Goal: Task Accomplishment & Management: Manage account settings

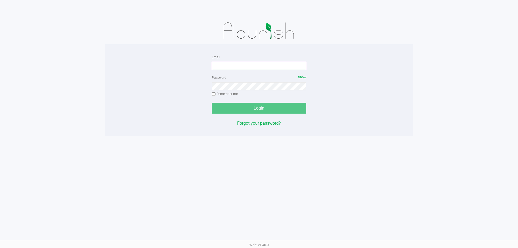
click at [274, 66] on input "Email" at bounding box center [259, 66] width 94 height 8
type input "[EMAIL_ADDRESS][DOMAIN_NAME]"
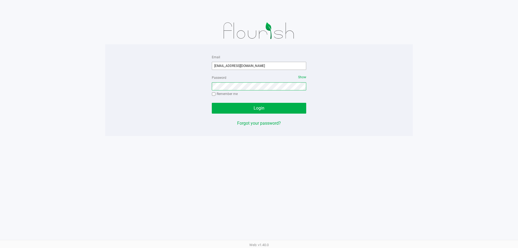
click at [212, 103] on button "Login" at bounding box center [259, 108] width 94 height 11
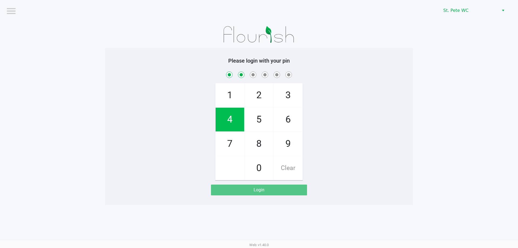
checkbox input "true"
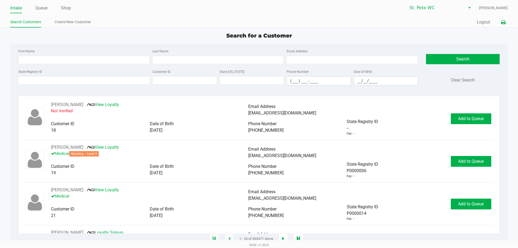
click at [504, 19] on button at bounding box center [503, 22] width 9 height 10
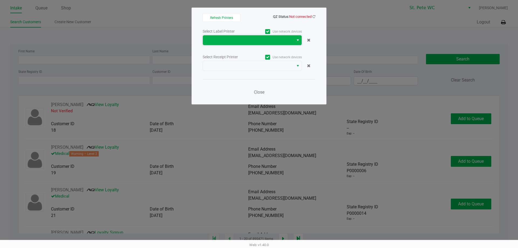
click at [263, 41] on span at bounding box center [248, 40] width 84 height 6
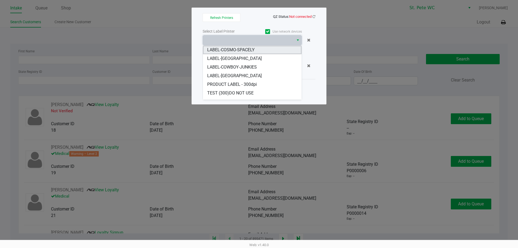
click at [267, 48] on li "LABEL-COSMO-SPACELY" at bounding box center [252, 50] width 99 height 9
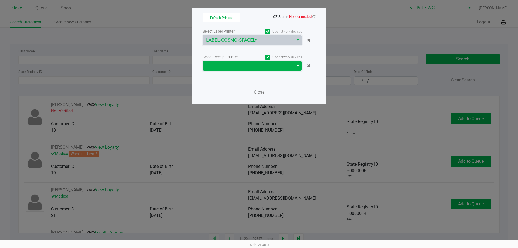
click at [254, 69] on span at bounding box center [248, 66] width 91 height 10
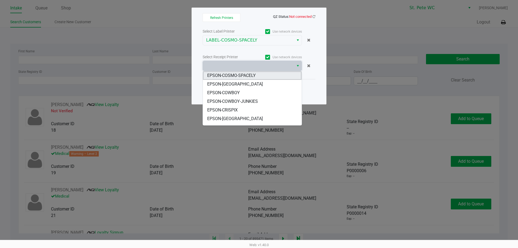
click at [264, 75] on li "EPSON-COSMO-SPACELY" at bounding box center [252, 75] width 99 height 9
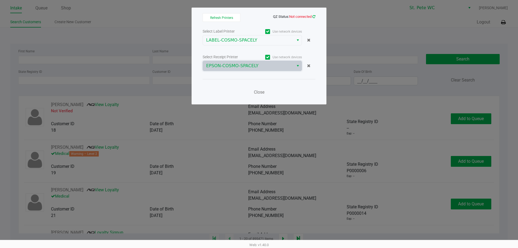
click at [314, 17] on icon at bounding box center [314, 17] width 3 height 4
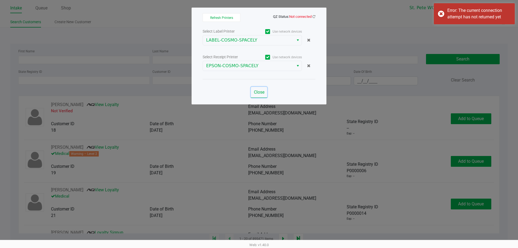
click at [257, 91] on span "Close" at bounding box center [259, 92] width 11 height 5
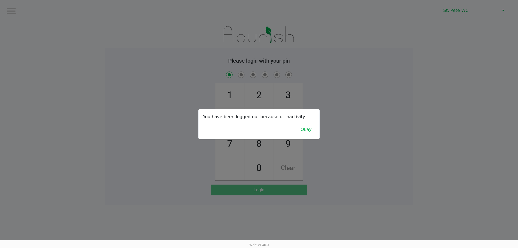
checkbox input "true"
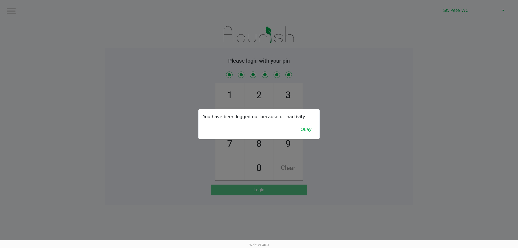
checkbox input "true"
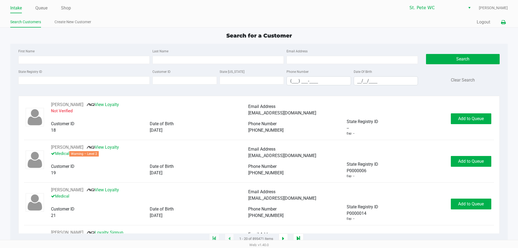
click at [504, 22] on icon at bounding box center [503, 23] width 5 height 4
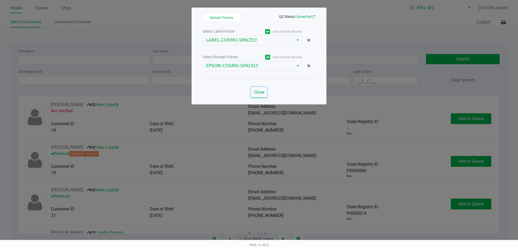
click at [263, 89] on button "Close" at bounding box center [259, 92] width 16 height 11
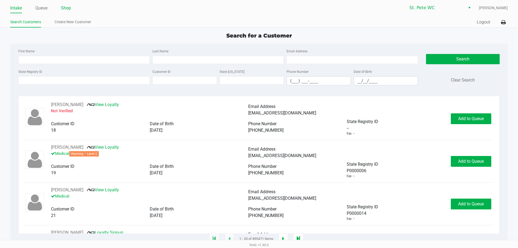
click at [67, 9] on link "Shop" at bounding box center [66, 8] width 10 height 8
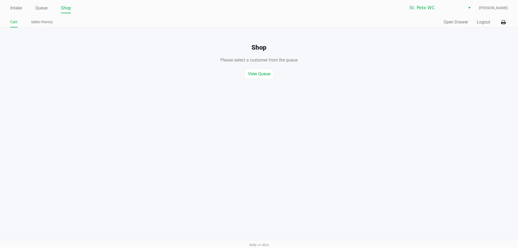
click at [454, 22] on button "Open Drawer" at bounding box center [456, 22] width 25 height 6
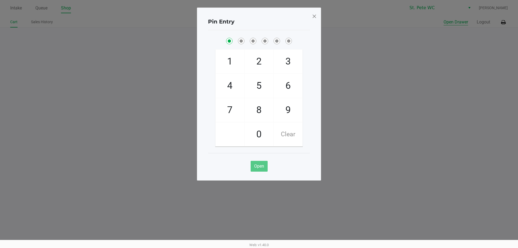
checkbox input "true"
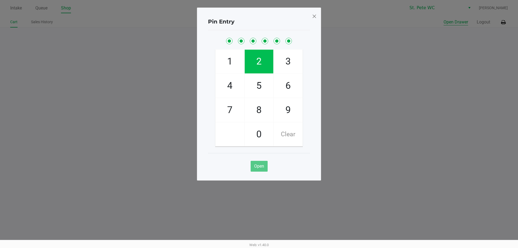
checkbox input "true"
click at [411, 149] on ngb-modal-window "Pin Entry 1 4 7 2 5 8 0 3 6 9 Clear Open" at bounding box center [259, 124] width 518 height 248
click at [315, 15] on span at bounding box center [314, 16] width 5 height 9
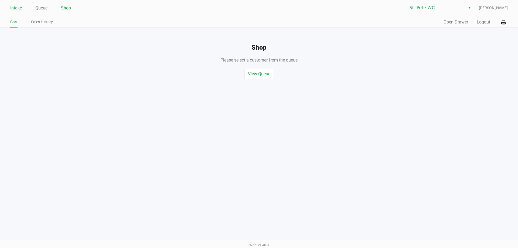
click at [18, 9] on link "Intake" at bounding box center [16, 8] width 12 height 8
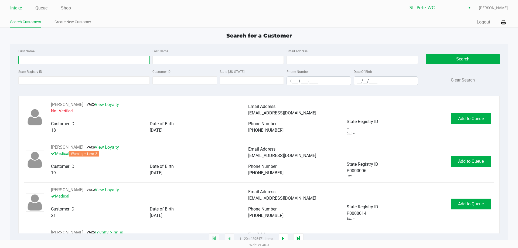
click at [72, 61] on input "First Name" at bounding box center [83, 60] width 131 height 8
type input "thomas"
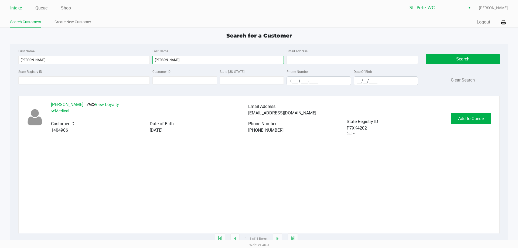
type input "hofer"
click at [64, 106] on button "THOMAS HOFER" at bounding box center [67, 104] width 32 height 6
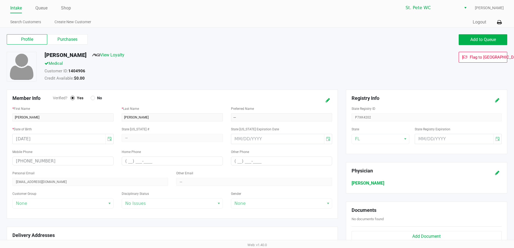
click at [74, 43] on label "Purchases" at bounding box center [67, 39] width 40 height 10
click at [0, 0] on 1 "Purchases" at bounding box center [0, 0] width 0 height 0
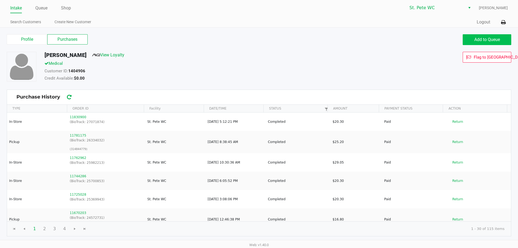
click at [487, 39] on span "Add to Queue" at bounding box center [487, 39] width 26 height 5
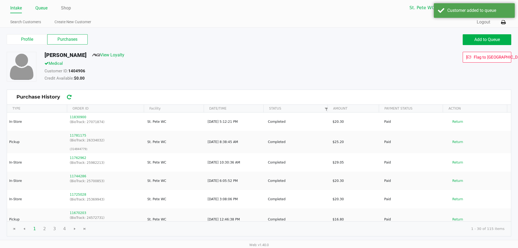
click at [40, 8] on link "Queue" at bounding box center [41, 8] width 12 height 8
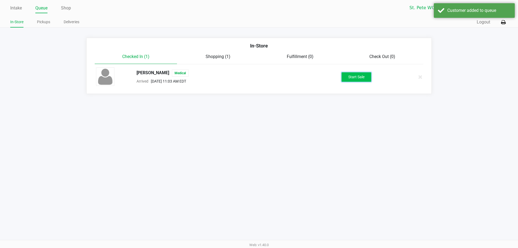
click at [355, 78] on button "Start Sale" at bounding box center [357, 76] width 30 height 9
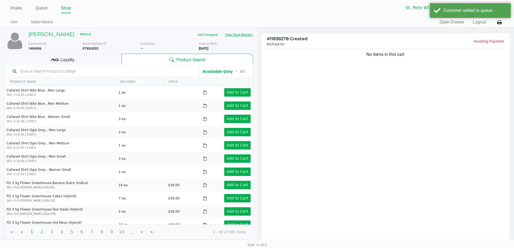
click at [248, 36] on button "View State Registry" at bounding box center [238, 34] width 32 height 9
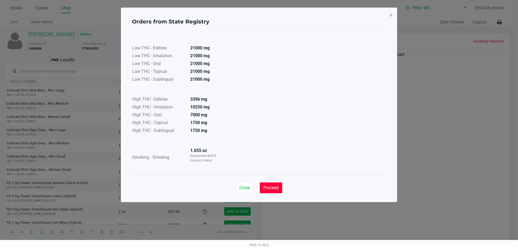
click at [279, 188] on span "Proceed" at bounding box center [270, 187] width 15 height 5
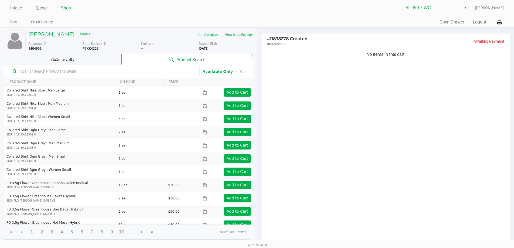
click at [335, 169] on div "Close Proceed" at bounding box center [257, 172] width 254 height 22
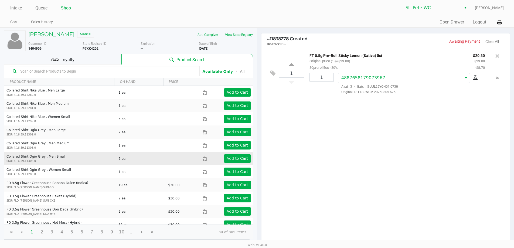
scroll to position [55, 0]
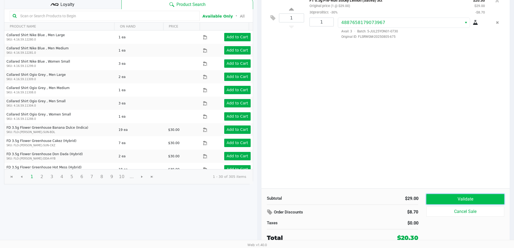
click at [471, 195] on button "Validate" at bounding box center [465, 199] width 78 height 10
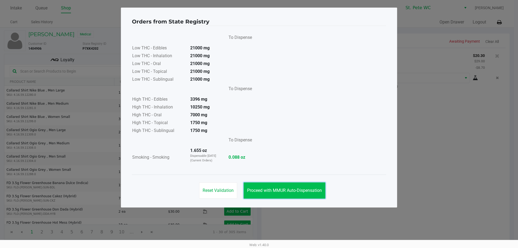
click at [303, 183] on button "Proceed with MMUR Auto-Dispensation" at bounding box center [285, 190] width 82 height 16
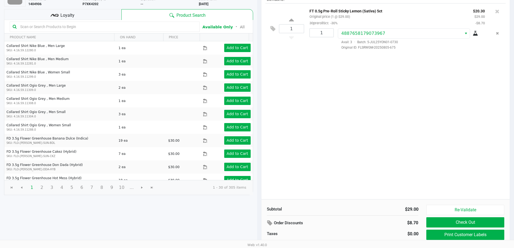
scroll to position [49, 0]
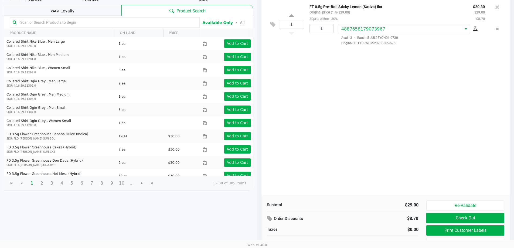
click at [88, 6] on div "Loyalty" at bounding box center [62, 10] width 117 height 11
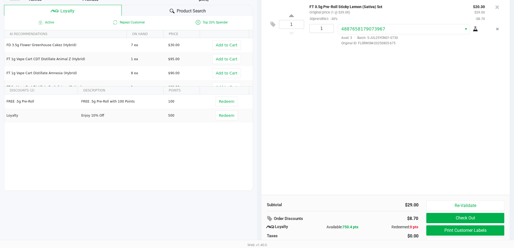
scroll to position [62, 0]
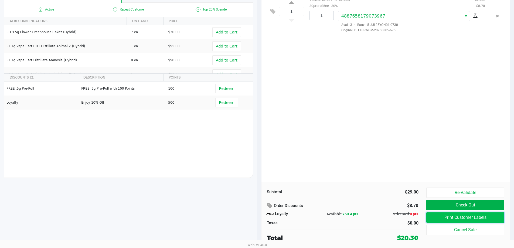
click at [437, 219] on button "Print Customer Labels" at bounding box center [465, 217] width 78 height 10
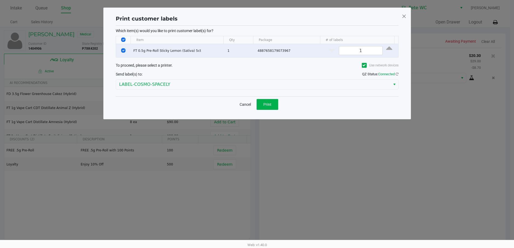
scroll to position [0, 0]
click at [279, 107] on button "Print" at bounding box center [270, 104] width 22 height 11
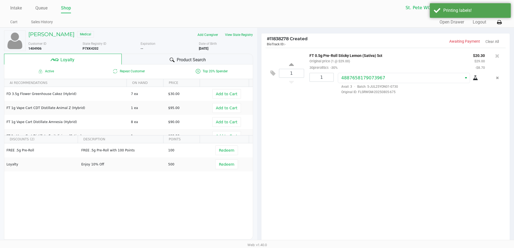
scroll to position [62, 0]
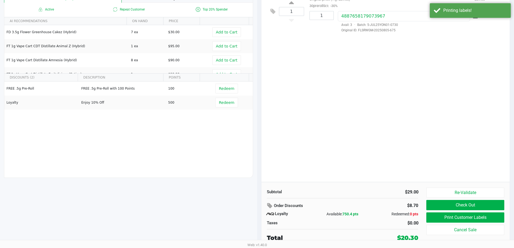
click at [439, 202] on button "Check Out" at bounding box center [465, 205] width 78 height 10
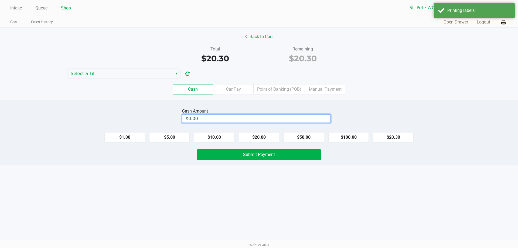
click at [267, 120] on input "$0.00" at bounding box center [256, 119] width 148 height 8
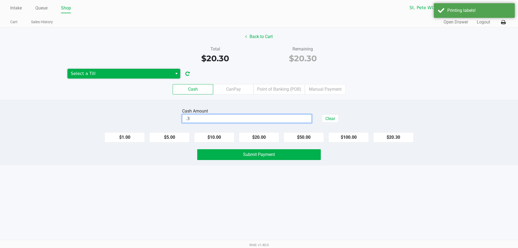
click at [141, 71] on span "Select a Till" at bounding box center [120, 73] width 99 height 6
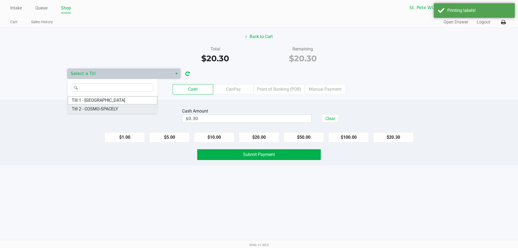
click at [118, 110] on span "Till 2 - COSMO-SPACELY" at bounding box center [95, 109] width 46 height 6
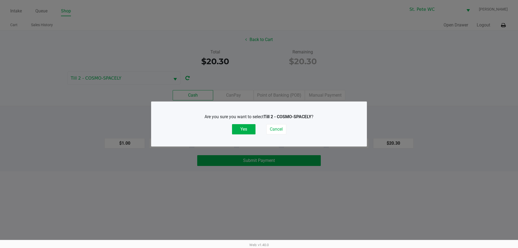
click at [239, 127] on button "Yes" at bounding box center [243, 129] width 23 height 10
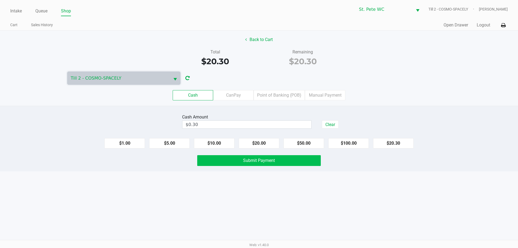
click at [253, 162] on span "Submit Payment" at bounding box center [259, 160] width 32 height 5
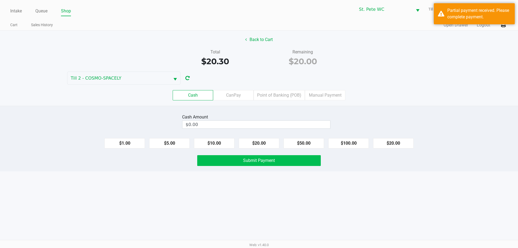
click at [289, 97] on label "Point of Banking (POB)" at bounding box center [279, 95] width 51 height 10
click at [0, 0] on 7 "Point of Banking (POB)" at bounding box center [0, 0] width 0 height 0
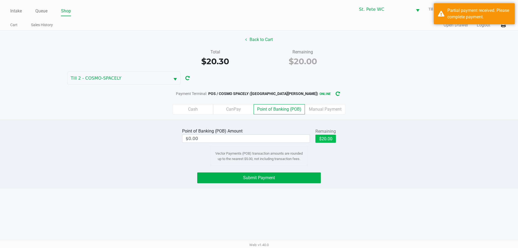
click at [328, 140] on button "$20.00" at bounding box center [325, 139] width 21 height 8
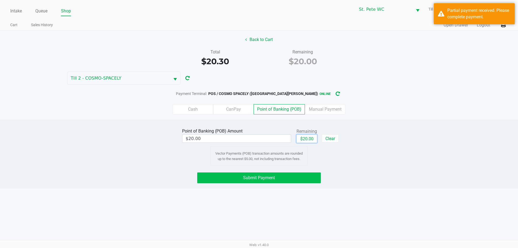
click at [291, 181] on button "Submit Payment" at bounding box center [259, 177] width 124 height 11
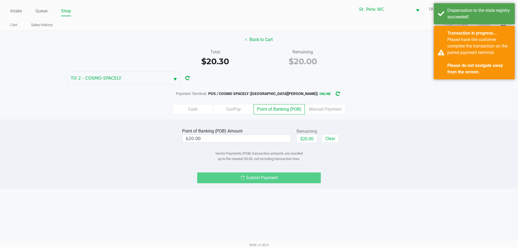
click at [232, 109] on label "CanPay" at bounding box center [233, 109] width 40 height 10
click at [0, 0] on 2 "CanPay" at bounding box center [0, 0] width 0 height 0
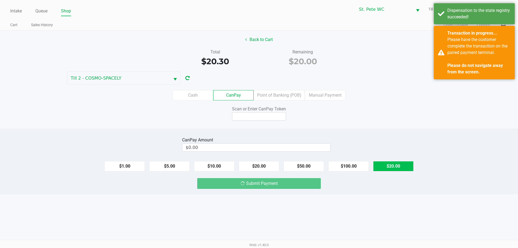
click at [402, 164] on button "$20.00" at bounding box center [393, 166] width 40 height 10
type input "$20.00"
click at [273, 119] on input at bounding box center [259, 116] width 54 height 8
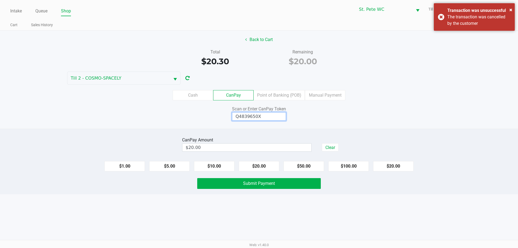
type input "Q4839650X"
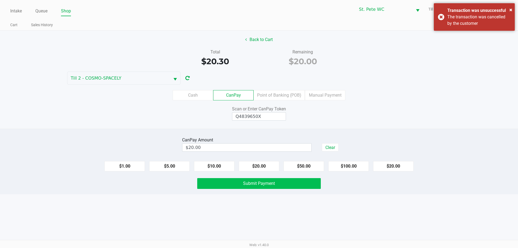
click at [232, 186] on button "Submit Payment" at bounding box center [259, 183] width 124 height 11
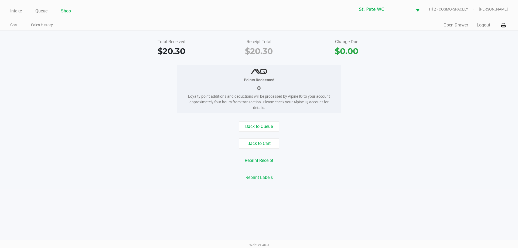
click at [71, 181] on div "Reprint Labels" at bounding box center [259, 177] width 526 height 10
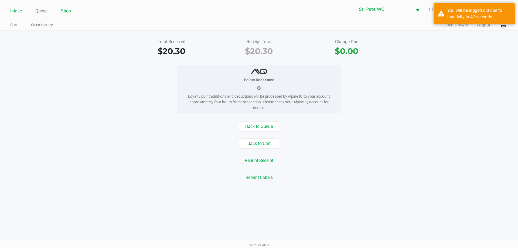
click at [15, 13] on link "Intake" at bounding box center [16, 11] width 12 height 8
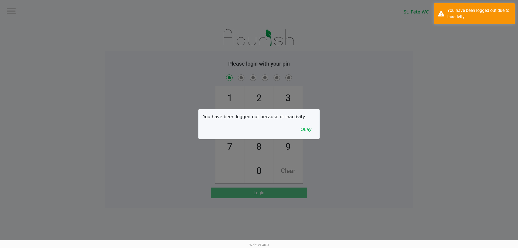
checkbox input "true"
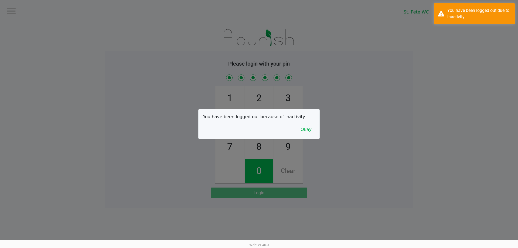
checkbox input "true"
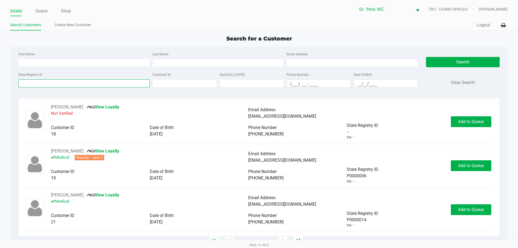
click at [78, 83] on input "State Registry ID" at bounding box center [83, 83] width 131 height 8
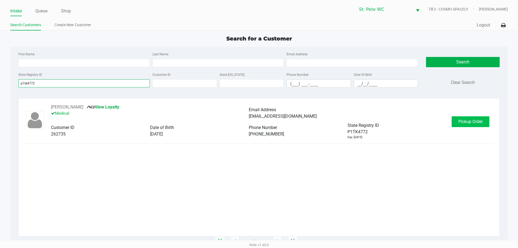
type input "p1tk4772"
click at [466, 123] on span "Pickup Order" at bounding box center [471, 121] width 24 height 5
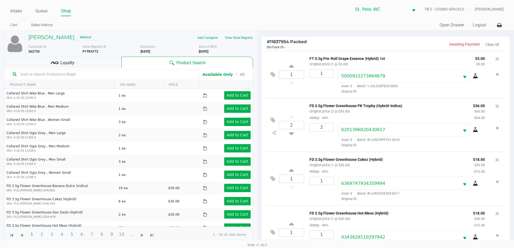
click at [59, 61] on div "Loyalty" at bounding box center [62, 62] width 117 height 11
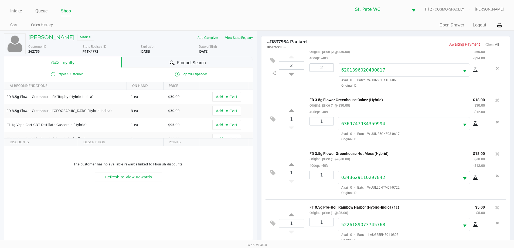
scroll to position [65, 0]
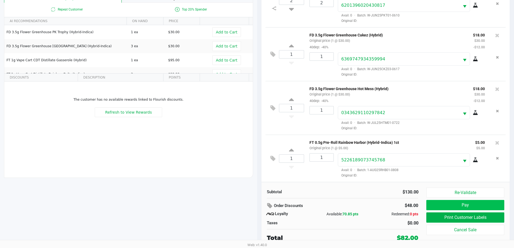
click at [449, 208] on button "Pay" at bounding box center [465, 205] width 78 height 10
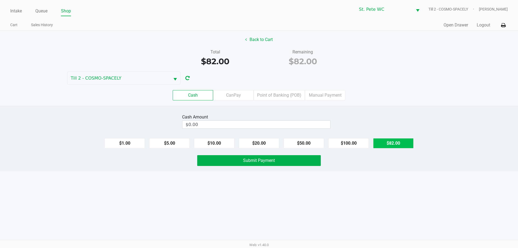
click at [396, 143] on button "$82.00" at bounding box center [393, 143] width 40 height 10
click at [125, 143] on button "$1.00" at bounding box center [124, 143] width 40 height 10
click at [125, 148] on button "$1.00" at bounding box center [124, 143] width 40 height 10
click at [123, 145] on button "$1.00" at bounding box center [124, 143] width 40 height 10
type input "$85.00"
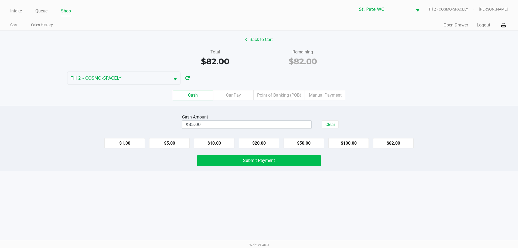
click at [214, 162] on button "Submit Payment" at bounding box center [259, 160] width 124 height 11
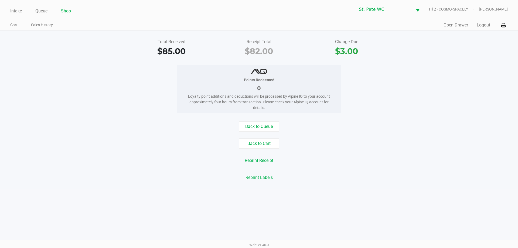
click at [6, 10] on div "Intake Queue Shop St. Pete WC Till 2 - COSMO-SPACELY CJ James Cart Sales Histor…" at bounding box center [259, 15] width 518 height 30
click at [15, 13] on link "Intake" at bounding box center [16, 11] width 12 height 8
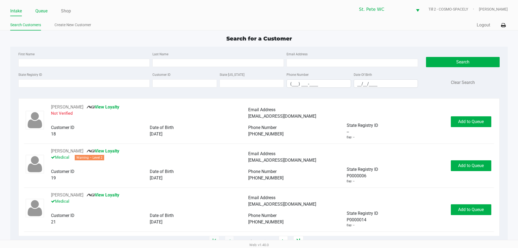
click at [38, 11] on link "Queue" at bounding box center [41, 11] width 12 height 8
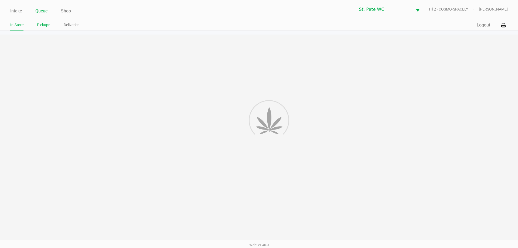
click at [39, 25] on link "Pickups" at bounding box center [43, 25] width 13 height 7
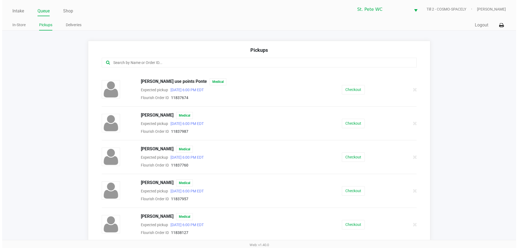
scroll to position [233, 0]
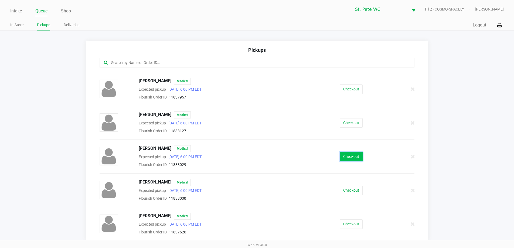
click at [342, 158] on button "Checkout" at bounding box center [351, 156] width 23 height 9
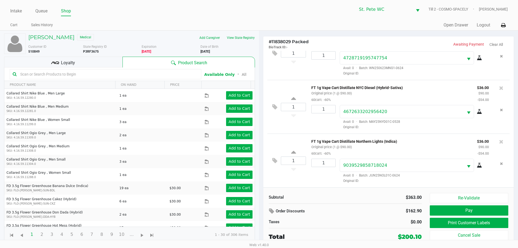
scroll to position [241, 0]
click at [135, 79] on div at bounding box center [106, 74] width 192 height 10
click at [138, 70] on input "text" at bounding box center [108, 74] width 180 height 8
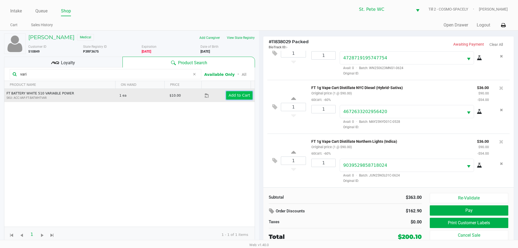
click at [233, 96] on app-button-loader "Add to Cart" at bounding box center [240, 95] width 22 height 4
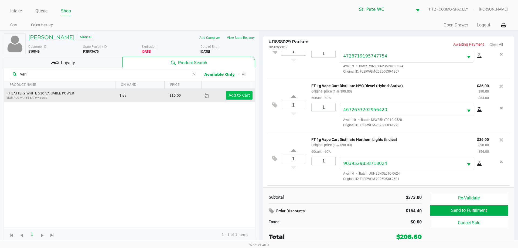
scroll to position [275, 0]
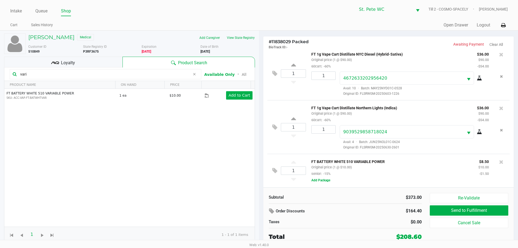
click at [62, 75] on input "vari" at bounding box center [104, 74] width 172 height 8
click at [54, 73] on input "vari" at bounding box center [104, 74] width 172 height 8
click at [49, 74] on input "vari" at bounding box center [104, 74] width 172 height 8
type input "v"
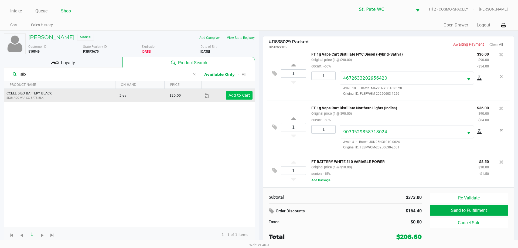
type input "silo"
click at [230, 93] on app-button-loader "Add to Cart" at bounding box center [240, 95] width 22 height 4
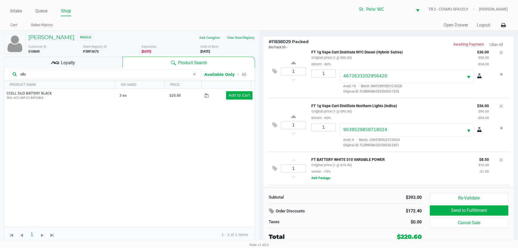
scroll to position [309, 0]
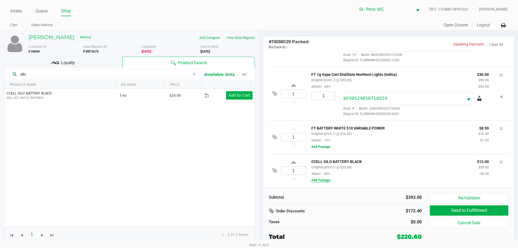
click at [325, 180] on button "Add Package" at bounding box center [320, 180] width 19 height 5
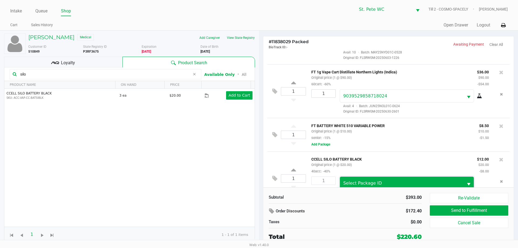
click at [396, 182] on span "Select Package ID" at bounding box center [401, 183] width 123 height 13
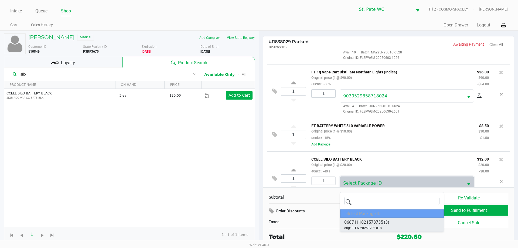
click at [384, 222] on span "0687111821573735 (3)" at bounding box center [366, 222] width 45 height 6
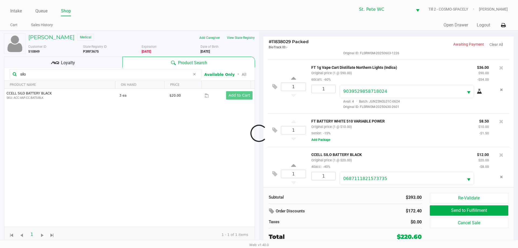
scroll to position [329, 0]
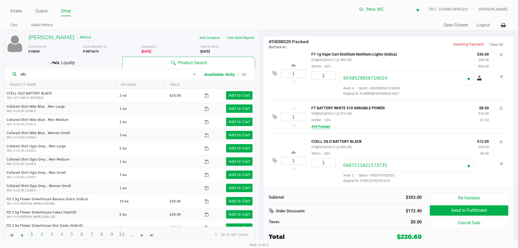
click at [321, 127] on button "Add Package" at bounding box center [320, 126] width 19 height 5
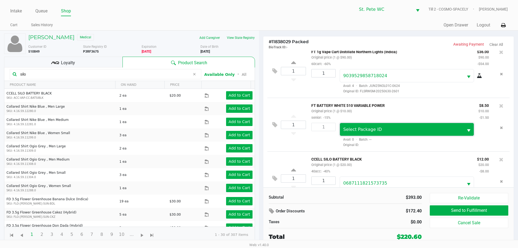
click at [399, 133] on span "Select Package ID" at bounding box center [401, 129] width 117 height 6
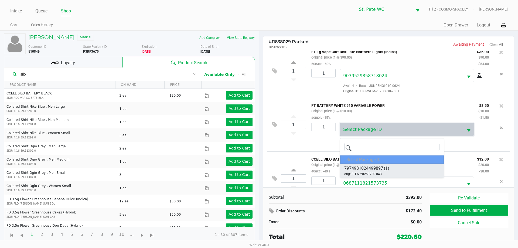
click at [399, 167] on li "7974981024499897 (1) orig: FLTW-20250730-043" at bounding box center [392, 170] width 104 height 13
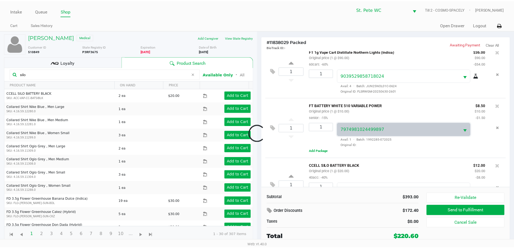
scroll to position [349, 0]
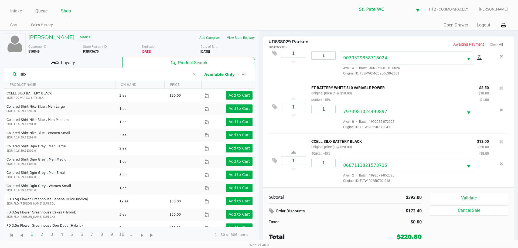
click at [71, 60] on span "Loyalty" at bounding box center [68, 63] width 14 height 6
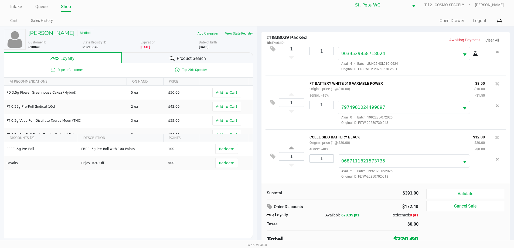
scroll to position [5, 0]
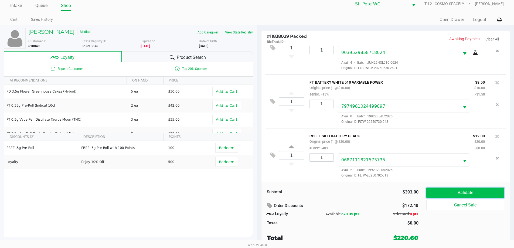
click at [442, 189] on button "Validate" at bounding box center [465, 193] width 78 height 10
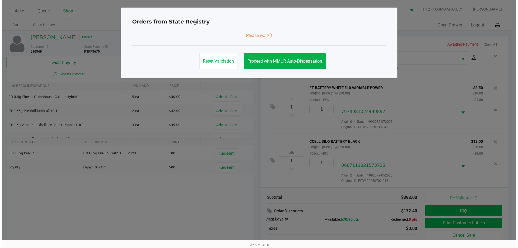
scroll to position [0, 0]
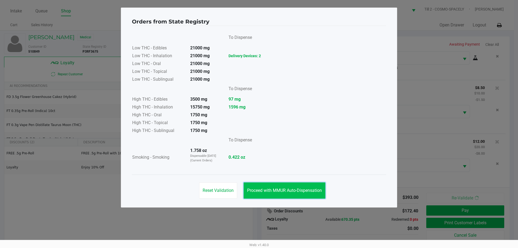
click at [285, 188] on span "Proceed with MMUR Auto-Dispensation" at bounding box center [284, 190] width 75 height 5
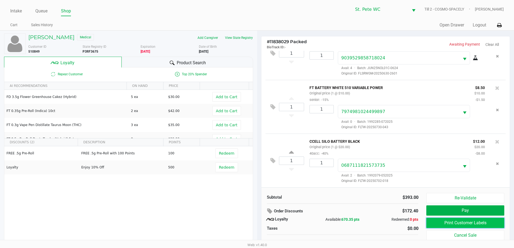
click at [439, 219] on button "Print Customer Labels" at bounding box center [465, 223] width 78 height 10
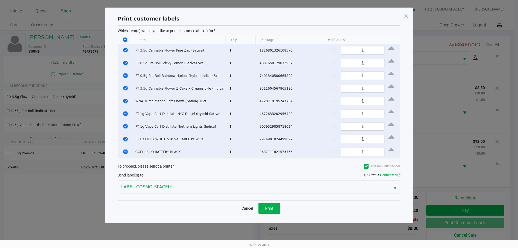
click at [126, 38] on input "Select All Rows" at bounding box center [125, 40] width 4 height 4
checkbox input "false"
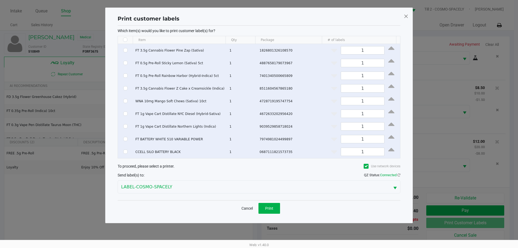
checkbox input "false"
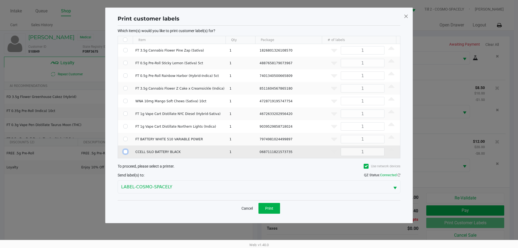
click at [124, 150] on input "Select Row" at bounding box center [125, 152] width 4 height 4
checkbox input "true"
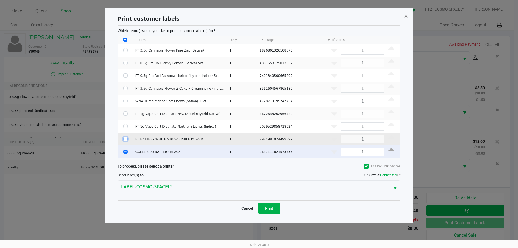
click at [127, 138] on input "Select Row" at bounding box center [125, 139] width 4 height 4
checkbox input "true"
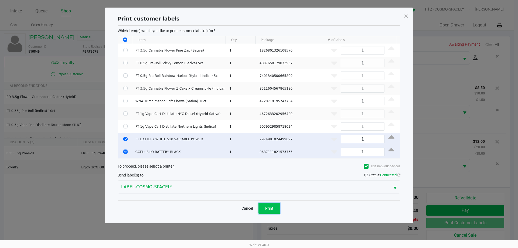
click at [277, 208] on button "Print" at bounding box center [270, 208] width 22 height 11
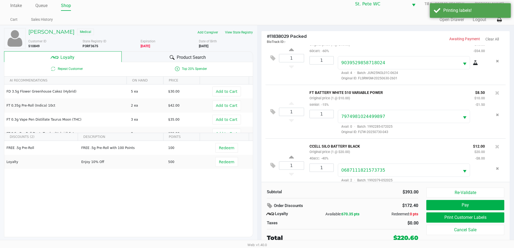
scroll to position [349, 0]
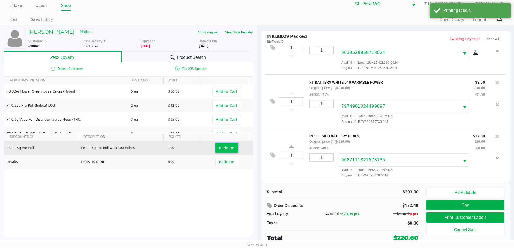
click at [226, 147] on span "Redeem" at bounding box center [226, 148] width 15 height 4
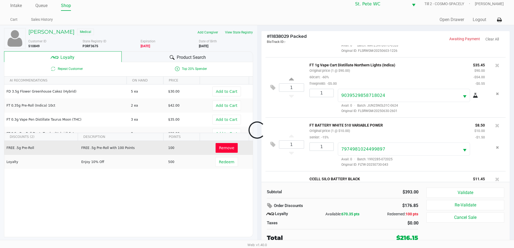
scroll to position [401, 0]
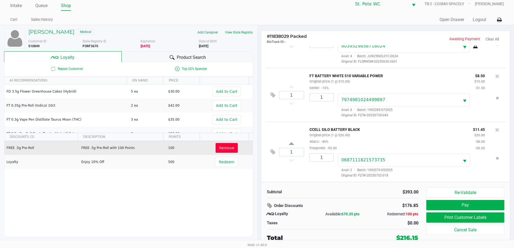
click at [226, 147] on span "Remove" at bounding box center [226, 148] width 15 height 4
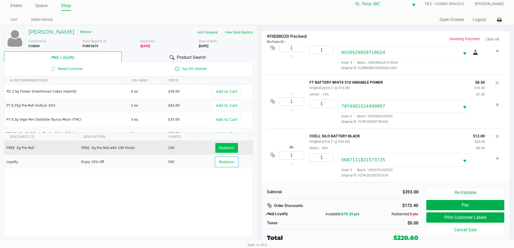
click at [222, 162] on span "Redeem" at bounding box center [226, 162] width 15 height 4
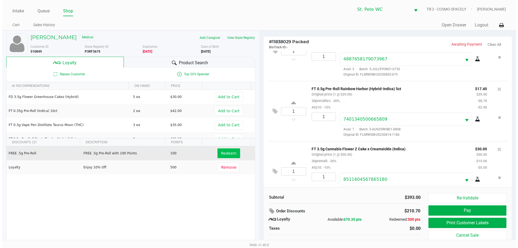
scroll to position [77, 0]
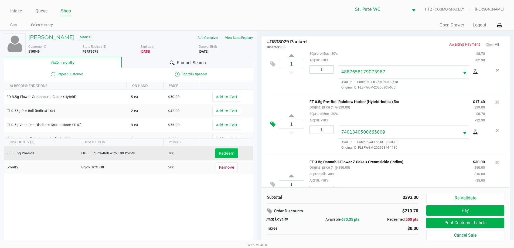
click at [274, 126] on icon at bounding box center [272, 124] width 5 height 6
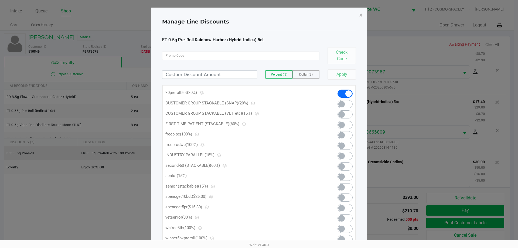
click at [344, 206] on span at bounding box center [341, 208] width 6 height 6
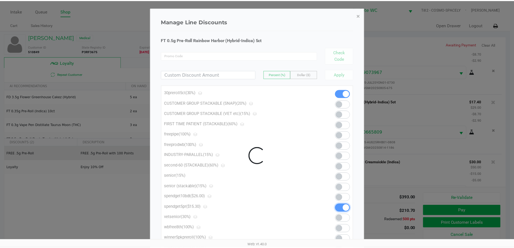
scroll to position [401, 0]
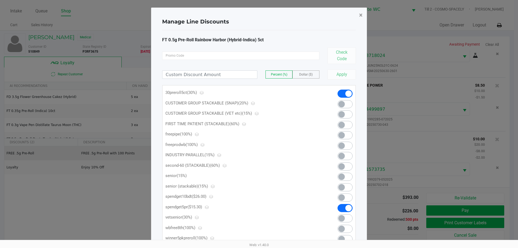
click at [361, 17] on span "×" at bounding box center [361, 15] width 4 height 8
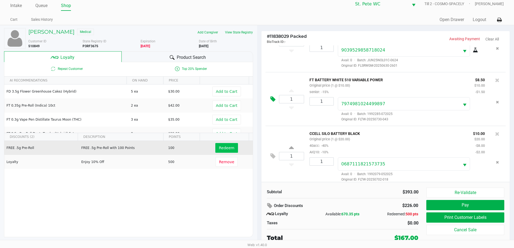
click at [273, 99] on icon at bounding box center [272, 99] width 5 height 6
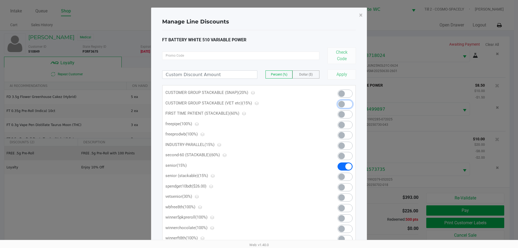
click at [339, 103] on span at bounding box center [341, 104] width 6 height 6
click at [359, 14] on span "×" at bounding box center [361, 15] width 4 height 8
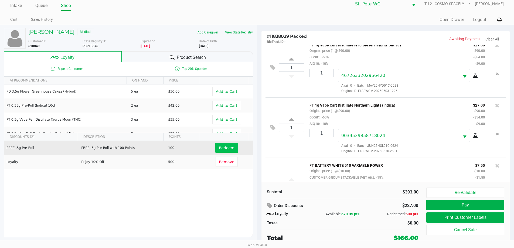
scroll to position [306, 0]
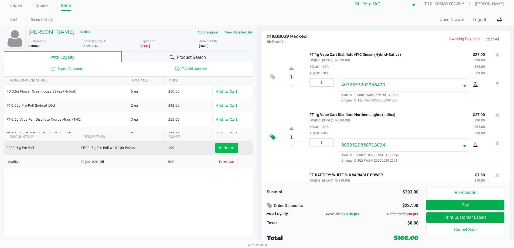
click at [274, 136] on icon at bounding box center [272, 137] width 5 height 6
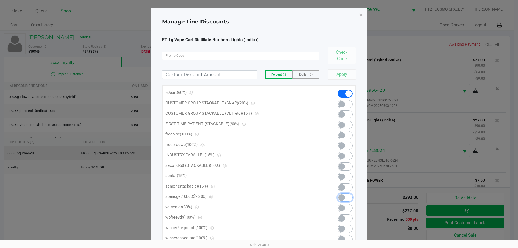
click at [343, 196] on span at bounding box center [341, 197] width 6 height 6
click at [361, 15] on span "×" at bounding box center [361, 15] width 4 height 8
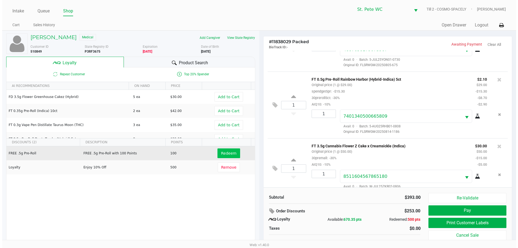
scroll to position [90, 0]
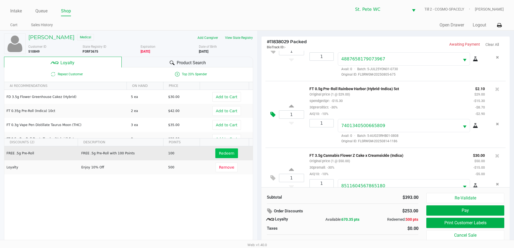
click at [276, 114] on button at bounding box center [274, 114] width 9 height 13
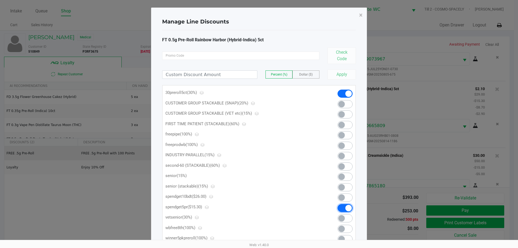
click at [344, 206] on span at bounding box center [345, 208] width 15 height 8
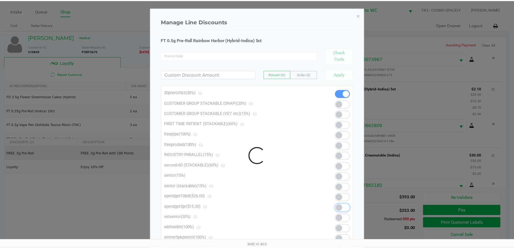
scroll to position [414, 0]
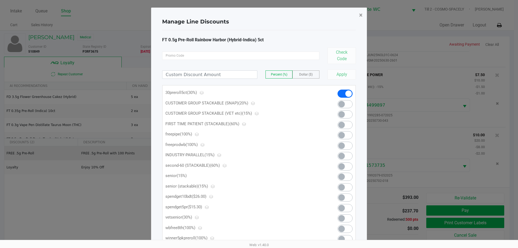
click at [361, 16] on span "×" at bounding box center [361, 15] width 4 height 8
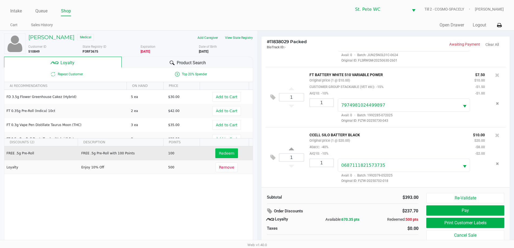
scroll to position [5, 0]
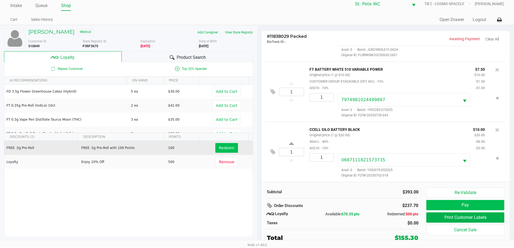
click at [454, 206] on button "Pay" at bounding box center [465, 205] width 78 height 10
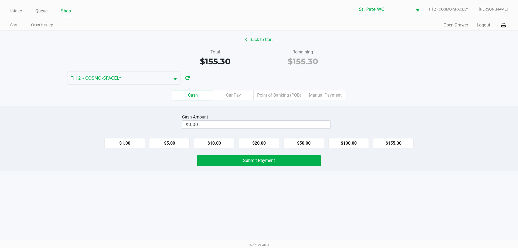
click at [236, 95] on label "CanPay" at bounding box center [233, 95] width 40 height 10
click at [0, 0] on 2 "CanPay" at bounding box center [0, 0] width 0 height 0
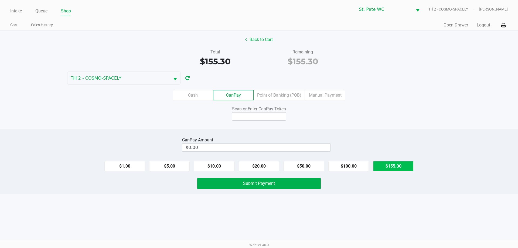
click at [403, 166] on button "$155.30" at bounding box center [393, 166] width 40 height 10
type input "$155.30"
click at [256, 116] on input at bounding box center [259, 116] width 54 height 8
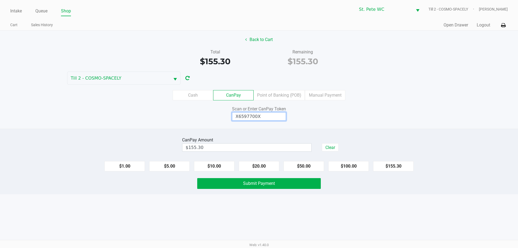
type input "X6597700X"
click at [228, 181] on button "Submit Payment" at bounding box center [259, 183] width 124 height 11
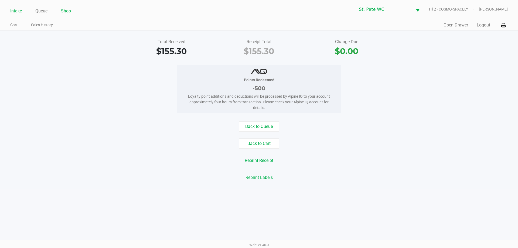
click at [12, 9] on link "Intake" at bounding box center [16, 11] width 12 height 8
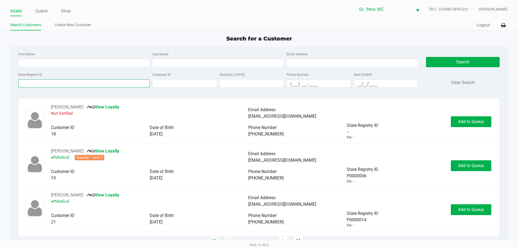
click at [58, 83] on input "State Registry ID" at bounding box center [83, 83] width 131 height 8
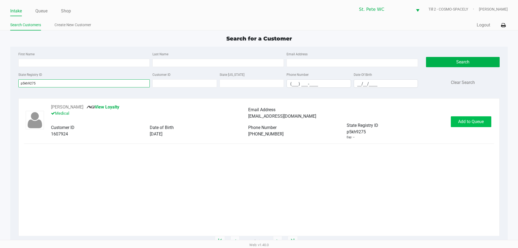
type input "p5kh9275"
click at [479, 125] on button "Add to Queue" at bounding box center [471, 121] width 40 height 11
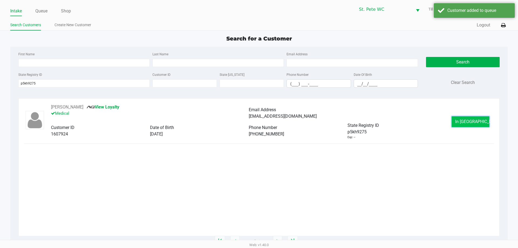
click at [475, 120] on span "In Queue" at bounding box center [477, 121] width 45 height 5
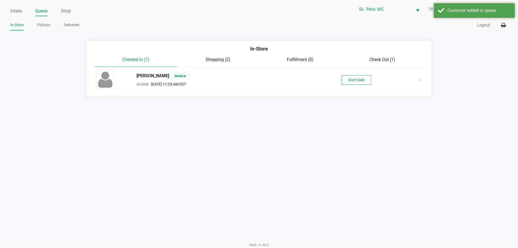
click at [350, 74] on div "Douglas Schwarz Medical Arrived Aug 24, 2025 11:25 AM EDT Start Sale" at bounding box center [259, 79] width 334 height 19
click at [350, 77] on button "Start Sale" at bounding box center [357, 79] width 30 height 9
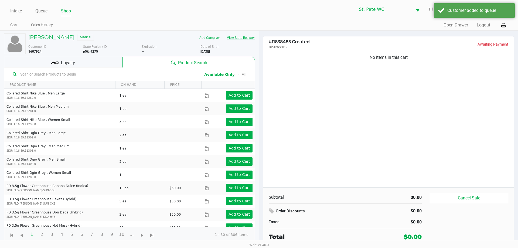
click at [254, 41] on button "View State Registry" at bounding box center [239, 37] width 32 height 9
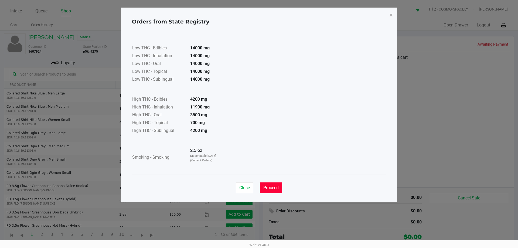
click at [277, 188] on span "Proceed" at bounding box center [270, 187] width 15 height 5
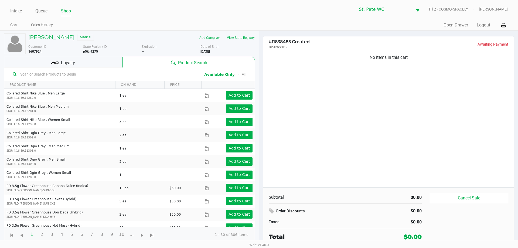
click at [359, 156] on div "No items in this cart" at bounding box center [388, 119] width 250 height 137
click at [96, 67] on div "Loyalty" at bounding box center [63, 62] width 118 height 11
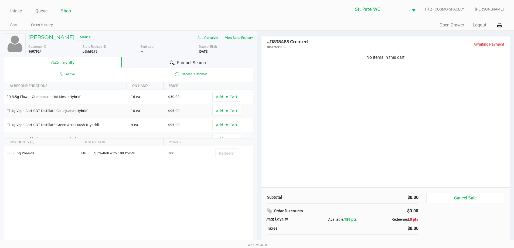
click at [179, 61] on span "Product Search" at bounding box center [191, 63] width 29 height 6
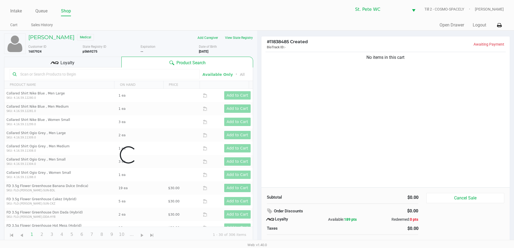
click at [385, 152] on div "No items in this cart" at bounding box center [386, 119] width 249 height 137
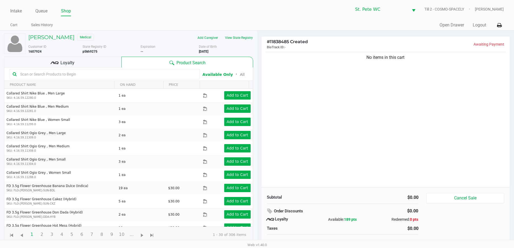
click at [386, 146] on div "No items in this cart" at bounding box center [386, 119] width 249 height 137
click at [106, 78] on div at bounding box center [105, 74] width 190 height 10
click at [107, 75] on input "text" at bounding box center [107, 74] width 179 height 8
click at [453, 150] on div "No items in this cart" at bounding box center [386, 119] width 249 height 137
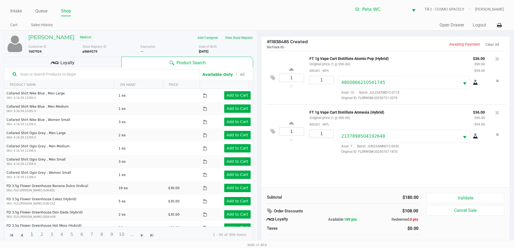
click at [82, 66] on div "Loyalty" at bounding box center [62, 62] width 117 height 11
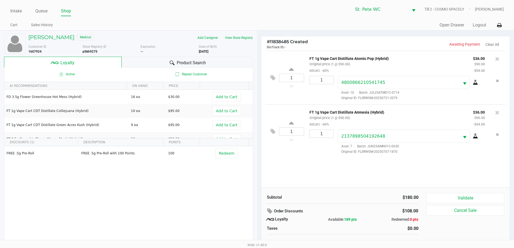
scroll to position [5, 0]
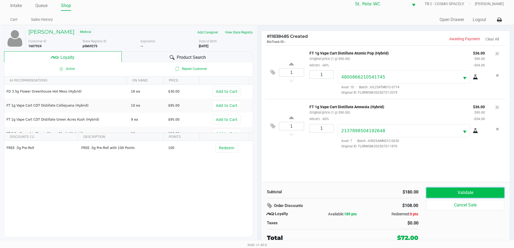
click at [481, 194] on button "Validate" at bounding box center [465, 193] width 78 height 10
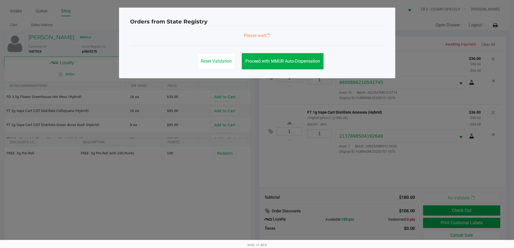
scroll to position [0, 0]
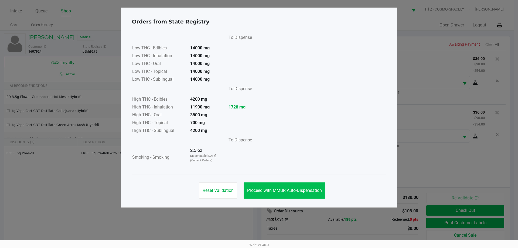
click at [311, 184] on button "Proceed with MMUR Auto-Dispensation" at bounding box center [285, 190] width 82 height 16
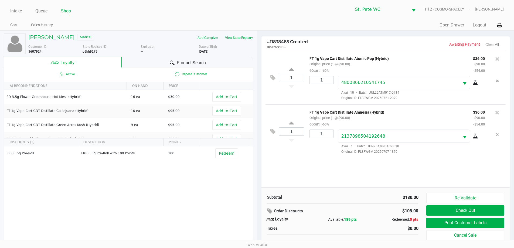
scroll to position [5, 0]
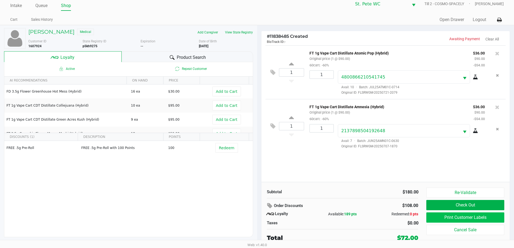
click at [432, 219] on button "Print Customer Labels" at bounding box center [465, 217] width 78 height 10
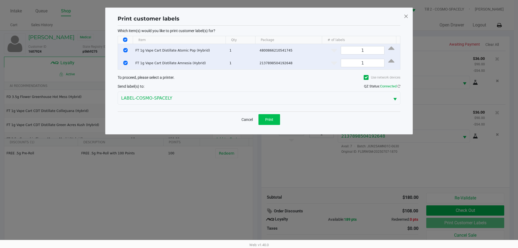
click at [275, 124] on button "Print" at bounding box center [270, 119] width 22 height 11
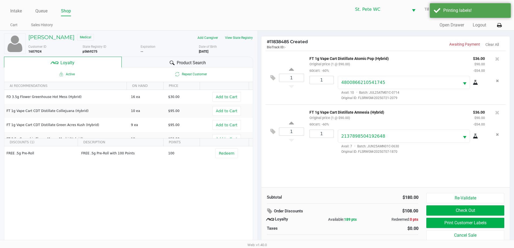
scroll to position [5, 0]
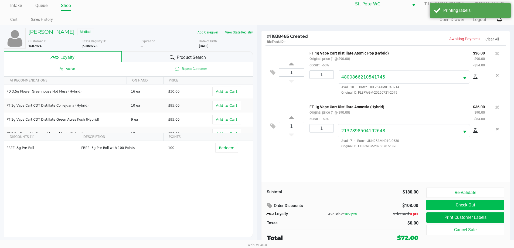
click at [455, 204] on button "Check Out" at bounding box center [465, 205] width 78 height 10
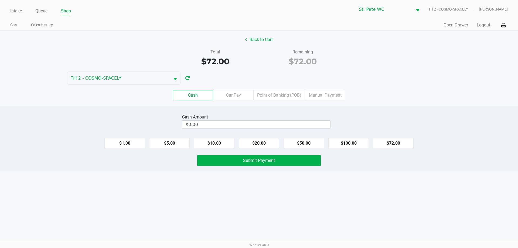
click at [313, 146] on button "$50.00" at bounding box center [304, 143] width 40 height 10
click at [257, 144] on button "$20.00" at bounding box center [259, 143] width 40 height 10
click at [203, 144] on button "$10.00" at bounding box center [214, 143] width 40 height 10
type input "$80.00"
click at [227, 160] on button "Submit Payment" at bounding box center [259, 160] width 124 height 11
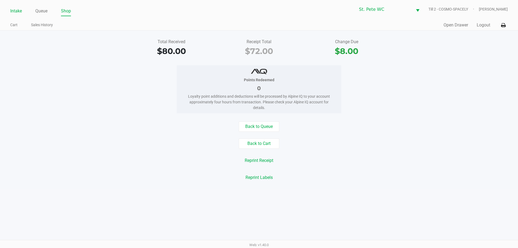
click at [12, 12] on link "Intake" at bounding box center [16, 11] width 12 height 8
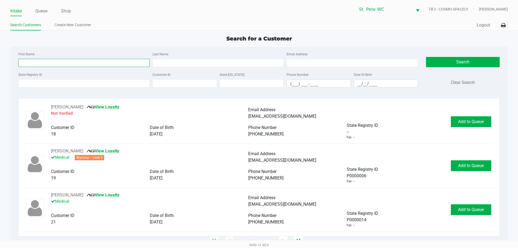
click at [128, 61] on input "First Name" at bounding box center [83, 63] width 131 height 8
type input "barb"
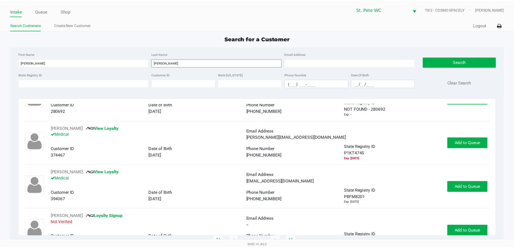
scroll to position [54, 0]
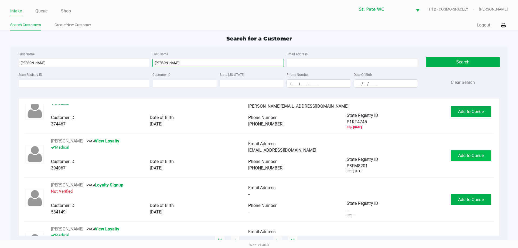
type input "anderson"
click at [459, 158] on span "Add to Queue" at bounding box center [471, 155] width 26 height 5
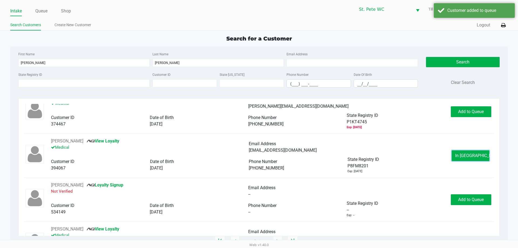
click at [459, 158] on span "In Queue" at bounding box center [477, 155] width 45 height 5
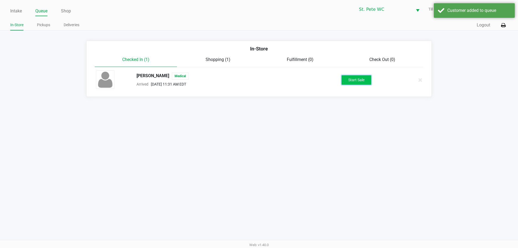
click at [364, 83] on button "Start Sale" at bounding box center [357, 79] width 30 height 9
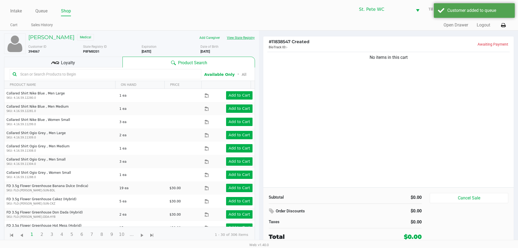
click at [245, 40] on button "View State Registry" at bounding box center [239, 37] width 32 height 9
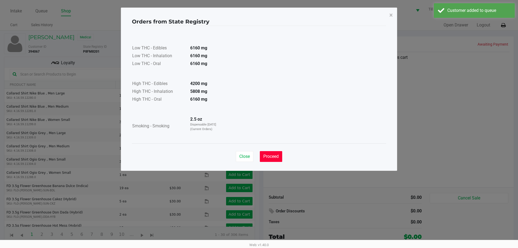
click at [276, 153] on button "Proceed" at bounding box center [271, 156] width 22 height 11
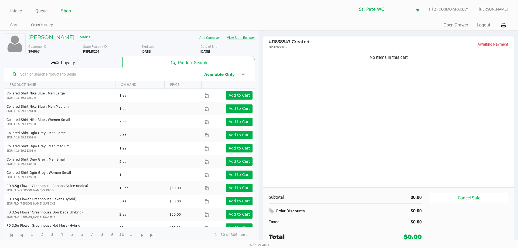
click at [250, 38] on button "View State Registry" at bounding box center [239, 37] width 32 height 9
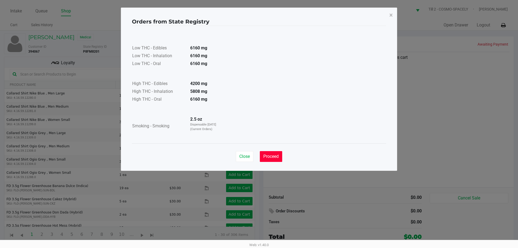
click at [273, 152] on button "Proceed" at bounding box center [271, 156] width 22 height 11
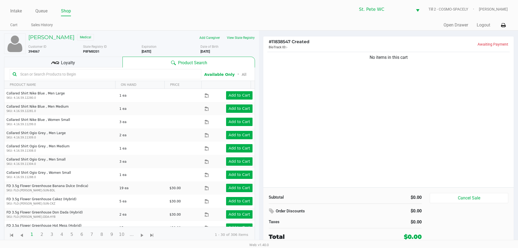
click at [339, 162] on div "No items in this cart" at bounding box center [388, 119] width 250 height 137
click at [360, 119] on div "No items in this cart" at bounding box center [388, 119] width 250 height 137
click at [74, 37] on h5 "BARBIE ANDERSON" at bounding box center [51, 37] width 46 height 6
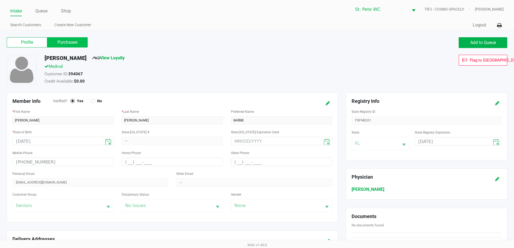
click at [66, 44] on label "Purchases" at bounding box center [67, 42] width 40 height 10
click at [0, 0] on 1 "Purchases" at bounding box center [0, 0] width 0 height 0
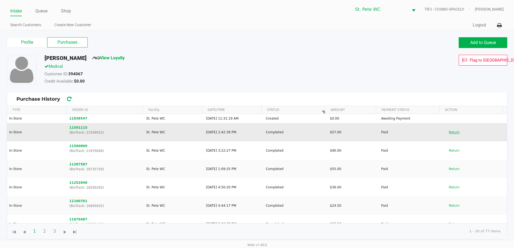
click at [453, 130] on button "Return" at bounding box center [454, 132] width 18 height 9
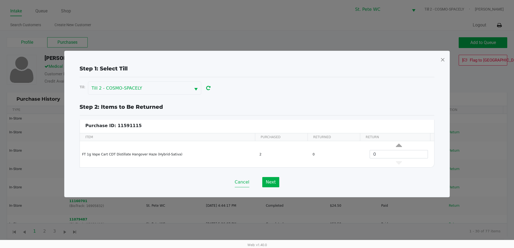
click at [237, 187] on button "Cancel" at bounding box center [242, 182] width 15 height 10
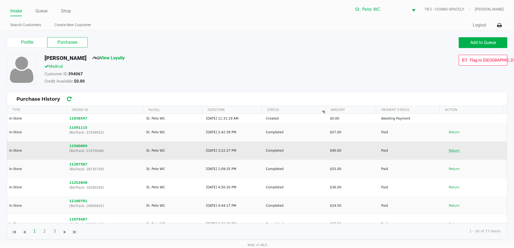
click at [445, 147] on button "Return" at bounding box center [454, 150] width 18 height 9
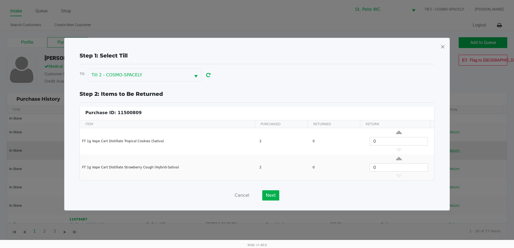
scroll to position [2, 0]
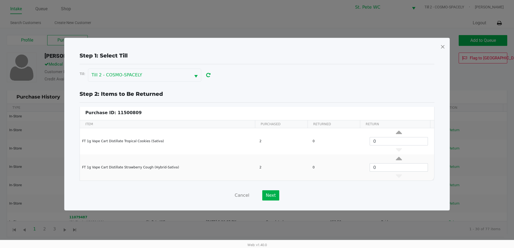
click at [232, 200] on div "Cancel Next" at bounding box center [257, 195] width 355 height 10
click at [243, 199] on button "Cancel" at bounding box center [242, 195] width 15 height 10
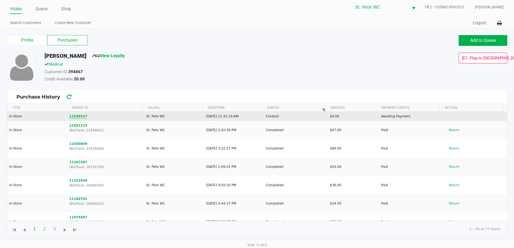
click at [77, 114] on button "11838547" at bounding box center [78, 116] width 18 height 5
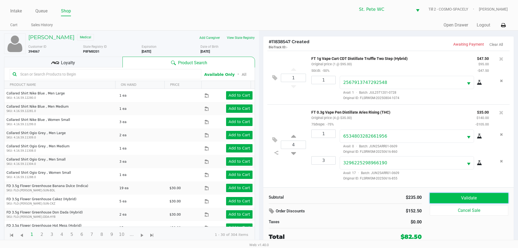
click at [485, 196] on button "Validate" at bounding box center [469, 198] width 79 height 10
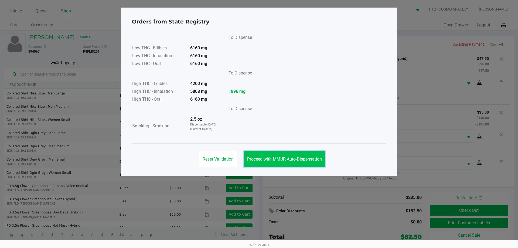
click at [294, 158] on span "Proceed with MMUR Auto-Dispensation" at bounding box center [284, 159] width 75 height 5
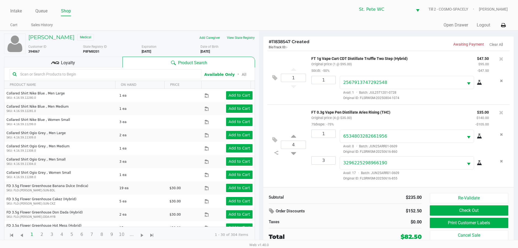
click at [69, 64] on span "Loyalty" at bounding box center [68, 63] width 14 height 6
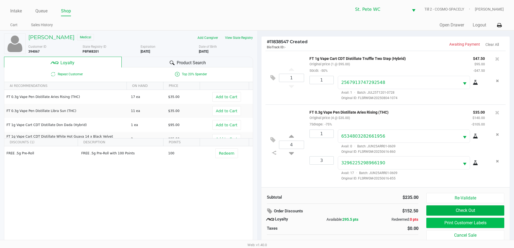
click at [442, 222] on button "Print Customer Labels" at bounding box center [465, 223] width 78 height 10
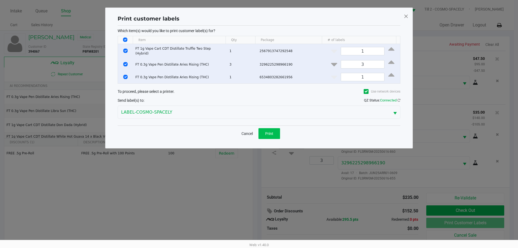
click at [273, 133] on span "Print" at bounding box center [269, 133] width 8 height 4
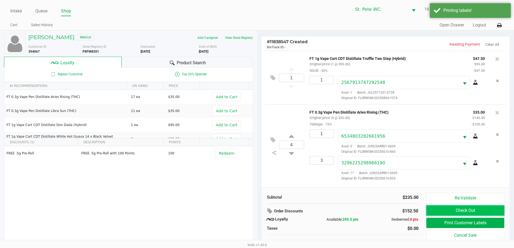
click at [469, 208] on button "Check Out" at bounding box center [465, 210] width 78 height 10
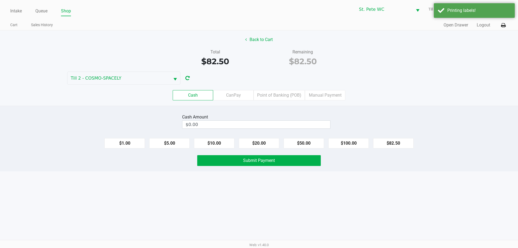
click at [283, 94] on label "Point of Banking (POB)" at bounding box center [279, 95] width 51 height 10
click at [0, 0] on 7 "Point of Banking (POB)" at bounding box center [0, 0] width 0 height 0
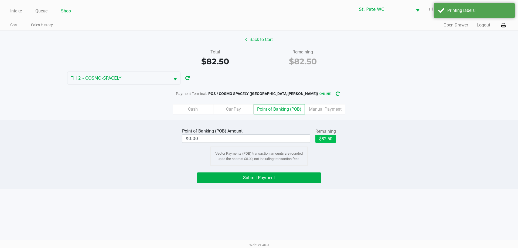
click at [333, 141] on button "$82.50" at bounding box center [325, 139] width 21 height 8
type input "$82.50"
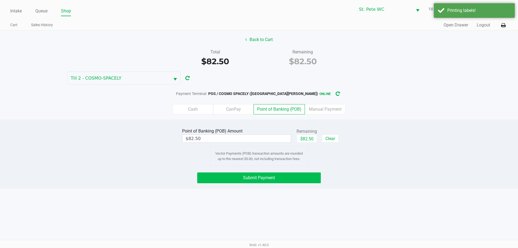
click at [287, 183] on button "Submit Payment" at bounding box center [259, 177] width 124 height 11
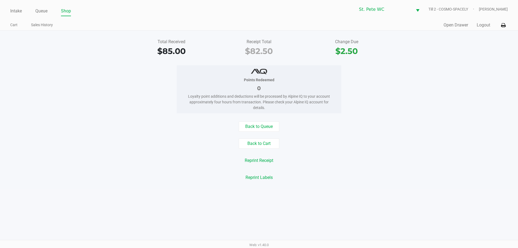
click at [14, 8] on link "Intake" at bounding box center [16, 11] width 12 height 8
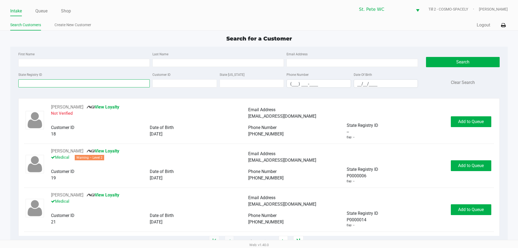
click at [103, 83] on input "State Registry ID" at bounding box center [83, 83] width 131 height 8
type input "p"
click at [43, 12] on link "Queue" at bounding box center [41, 11] width 12 height 8
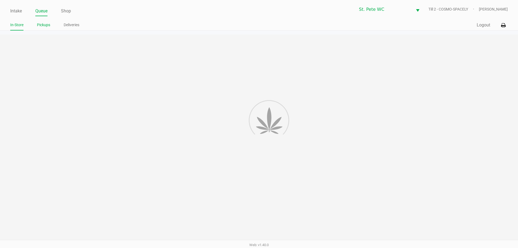
click at [44, 23] on link "Pickups" at bounding box center [43, 25] width 13 height 7
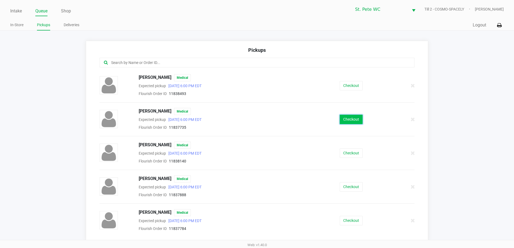
click at [354, 122] on button "Checkout" at bounding box center [351, 119] width 23 height 9
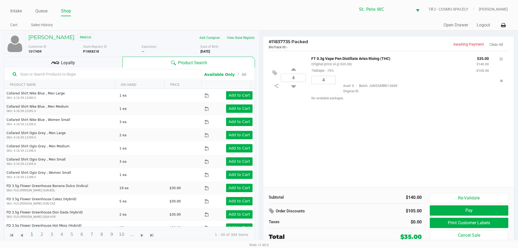
click at [57, 63] on icon at bounding box center [55, 63] width 8 height 8
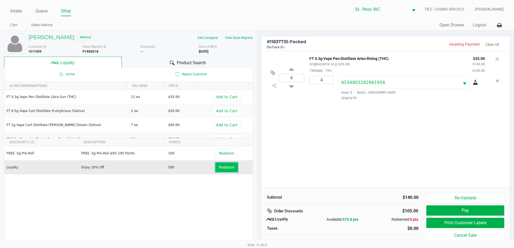
click at [224, 172] on button "Redeem" at bounding box center [226, 167] width 22 height 10
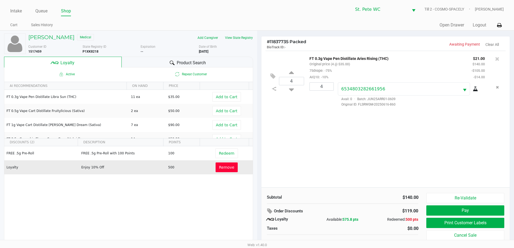
scroll to position [5, 0]
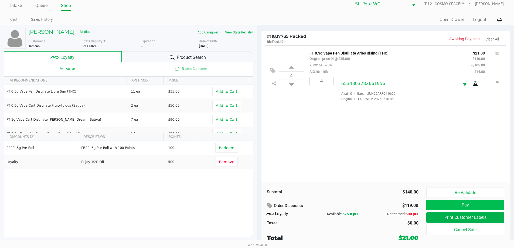
click at [448, 204] on button "Pay" at bounding box center [465, 205] width 78 height 10
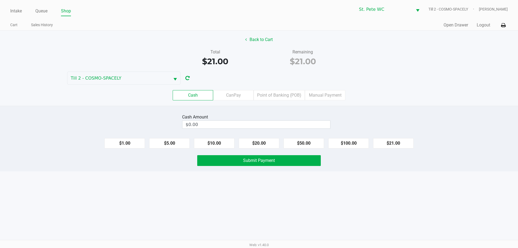
click at [262, 40] on button "Back to Cart" at bounding box center [259, 40] width 35 height 10
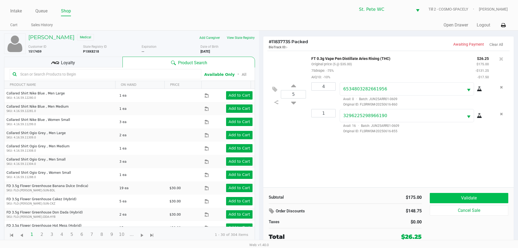
click at [496, 200] on button "Validate" at bounding box center [469, 198] width 79 height 10
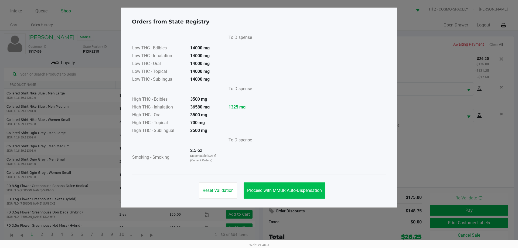
click at [309, 191] on span "Proceed with MMUR Auto-Dispensation" at bounding box center [284, 190] width 75 height 5
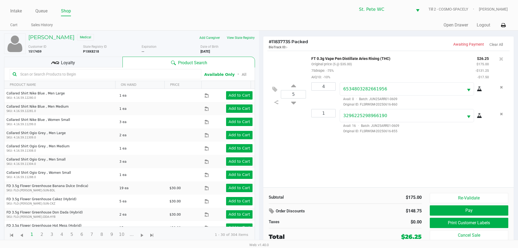
click at [444, 219] on button "Print Customer Labels" at bounding box center [469, 223] width 79 height 10
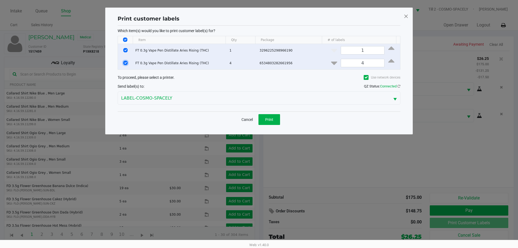
click at [125, 63] on input "Select Row" at bounding box center [125, 63] width 4 height 4
checkbox input "false"
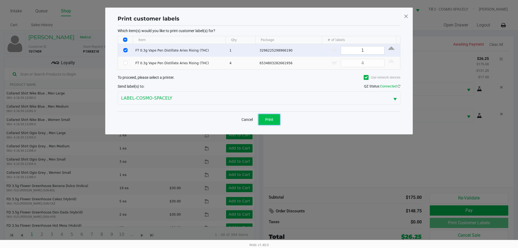
click at [279, 123] on button "Print" at bounding box center [270, 119] width 22 height 11
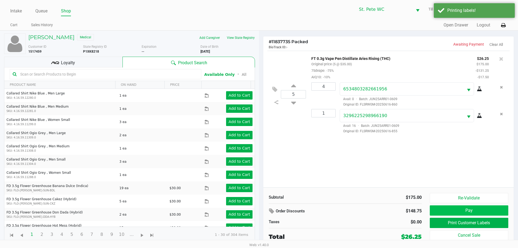
click at [447, 210] on button "Pay" at bounding box center [469, 210] width 79 height 10
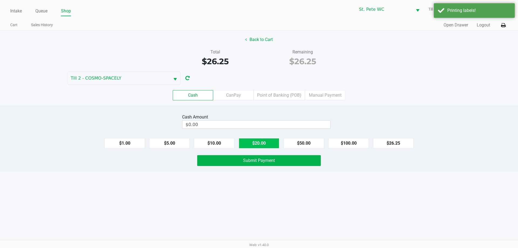
click at [255, 140] on button "$20.00" at bounding box center [259, 143] width 40 height 10
click at [209, 145] on button "$10.00" at bounding box center [214, 143] width 40 height 10
type input "$30.00"
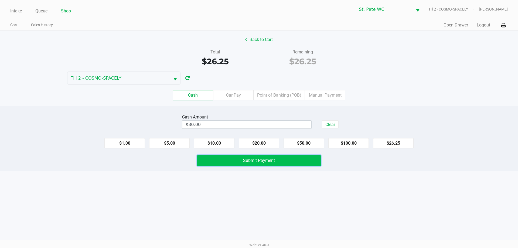
click at [236, 156] on button "Submit Payment" at bounding box center [259, 160] width 124 height 11
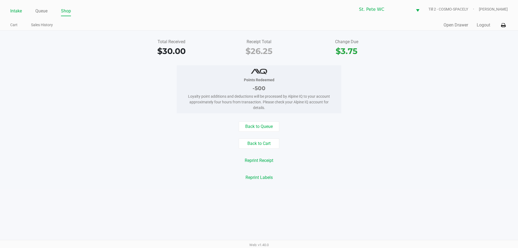
click at [15, 11] on link "Intake" at bounding box center [16, 11] width 12 height 8
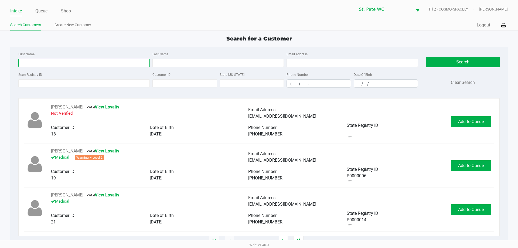
click at [124, 62] on input "First Name" at bounding box center [83, 63] width 131 height 8
type input "paul"
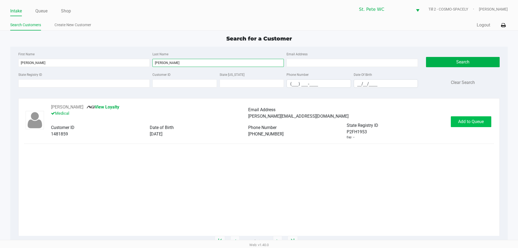
type input "zielske"
click at [475, 117] on button "Add to Queue" at bounding box center [471, 121] width 40 height 11
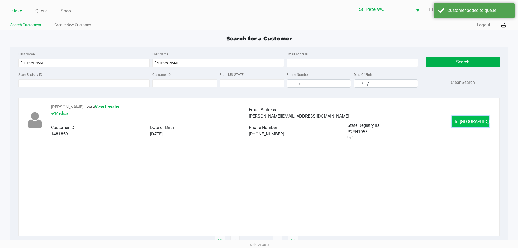
click at [480, 123] on button "In Queue" at bounding box center [471, 121] width 38 height 11
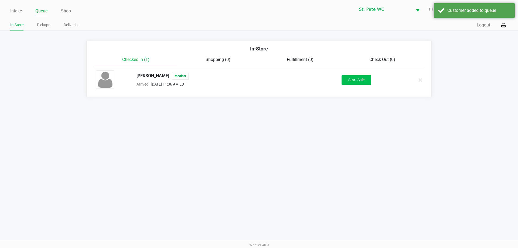
click at [369, 83] on button "Start Sale" at bounding box center [357, 79] width 30 height 9
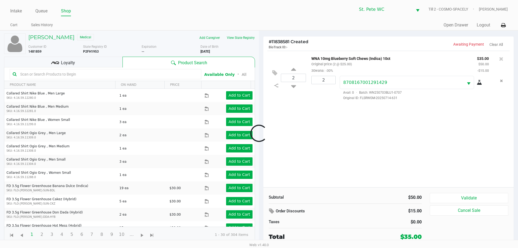
click at [86, 63] on div at bounding box center [259, 132] width 518 height 151
click at [101, 67] on div "Loyalty" at bounding box center [63, 62] width 118 height 11
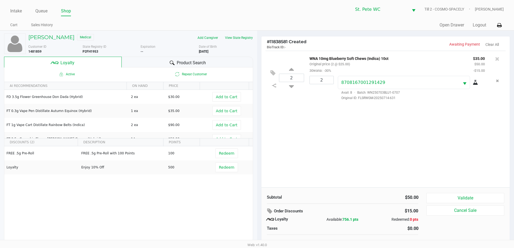
scroll to position [5, 0]
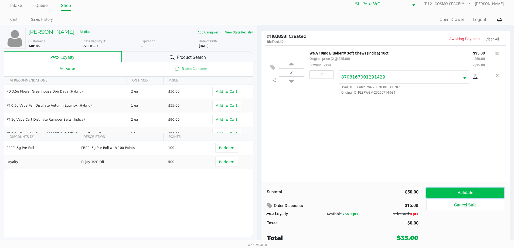
click at [479, 190] on button "Validate" at bounding box center [465, 193] width 78 height 10
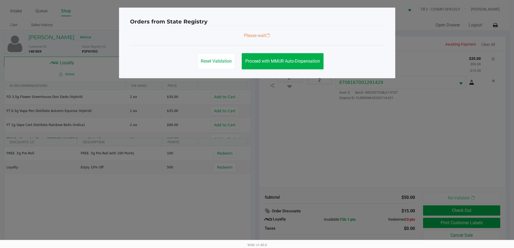
scroll to position [0, 0]
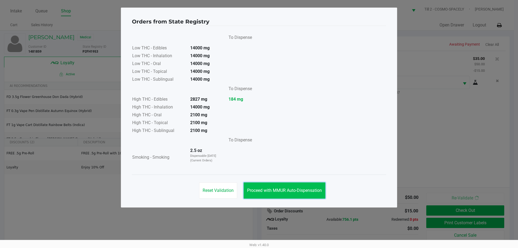
click at [307, 186] on button "Proceed with MMUR Auto-Dispensation" at bounding box center [285, 190] width 82 height 16
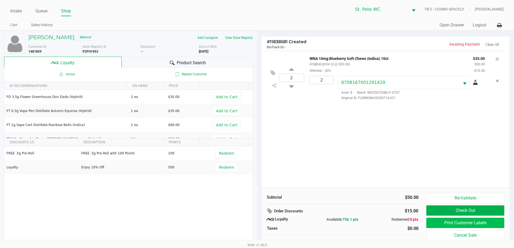
click at [441, 225] on button "Print Customer Labels" at bounding box center [465, 223] width 78 height 10
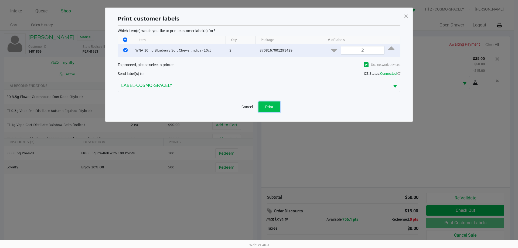
click at [266, 106] on span "Print" at bounding box center [269, 107] width 8 height 4
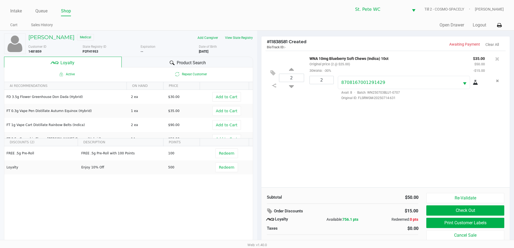
scroll to position [5, 0]
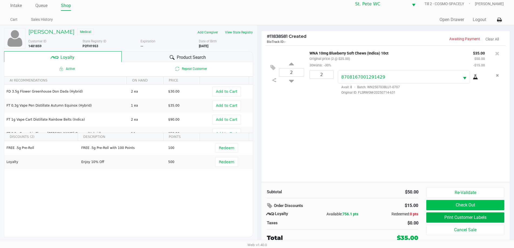
click at [444, 208] on button "Check Out" at bounding box center [465, 205] width 78 height 10
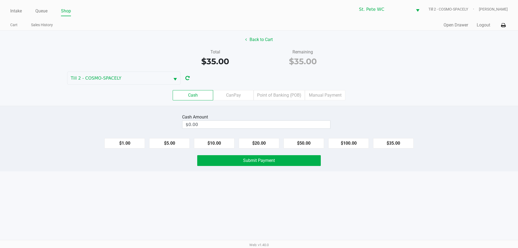
click at [395, 145] on button "$35.00" at bounding box center [393, 143] width 40 height 10
type input "$35.00"
click at [286, 158] on button "Submit Payment" at bounding box center [259, 160] width 124 height 11
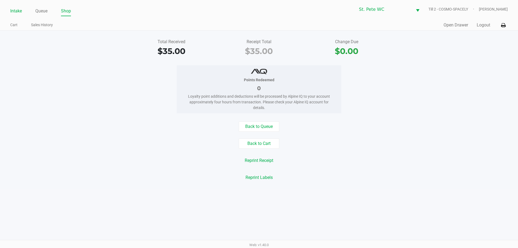
click at [15, 10] on link "Intake" at bounding box center [16, 11] width 12 height 8
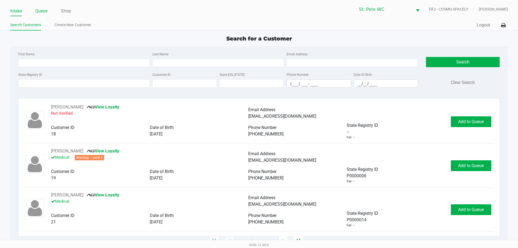
click at [41, 15] on link "Queue" at bounding box center [41, 11] width 12 height 8
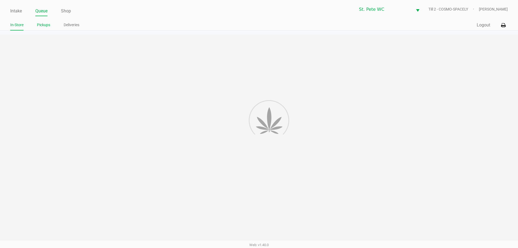
click at [45, 25] on link "Pickups" at bounding box center [43, 25] width 13 height 7
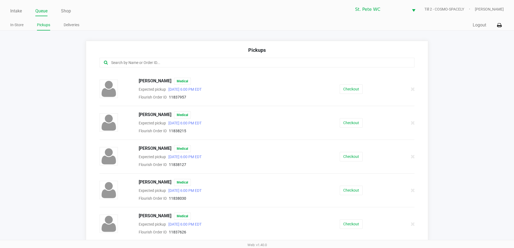
scroll to position [4, 0]
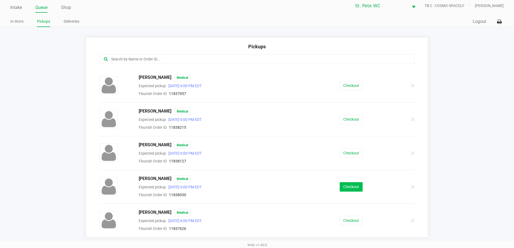
click at [349, 186] on button "Checkout" at bounding box center [351, 186] width 23 height 9
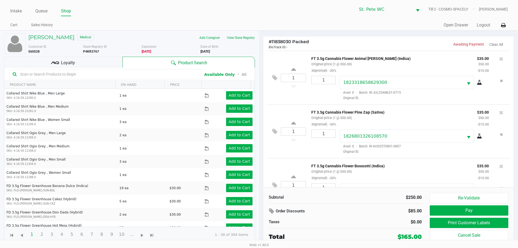
scroll to position [108, 0]
click at [95, 63] on div "Loyalty" at bounding box center [63, 62] width 118 height 11
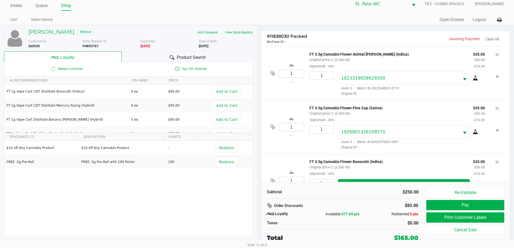
scroll to position [52, 0]
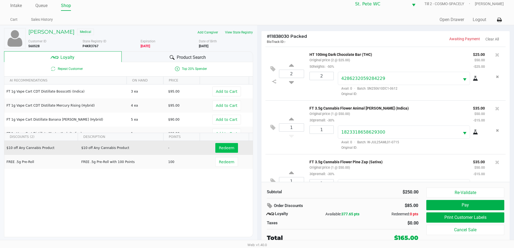
click at [227, 151] on button "Redeem" at bounding box center [226, 148] width 22 height 10
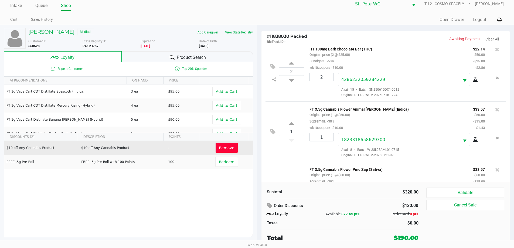
scroll to position [34, 0]
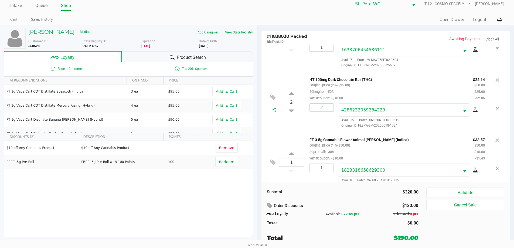
click at [274, 110] on icon at bounding box center [274, 110] width 4 height 4
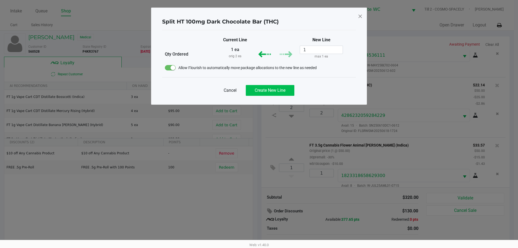
click at [283, 92] on span "Create New Line" at bounding box center [270, 90] width 31 height 5
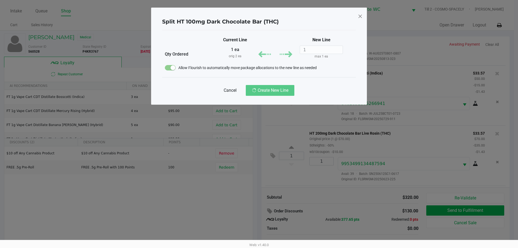
scroll to position [266, 0]
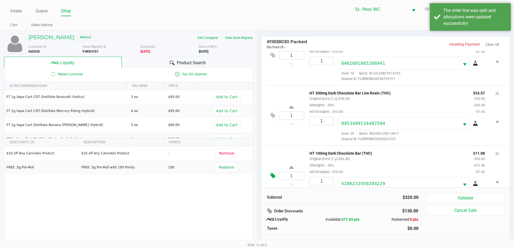
click at [272, 174] on icon at bounding box center [272, 176] width 5 height 6
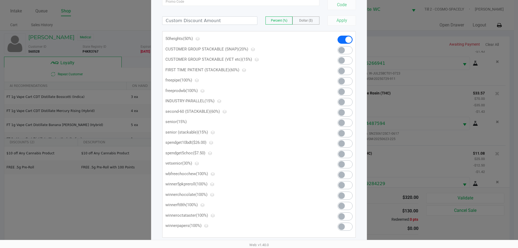
scroll to position [63, 0]
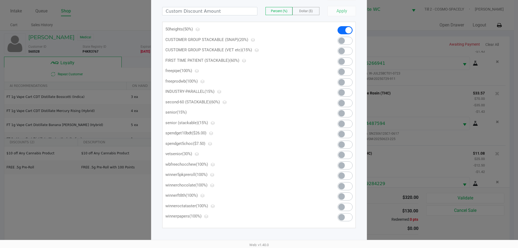
click at [344, 165] on span at bounding box center [341, 165] width 6 height 6
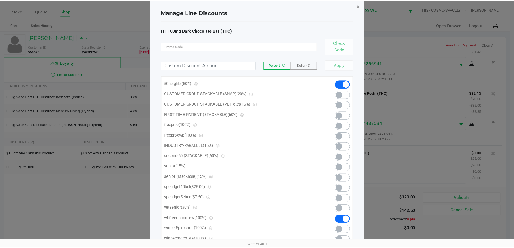
scroll to position [287, 0]
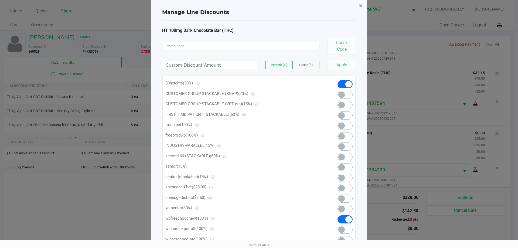
click at [360, 8] on span "×" at bounding box center [361, 6] width 4 height 8
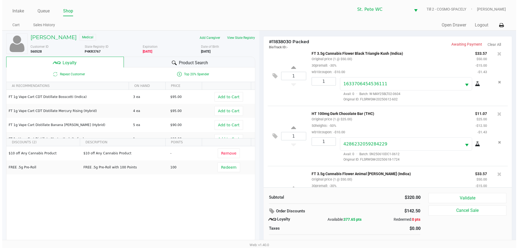
scroll to position [0, 0]
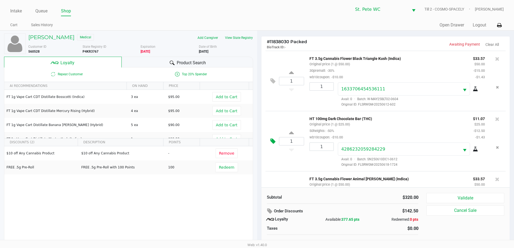
click at [274, 142] on icon at bounding box center [272, 141] width 5 height 6
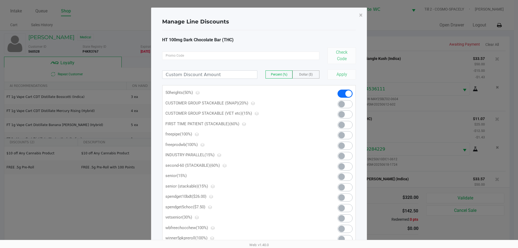
click at [341, 210] on span at bounding box center [341, 208] width 6 height 6
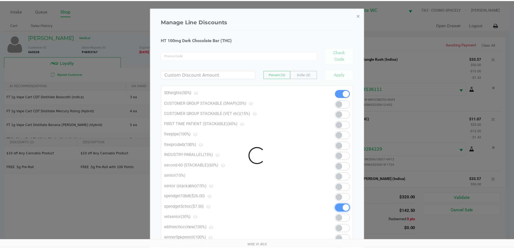
scroll to position [293, 0]
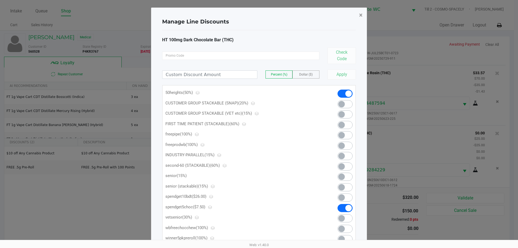
click at [361, 17] on span "×" at bounding box center [361, 15] width 4 height 8
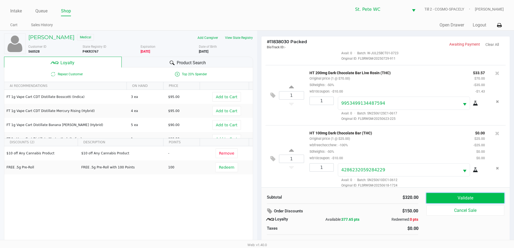
click at [464, 196] on button "Validate" at bounding box center [465, 198] width 78 height 10
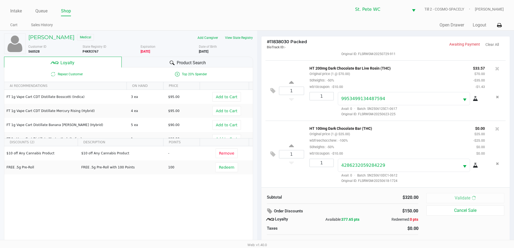
scroll to position [0, 0]
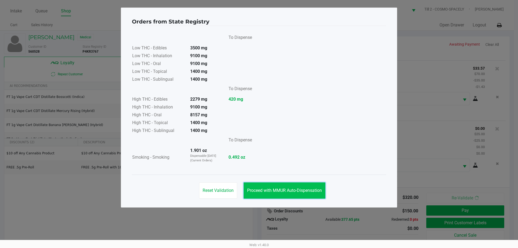
click at [317, 188] on span "Proceed with MMUR Auto-Dispensation" at bounding box center [284, 190] width 75 height 5
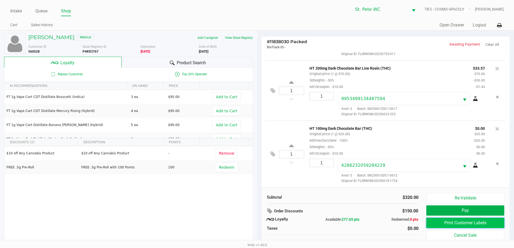
click at [463, 226] on button "Print Customer Labels" at bounding box center [465, 223] width 78 height 10
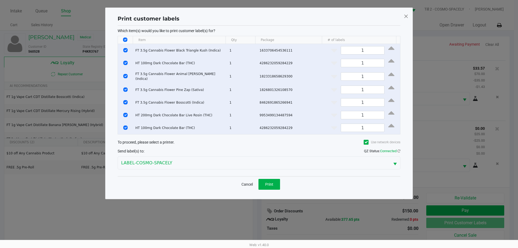
click at [125, 39] on input "Select All Rows" at bounding box center [125, 40] width 4 height 4
checkbox input "false"
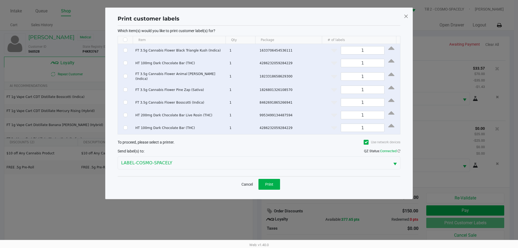
checkbox input "false"
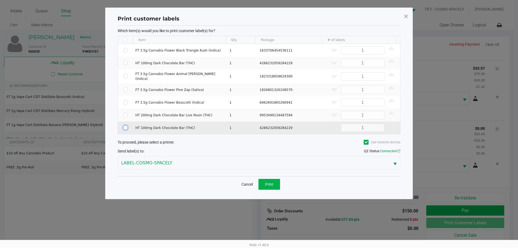
click at [125, 126] on input "Select Row" at bounding box center [125, 127] width 4 height 4
checkbox input "true"
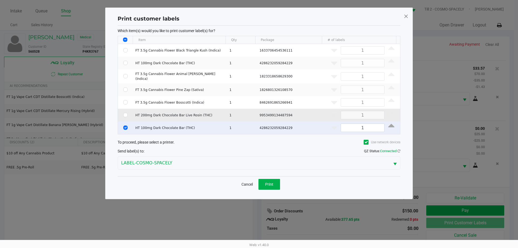
click at [124, 111] on td "Data table" at bounding box center [125, 115] width 15 height 13
click at [128, 118] on td "Data table" at bounding box center [125, 115] width 15 height 13
click at [126, 113] on input "Select Row" at bounding box center [125, 115] width 4 height 4
checkbox input "true"
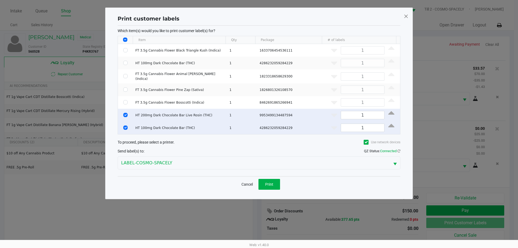
click at [125, 129] on td "Data table" at bounding box center [125, 127] width 15 height 13
click at [125, 125] on input "Select Row" at bounding box center [125, 127] width 4 height 4
checkbox input "false"
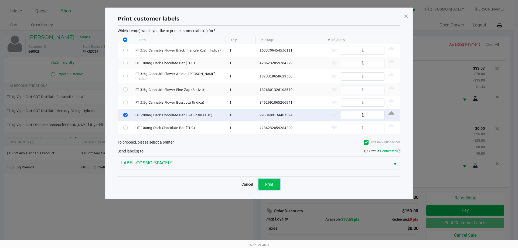
click at [265, 184] on button "Print" at bounding box center [270, 184] width 22 height 11
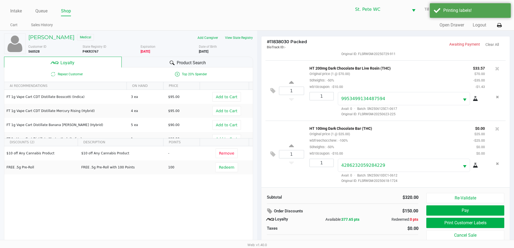
scroll to position [5, 0]
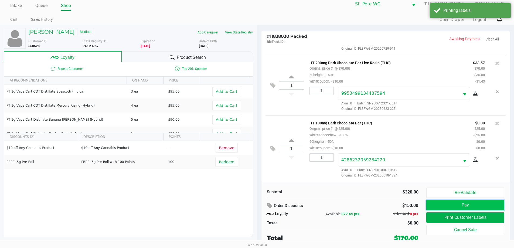
click at [450, 205] on button "Pay" at bounding box center [465, 205] width 78 height 10
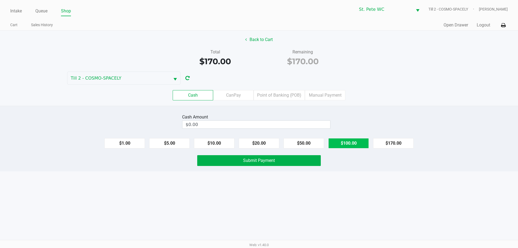
click at [348, 145] on button "$100.00" at bounding box center [348, 143] width 40 height 10
click at [302, 143] on button "$50.00" at bounding box center [304, 143] width 40 height 10
click at [262, 145] on button "$20.00" at bounding box center [259, 143] width 40 height 10
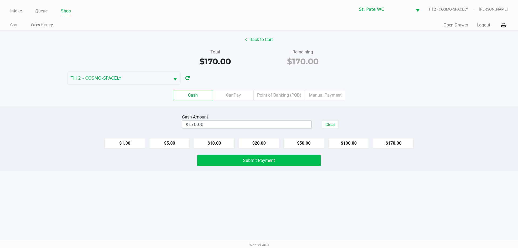
click at [212, 145] on button "$10.00" at bounding box center [214, 143] width 40 height 10
type input "$180.00"
click at [221, 157] on button "Submit Payment" at bounding box center [259, 160] width 124 height 11
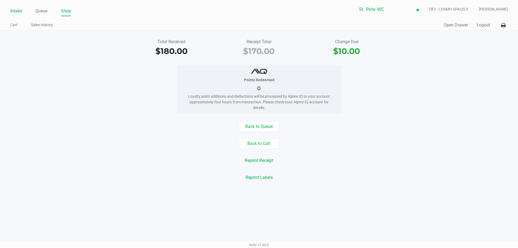
click at [20, 11] on link "Intake" at bounding box center [16, 11] width 12 height 8
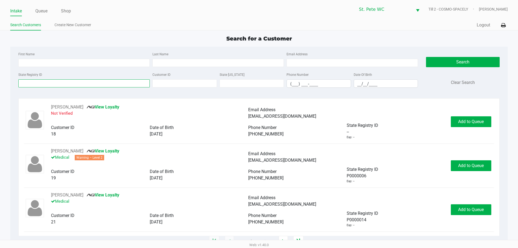
click at [92, 83] on input "State Registry ID" at bounding box center [83, 83] width 131 height 8
type input "p"
click at [41, 15] on link "Queue" at bounding box center [41, 11] width 12 height 8
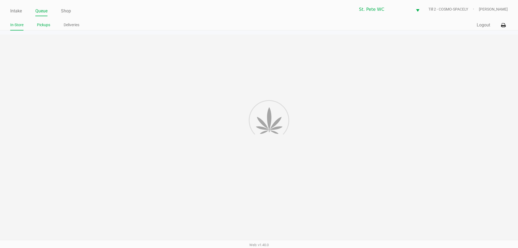
click at [45, 25] on link "Pickups" at bounding box center [43, 25] width 13 height 7
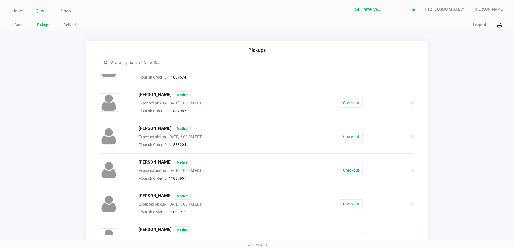
scroll to position [127, 0]
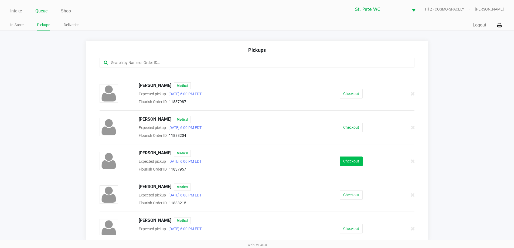
click at [357, 164] on button "Checkout" at bounding box center [351, 161] width 23 height 9
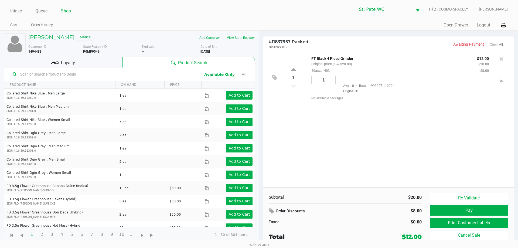
click at [91, 58] on div "Loyalty" at bounding box center [63, 62] width 118 height 11
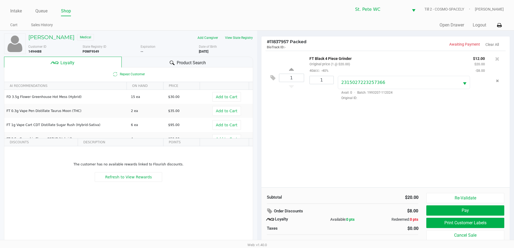
scroll to position [5, 0]
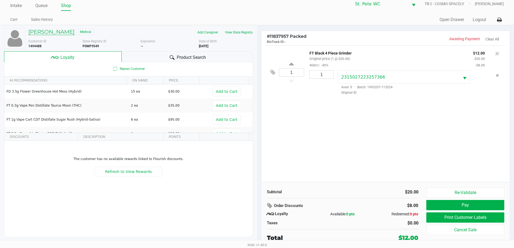
click at [51, 29] on h5 "Kenneth Lenoir" at bounding box center [51, 32] width 46 height 6
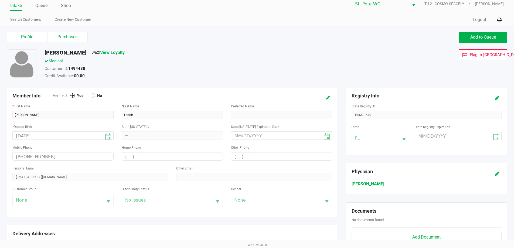
click at [63, 37] on label "Purchases" at bounding box center [67, 37] width 40 height 10
click at [0, 0] on 1 "Purchases" at bounding box center [0, 0] width 0 height 0
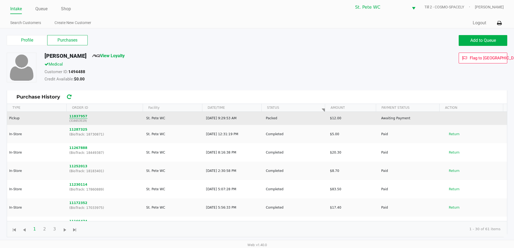
click at [76, 116] on button "11837957" at bounding box center [78, 116] width 18 height 5
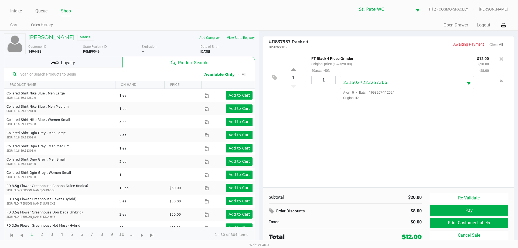
click at [74, 66] on span "Loyalty" at bounding box center [68, 63] width 14 height 6
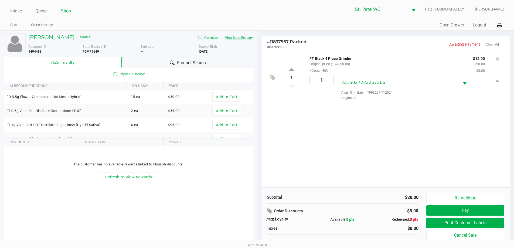
click at [240, 42] on button "View State Registry" at bounding box center [238, 37] width 32 height 9
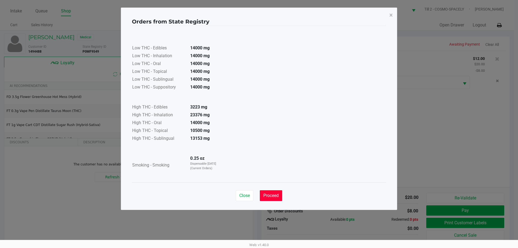
click at [276, 194] on span "Proceed" at bounding box center [270, 195] width 15 height 5
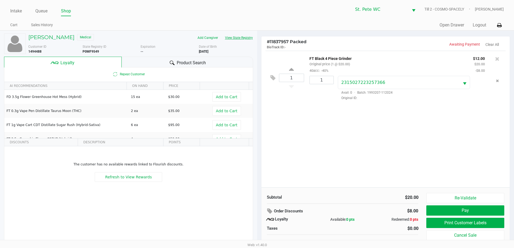
click at [334, 174] on div "1 FT Black 4 Piece Grinder Original price (1 @ $20.00) 40acc: -40% $12.00 $20.0…" at bounding box center [386, 119] width 249 height 137
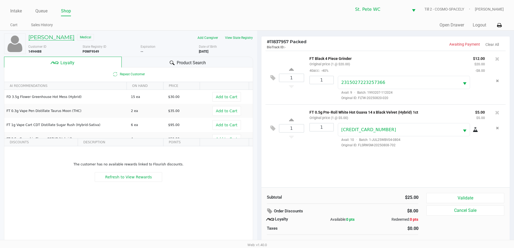
click at [58, 35] on h5 "Kenneth Lenoir" at bounding box center [51, 37] width 46 height 6
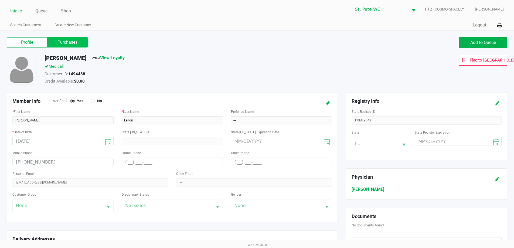
click at [65, 46] on label "Purchases" at bounding box center [67, 42] width 40 height 10
click at [0, 0] on 1 "Purchases" at bounding box center [0, 0] width 0 height 0
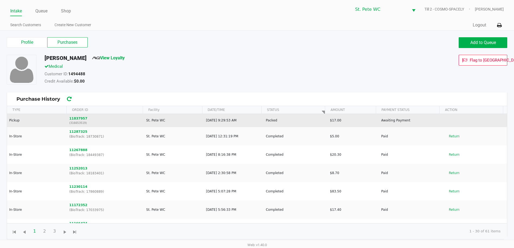
click at [75, 114] on td "11837957 (316653519)" at bounding box center [105, 120] width 77 height 13
click at [74, 119] on button "11837957" at bounding box center [78, 118] width 18 height 5
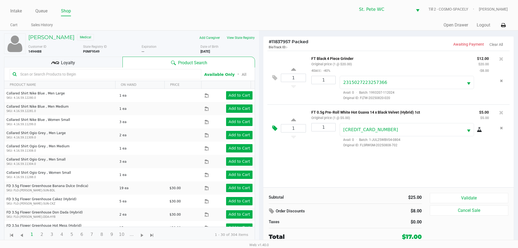
click at [275, 130] on icon at bounding box center [274, 128] width 5 height 6
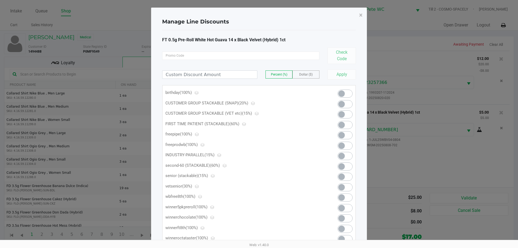
click at [345, 91] on span at bounding box center [345, 94] width 15 height 8
click at [358, 18] on button "×" at bounding box center [361, 15] width 12 height 15
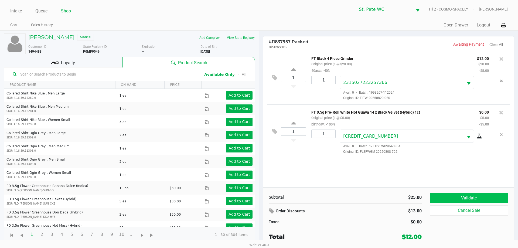
click at [469, 196] on button "Validate" at bounding box center [469, 198] width 79 height 10
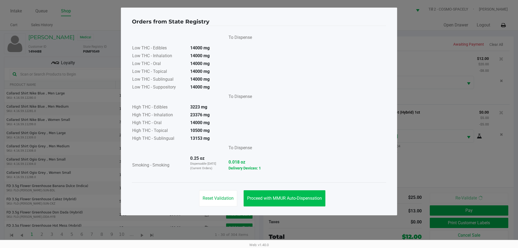
click at [274, 203] on button "Proceed with MMUR Auto-Dispensation" at bounding box center [285, 198] width 82 height 16
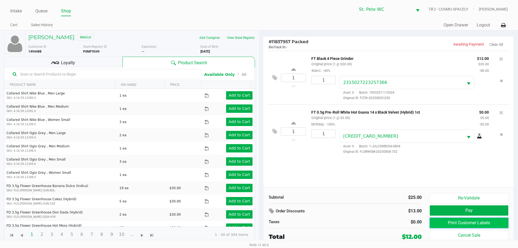
click at [439, 222] on button "Print Customer Labels" at bounding box center [469, 223] width 79 height 10
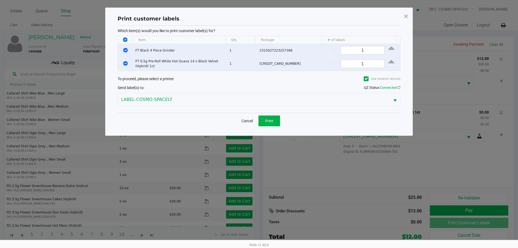
click at [124, 50] on input "Select Row" at bounding box center [125, 50] width 4 height 4
checkbox input "false"
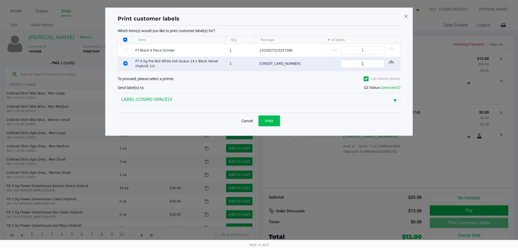
click at [267, 123] on button "Print" at bounding box center [270, 121] width 22 height 11
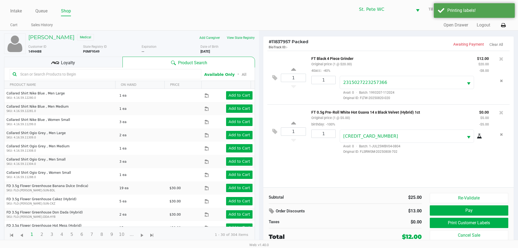
click at [436, 215] on button "Pay" at bounding box center [469, 210] width 79 height 10
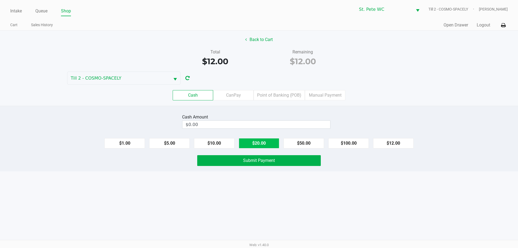
click at [257, 142] on button "$20.00" at bounding box center [259, 143] width 40 height 10
type input "$20.00"
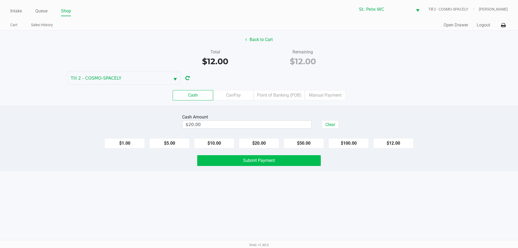
click at [252, 160] on span "Submit Payment" at bounding box center [259, 160] width 32 height 5
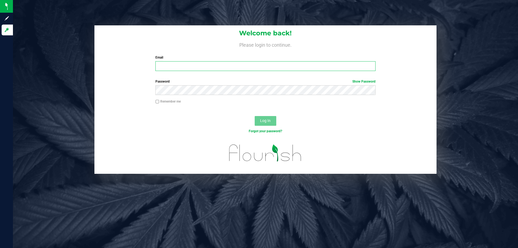
click at [252, 64] on input "Email" at bounding box center [265, 66] width 220 height 10
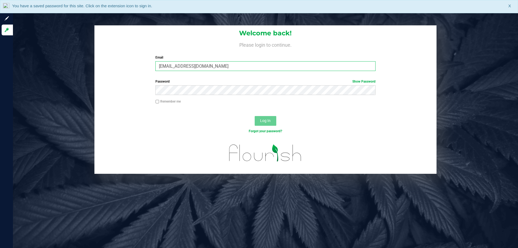
type input "[EMAIL_ADDRESS][DOMAIN_NAME]"
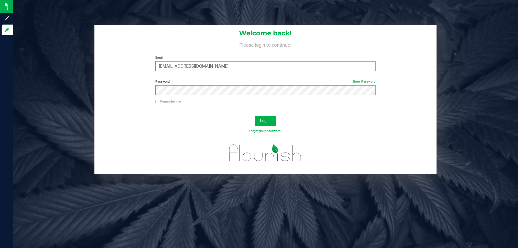
click at [255, 116] on button "Log In" at bounding box center [266, 121] width 22 height 10
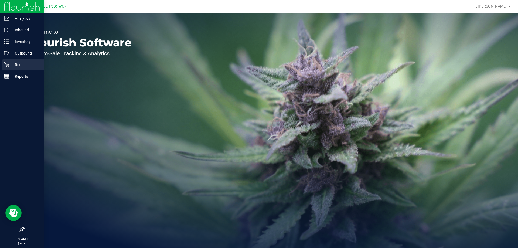
click at [11, 67] on p "Retail" at bounding box center [25, 65] width 32 height 6
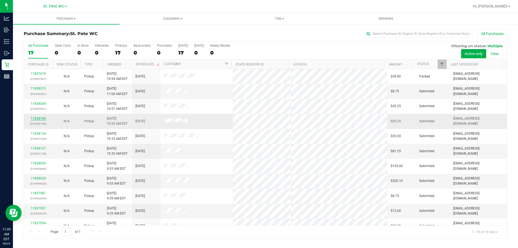
click at [36, 117] on link "11838140" at bounding box center [38, 119] width 15 height 4
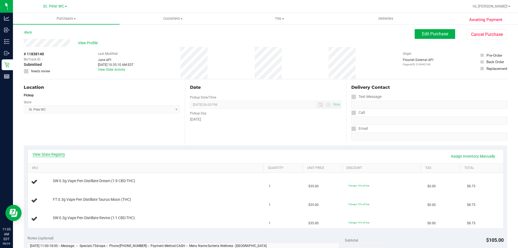
click at [49, 155] on link "View State Registry" at bounding box center [49, 154] width 32 height 5
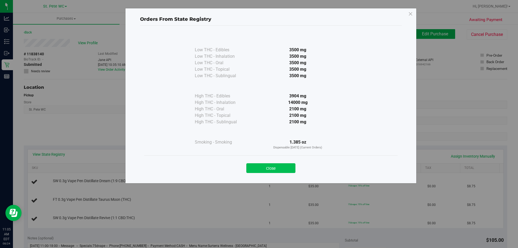
click at [275, 165] on button "Close" at bounding box center [270, 168] width 49 height 10
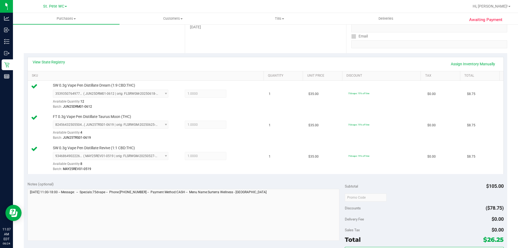
click at [424, 239] on div "Total $26.25" at bounding box center [424, 240] width 159 height 10
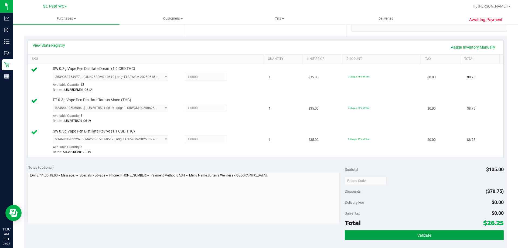
click at [415, 232] on button "Validate" at bounding box center [424, 235] width 159 height 10
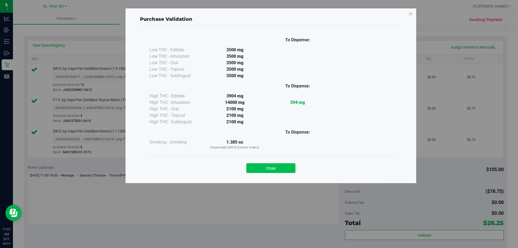
click at [276, 168] on button "Close" at bounding box center [270, 168] width 49 height 10
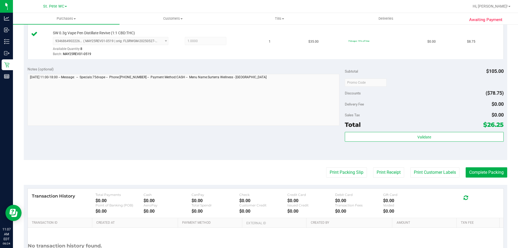
scroll to position [209, 0]
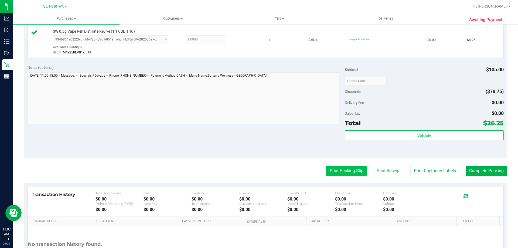
click at [353, 170] on button "Print Packing Slip" at bounding box center [346, 171] width 41 height 10
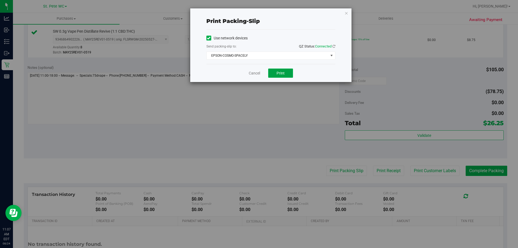
click at [287, 74] on button "Print" at bounding box center [280, 73] width 25 height 9
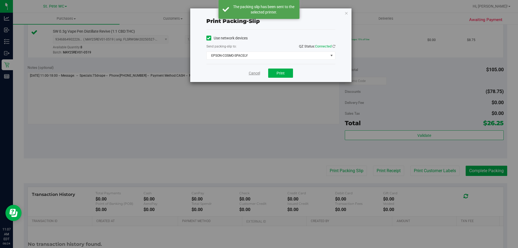
click at [255, 73] on link "Cancel" at bounding box center [254, 73] width 11 height 6
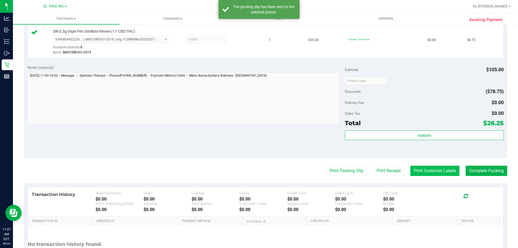
click at [435, 166] on button "Print Customer Labels" at bounding box center [434, 171] width 49 height 10
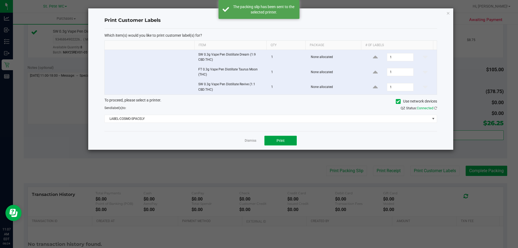
click at [286, 141] on button "Print" at bounding box center [280, 141] width 32 height 10
click at [252, 140] on link "Dismiss" at bounding box center [251, 140] width 12 height 5
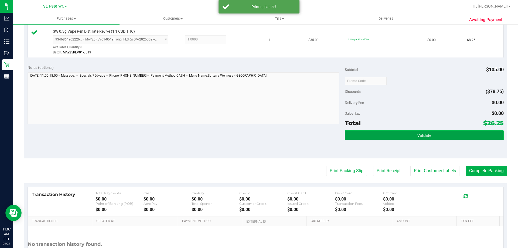
click at [473, 133] on button "Validate" at bounding box center [424, 135] width 159 height 10
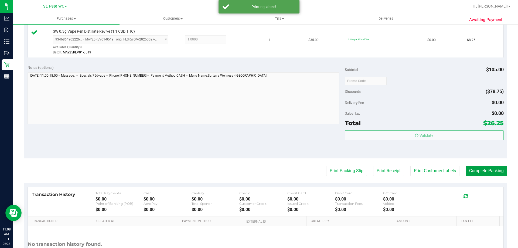
click at [479, 169] on button "Complete Packing" at bounding box center [487, 171] width 42 height 10
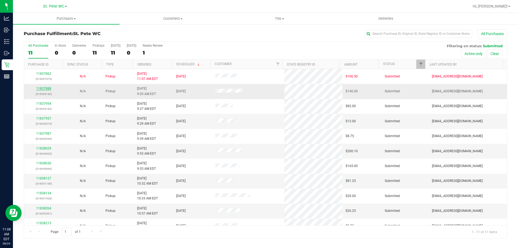
click at [46, 88] on link "11837888" at bounding box center [43, 89] width 15 height 4
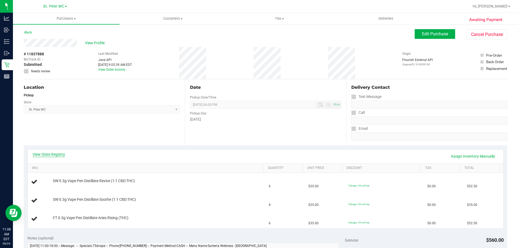
click at [49, 154] on link "View State Registry" at bounding box center [49, 154] width 32 height 5
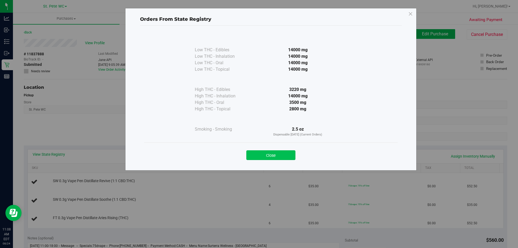
click at [279, 158] on button "Close" at bounding box center [270, 155] width 49 height 10
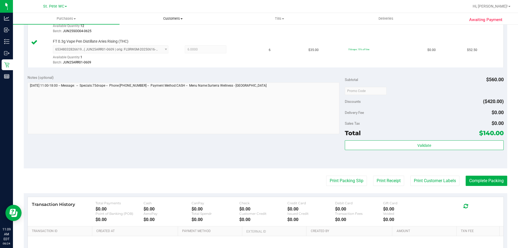
scroll to position [204, 0]
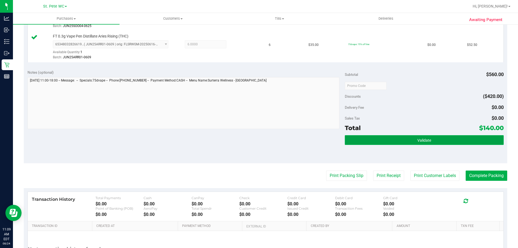
click at [449, 139] on button "Validate" at bounding box center [424, 140] width 159 height 10
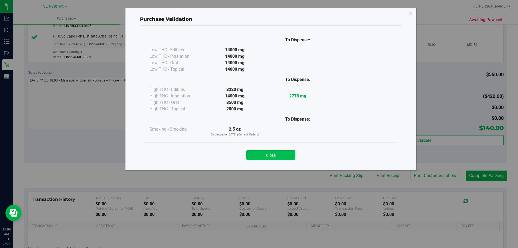
click at [273, 154] on button "Close" at bounding box center [270, 155] width 49 height 10
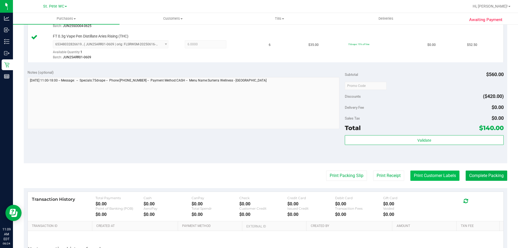
click at [442, 179] on button "Print Customer Labels" at bounding box center [434, 176] width 49 height 10
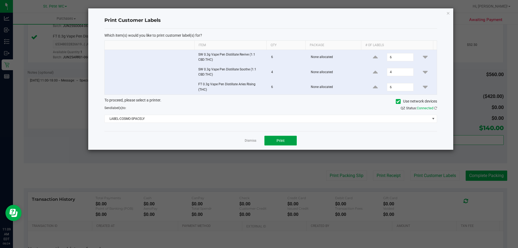
click at [284, 142] on span "Print" at bounding box center [281, 140] width 8 height 4
click at [248, 141] on link "Dismiss" at bounding box center [251, 140] width 12 height 5
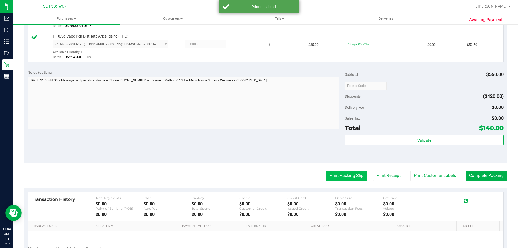
click at [347, 175] on button "Print Packing Slip" at bounding box center [346, 176] width 41 height 10
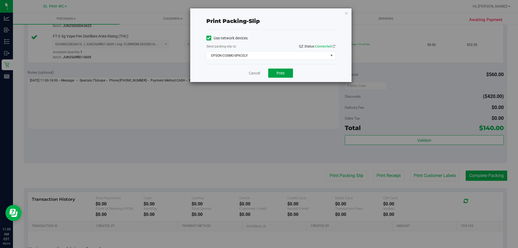
click at [287, 73] on button "Print" at bounding box center [280, 73] width 25 height 9
click at [251, 72] on link "Cancel" at bounding box center [254, 73] width 11 height 6
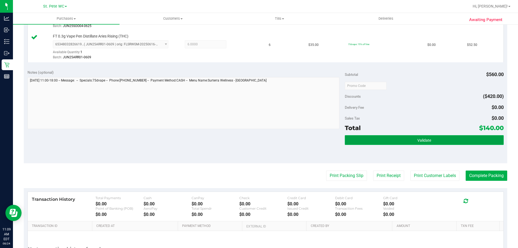
click at [448, 143] on button "Validate" at bounding box center [424, 140] width 159 height 10
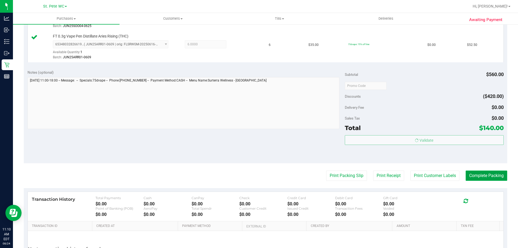
click at [485, 177] on button "Complete Packing" at bounding box center [487, 176] width 42 height 10
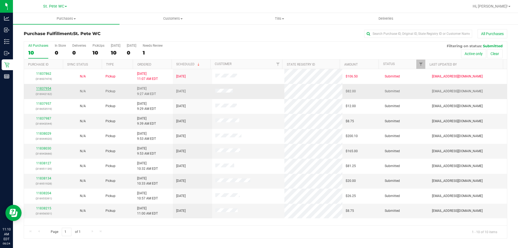
click at [46, 88] on link "11837954" at bounding box center [43, 89] width 15 height 4
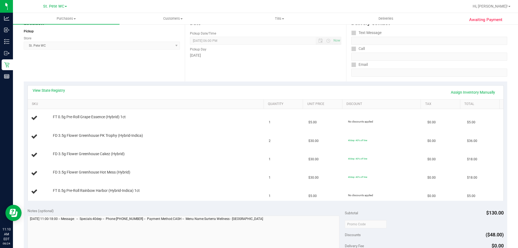
scroll to position [66, 0]
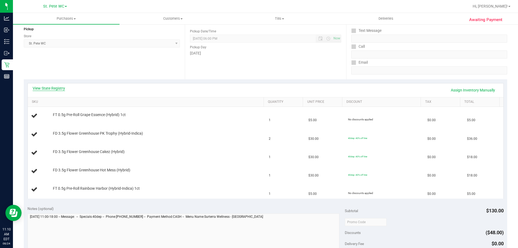
click at [47, 86] on link "View State Registry" at bounding box center [49, 88] width 32 height 5
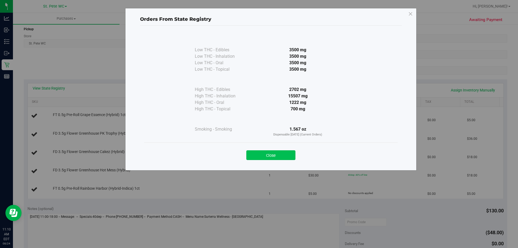
click at [279, 159] on button "Close" at bounding box center [270, 155] width 49 height 10
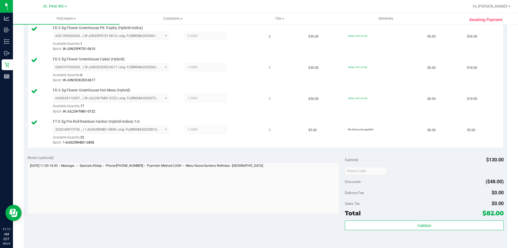
scroll to position [208, 0]
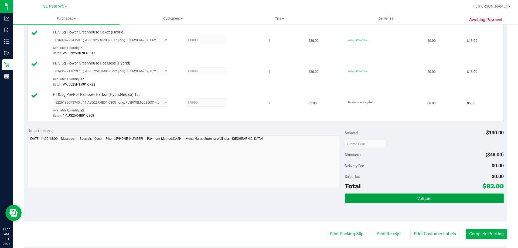
click at [426, 194] on button "Validate" at bounding box center [424, 199] width 159 height 10
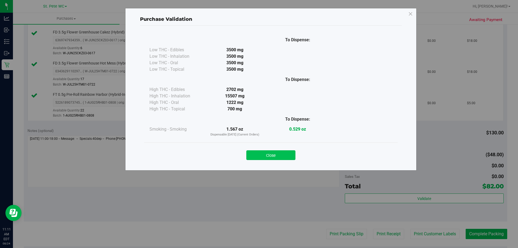
click at [279, 155] on button "Close" at bounding box center [270, 155] width 49 height 10
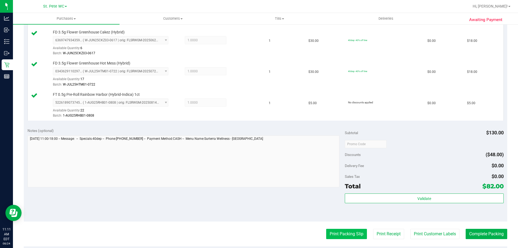
click at [349, 230] on button "Print Packing Slip" at bounding box center [346, 234] width 41 height 10
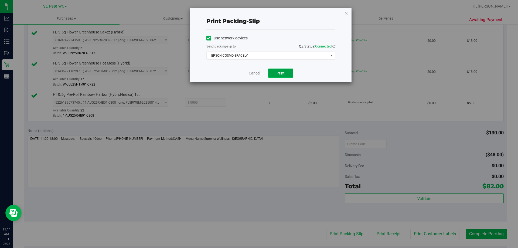
click at [270, 73] on button "Print" at bounding box center [280, 73] width 25 height 9
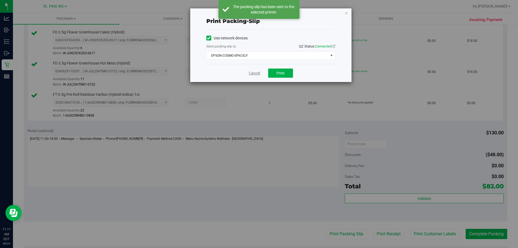
click at [254, 75] on link "Cancel" at bounding box center [254, 73] width 11 height 6
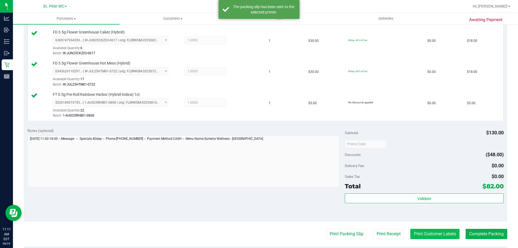
click at [436, 235] on button "Print Customer Labels" at bounding box center [434, 234] width 49 height 10
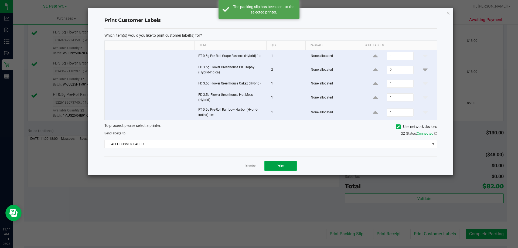
click at [289, 167] on button "Print" at bounding box center [280, 166] width 32 height 10
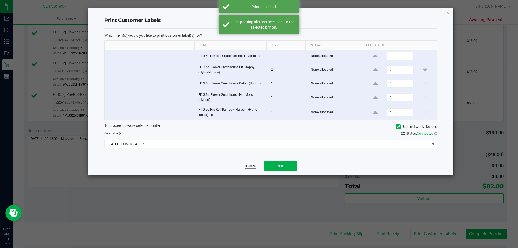
click at [246, 166] on link "Dismiss" at bounding box center [251, 166] width 12 height 5
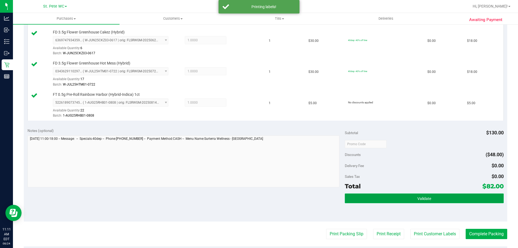
click at [447, 195] on button "Validate" at bounding box center [424, 199] width 159 height 10
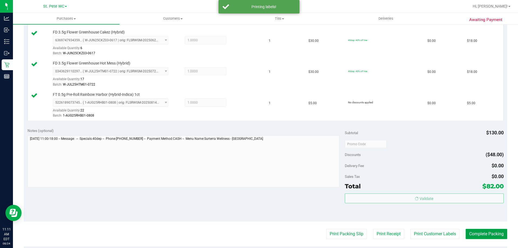
click at [484, 229] on button "Complete Packing" at bounding box center [487, 234] width 42 height 10
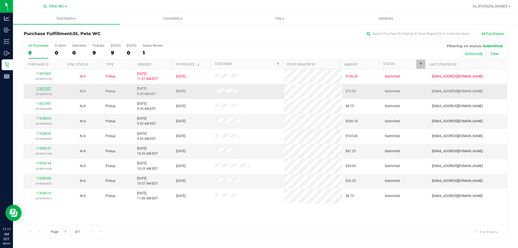
click at [48, 90] on link "11837957" at bounding box center [43, 89] width 15 height 4
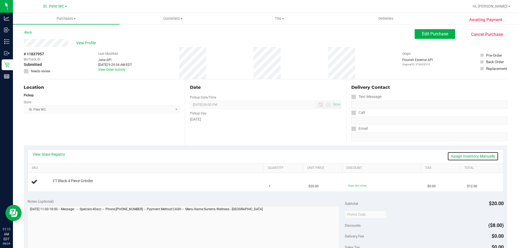
click at [459, 157] on link "Assign Inventory Manually" at bounding box center [472, 156] width 51 height 9
click at [484, 156] on link "Save & Exit" at bounding box center [485, 156] width 25 height 9
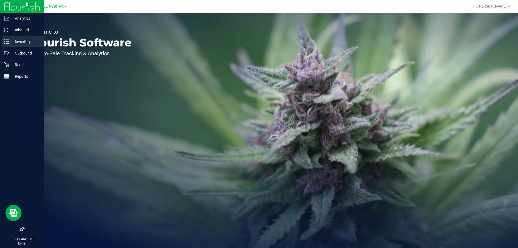
click at [8, 40] on line at bounding box center [7, 40] width 3 height 0
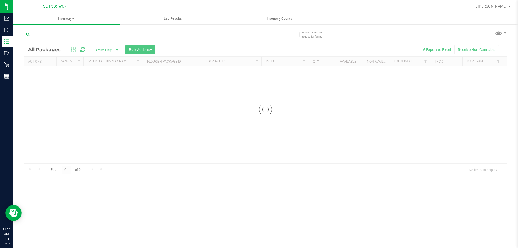
click at [129, 34] on input "text" at bounding box center [134, 34] width 220 height 8
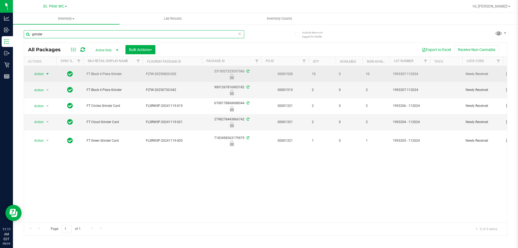
type input "grinder"
click at [43, 74] on span "Action" at bounding box center [36, 74] width 15 height 8
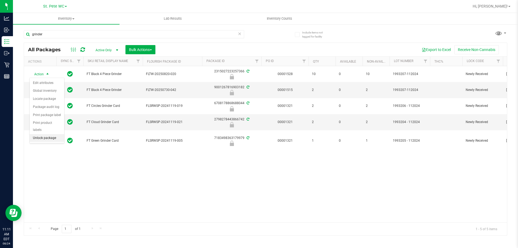
click at [44, 134] on li "Unlock package" at bounding box center [47, 138] width 35 height 8
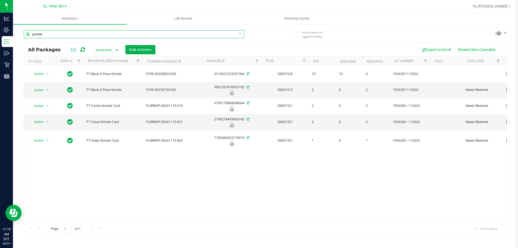
click at [70, 30] on input "grinder" at bounding box center [134, 34] width 220 height 8
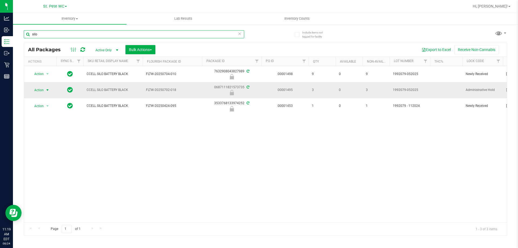
type input "silo"
click at [42, 93] on span "Action" at bounding box center [36, 90] width 15 height 8
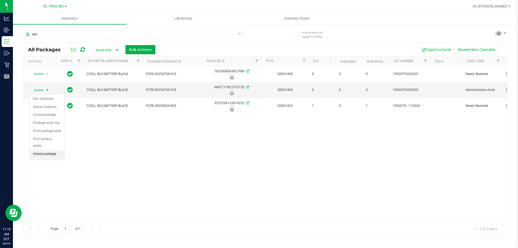
click at [46, 150] on li "Unlock package" at bounding box center [47, 154] width 35 height 8
click at [48, 86] on td "Action Action Adjust qty Create package Edit attributes Global inventory Locate…" at bounding box center [40, 90] width 32 height 16
click at [47, 89] on span "select" at bounding box center [47, 90] width 4 height 4
click at [46, 140] on li "Lock package" at bounding box center [51, 139] width 42 height 8
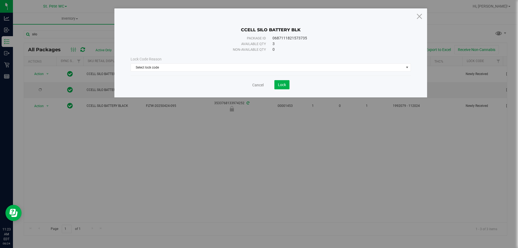
click at [182, 72] on div "Lock Code Reason Select lock code Select lock code Newly Received Administrativ…" at bounding box center [271, 63] width 289 height 23
click at [182, 66] on span "Select lock code" at bounding box center [267, 68] width 273 height 8
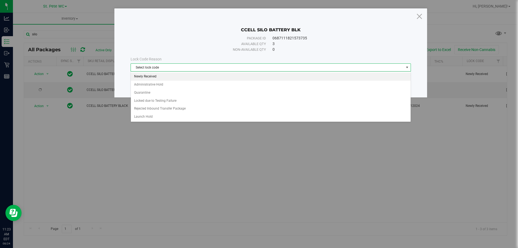
click at [169, 79] on li "Newly Received" at bounding box center [271, 77] width 280 height 8
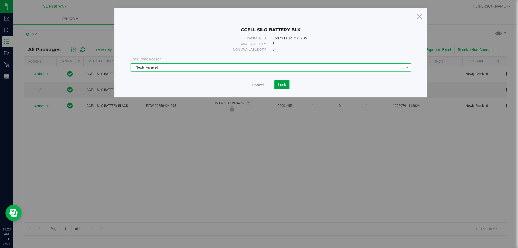
click at [285, 88] on button "Lock" at bounding box center [281, 84] width 15 height 9
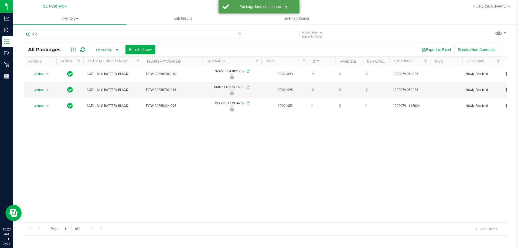
click at [238, 35] on icon at bounding box center [240, 33] width 4 height 6
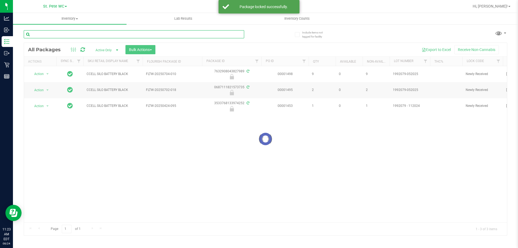
click at [229, 35] on input "text" at bounding box center [134, 34] width 220 height 8
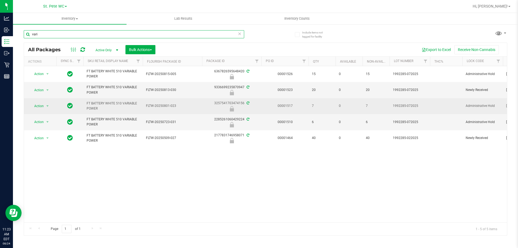
type input "vari"
click at [44, 103] on span "select" at bounding box center [47, 106] width 7 height 8
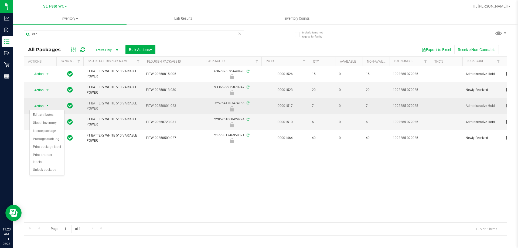
click at [44, 103] on span "select" at bounding box center [47, 106] width 7 height 8
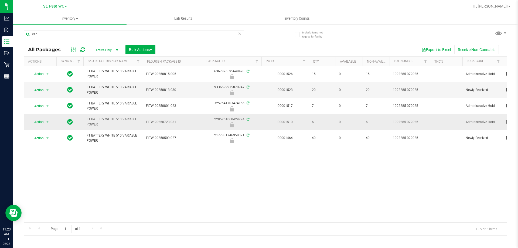
click at [42, 115] on td "Action Action Edit attributes Global inventory Locate package Package audit log…" at bounding box center [40, 122] width 32 height 16
click at [39, 123] on span "Action" at bounding box center [36, 122] width 15 height 8
click at [47, 182] on li "Unlock package" at bounding box center [47, 186] width 35 height 8
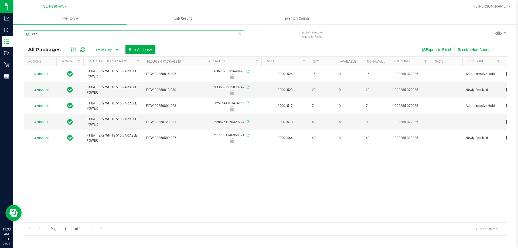
click at [76, 34] on input "vari" at bounding box center [134, 34] width 220 height 8
click at [76, 33] on input "vari" at bounding box center [134, 34] width 220 height 8
click at [74, 35] on input "vari" at bounding box center [134, 34] width 220 height 8
click at [75, 35] on input "vari" at bounding box center [134, 34] width 220 height 8
type input "v"
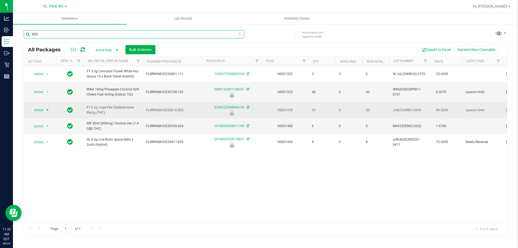
type input "855"
click at [46, 110] on span "select" at bounding box center [47, 110] width 4 height 4
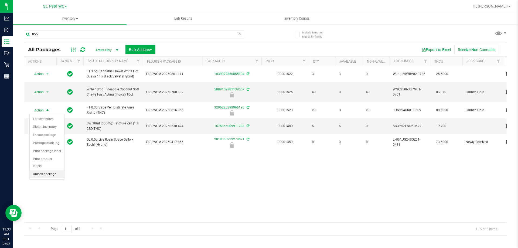
click at [55, 170] on li "Unlock package" at bounding box center [47, 174] width 35 height 8
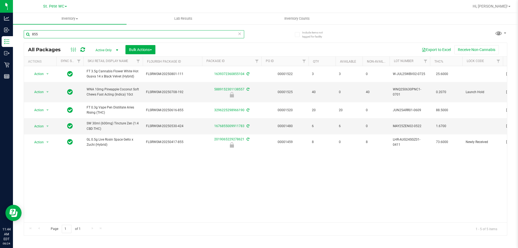
click at [80, 33] on input "855" at bounding box center [134, 34] width 220 height 8
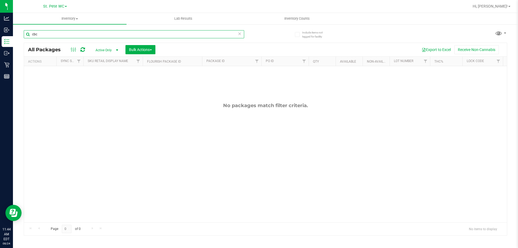
click at [80, 33] on input "cbc" at bounding box center [134, 34] width 220 height 8
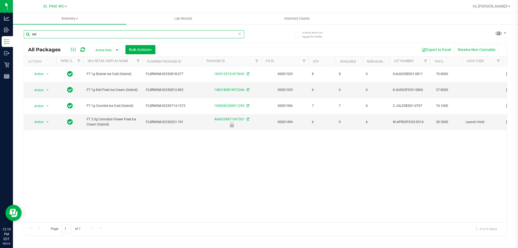
click at [97, 34] on input "ied" at bounding box center [134, 34] width 220 height 8
click at [98, 36] on input "ied" at bounding box center [134, 34] width 220 height 8
click at [96, 35] on input "ied" at bounding box center [134, 34] width 220 height 8
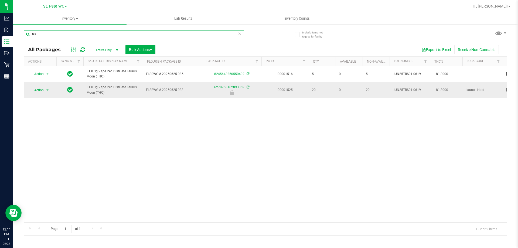
type input "trs"
click at [43, 94] on td "Action Action Edit attributes Global inventory Locate package Package audit log…" at bounding box center [40, 90] width 32 height 16
click at [42, 90] on span "Action" at bounding box center [36, 90] width 15 height 8
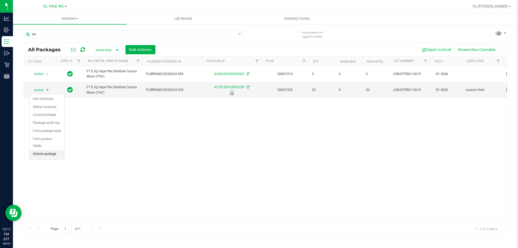
click at [51, 150] on li "Unlock package" at bounding box center [47, 154] width 35 height 8
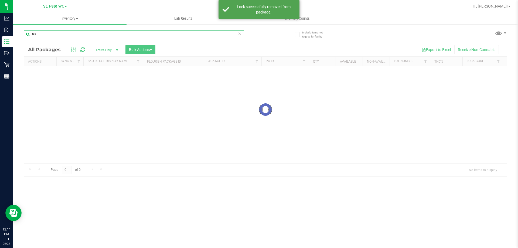
click at [49, 32] on input "trs" at bounding box center [134, 34] width 220 height 8
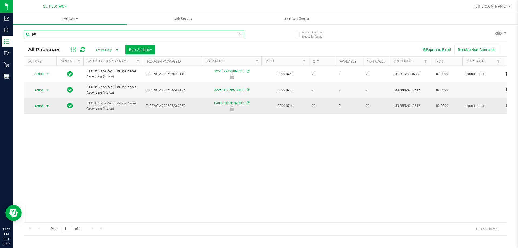
type input "pia"
click at [45, 106] on span "select" at bounding box center [47, 106] width 4 height 4
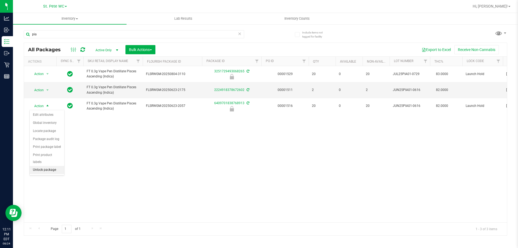
click at [55, 166] on li "Unlock package" at bounding box center [47, 170] width 35 height 8
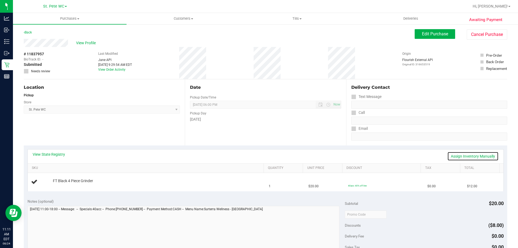
click at [463, 155] on link "Assign Inventory Manually" at bounding box center [472, 156] width 51 height 9
click at [65, 183] on link "Add Package" at bounding box center [62, 185] width 19 height 4
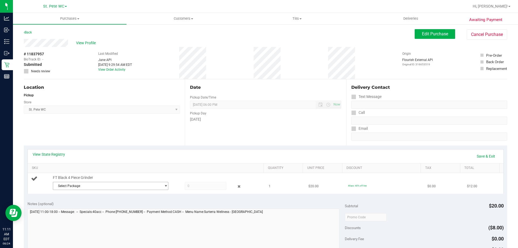
click at [80, 190] on span "Select Package" at bounding box center [111, 186] width 116 height 8
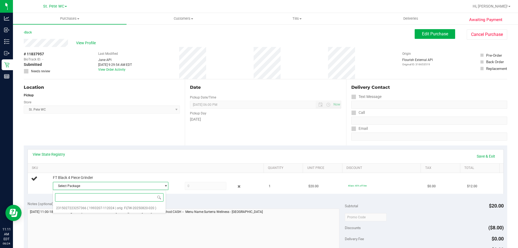
click at [78, 203] on span at bounding box center [109, 197] width 113 height 13
click at [79, 206] on li "2315027223257366 ( 1993207-112024 | orig: FLTW-20250820-020 )" at bounding box center [109, 208] width 113 height 8
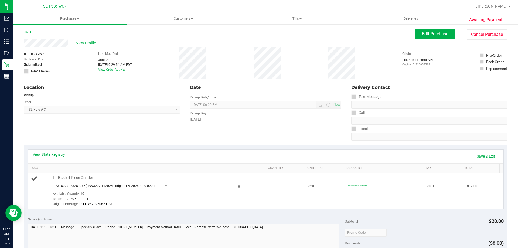
click at [186, 183] on span at bounding box center [206, 186] width 42 height 8
type input "1"
click at [411, 151] on div "View State Registry Save & Exit" at bounding box center [266, 157] width 476 height 14
type input "1.0000"
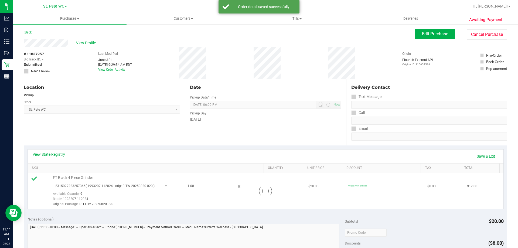
click at [480, 167] on link "Total" at bounding box center [480, 168] width 33 height 4
click at [483, 156] on link "Save & Exit" at bounding box center [485, 156] width 25 height 9
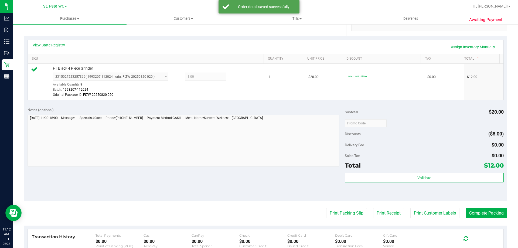
scroll to position [113, 0]
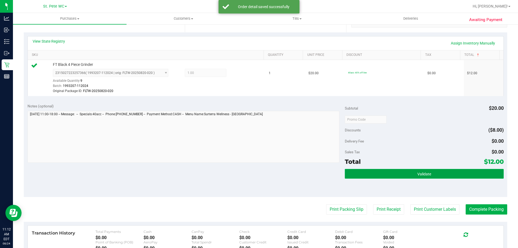
click at [426, 171] on button "Validate" at bounding box center [424, 174] width 159 height 10
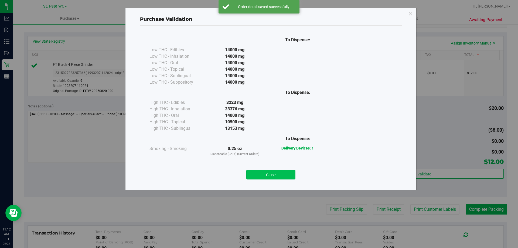
click at [282, 175] on button "Close" at bounding box center [270, 175] width 49 height 10
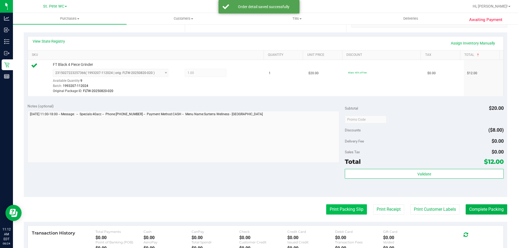
click at [348, 214] on button "Print Packing Slip" at bounding box center [346, 209] width 41 height 10
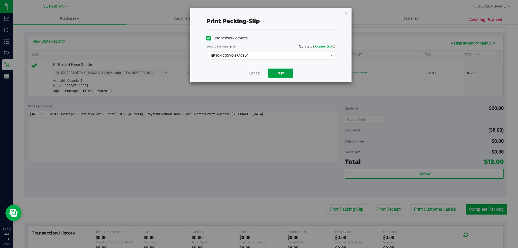
click at [291, 71] on button "Print" at bounding box center [280, 73] width 25 height 9
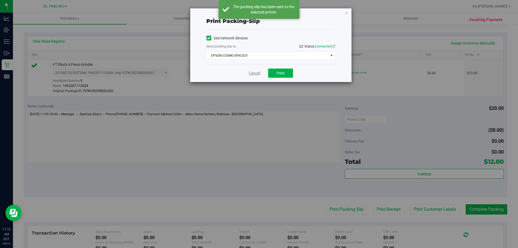
click at [251, 72] on link "Cancel" at bounding box center [254, 73] width 11 height 6
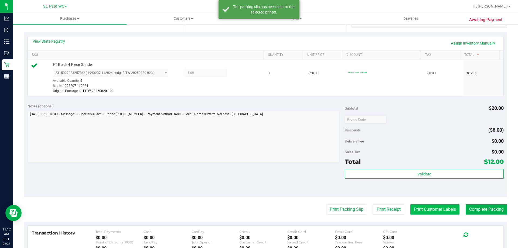
click at [441, 209] on button "Print Customer Labels" at bounding box center [434, 209] width 49 height 10
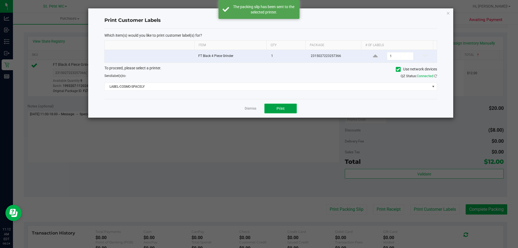
click at [288, 106] on button "Print" at bounding box center [280, 109] width 32 height 10
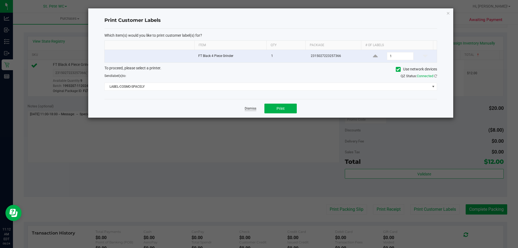
click at [250, 107] on link "Dismiss" at bounding box center [251, 108] width 12 height 5
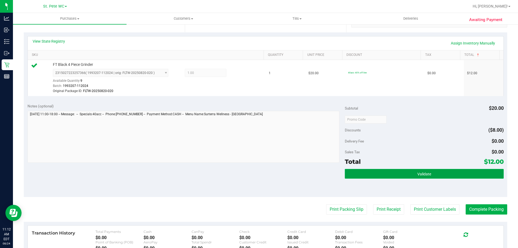
click at [449, 171] on button "Validate" at bounding box center [424, 174] width 159 height 10
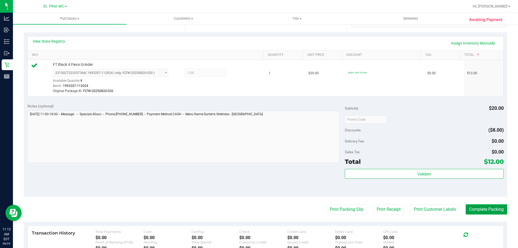
click at [486, 205] on button "Complete Packing" at bounding box center [487, 209] width 42 height 10
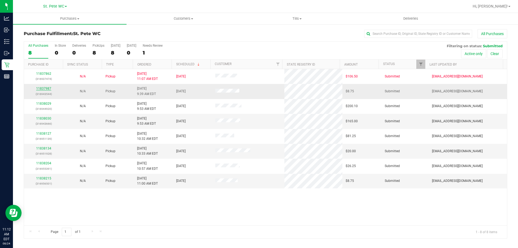
click at [45, 90] on link "11837987" at bounding box center [43, 89] width 15 height 4
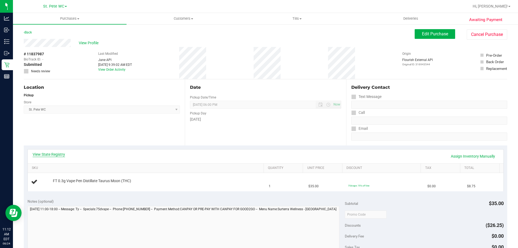
click at [59, 156] on link "View State Registry" at bounding box center [49, 154] width 32 height 5
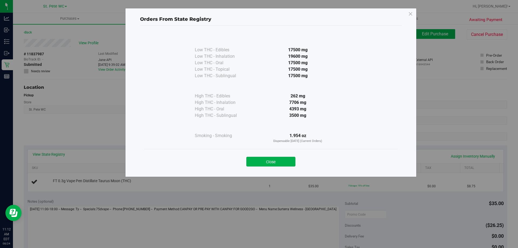
click at [292, 152] on div "Close" at bounding box center [271, 160] width 254 height 22
click at [281, 159] on button "Close" at bounding box center [270, 162] width 49 height 10
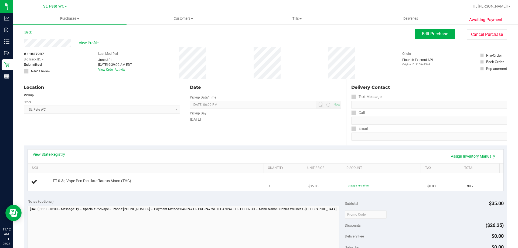
click at [246, 160] on div "View State Registry Assign Inventory Manually" at bounding box center [266, 156] width 466 height 9
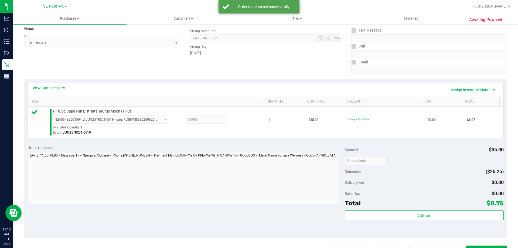
scroll to position [76, 0]
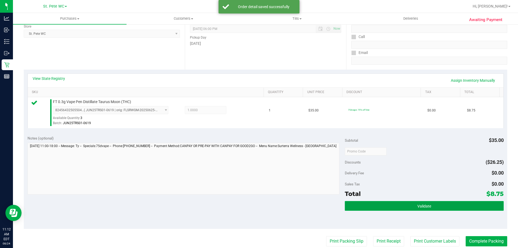
click at [454, 209] on button "Validate" at bounding box center [424, 206] width 159 height 10
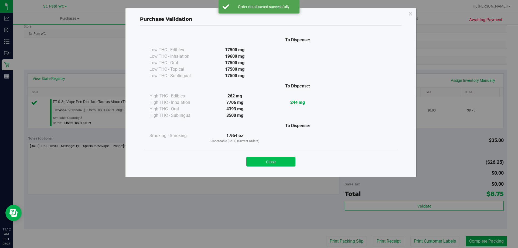
click at [283, 159] on button "Close" at bounding box center [270, 162] width 49 height 10
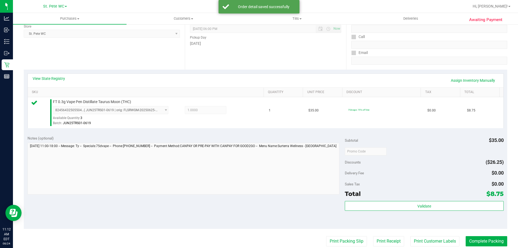
scroll to position [146, 0]
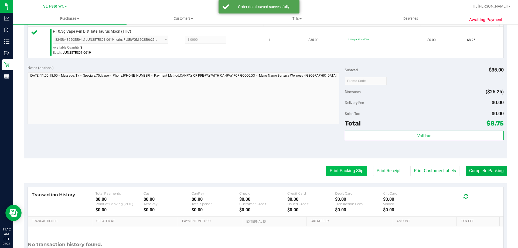
click at [354, 169] on button "Print Packing Slip" at bounding box center [346, 171] width 41 height 10
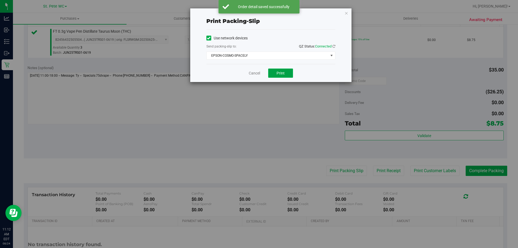
click at [286, 76] on button "Print" at bounding box center [280, 73] width 25 height 9
click at [249, 73] on link "Cancel" at bounding box center [254, 73] width 11 height 6
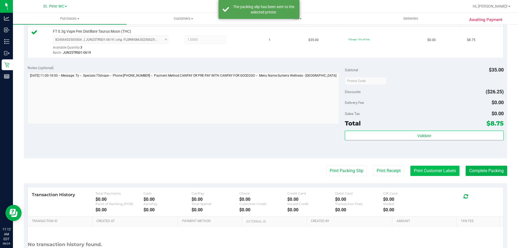
click at [430, 170] on button "Print Customer Labels" at bounding box center [434, 171] width 49 height 10
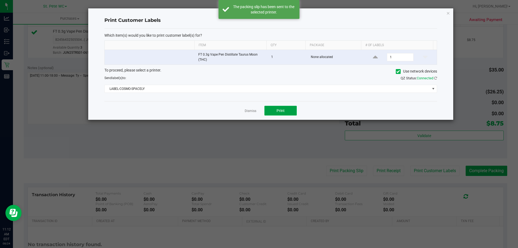
click at [284, 112] on span "Print" at bounding box center [281, 110] width 8 height 4
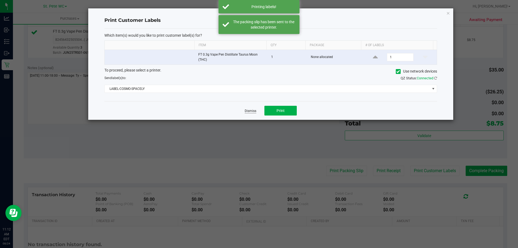
click at [246, 110] on link "Dismiss" at bounding box center [251, 111] width 12 height 5
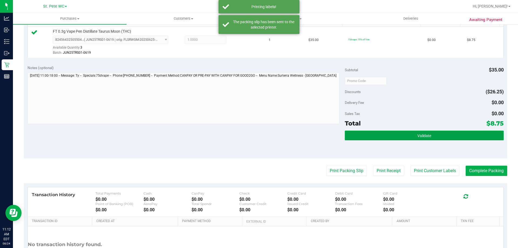
click at [460, 134] on button "Validate" at bounding box center [424, 136] width 159 height 10
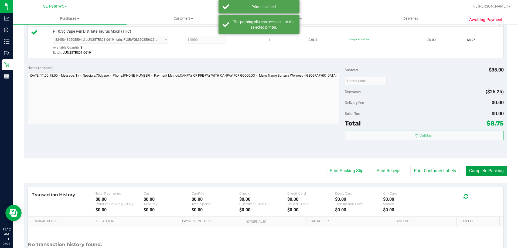
click at [495, 169] on button "Complete Packing" at bounding box center [487, 171] width 42 height 10
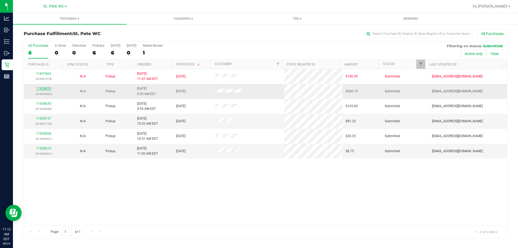
click at [40, 90] on link "11838029" at bounding box center [43, 89] width 15 height 4
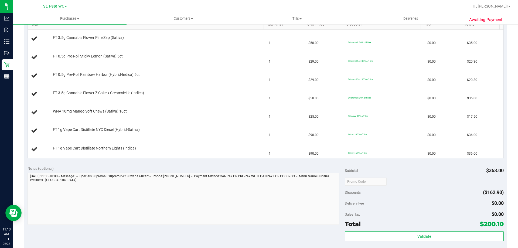
scroll to position [111, 0]
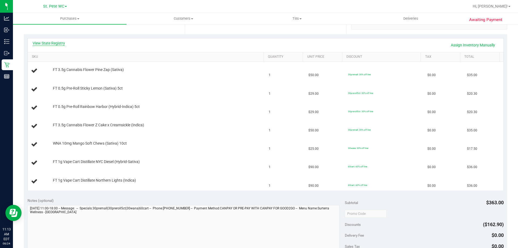
click at [42, 43] on link "View State Registry" at bounding box center [49, 42] width 32 height 5
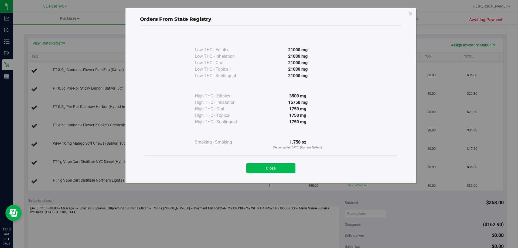
click at [282, 171] on button "Close" at bounding box center [270, 168] width 49 height 10
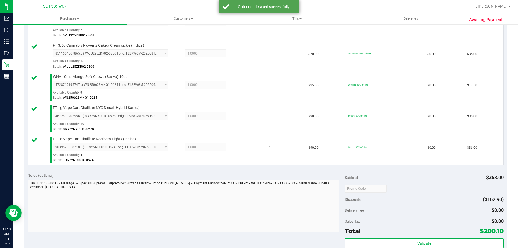
scroll to position [242, 0]
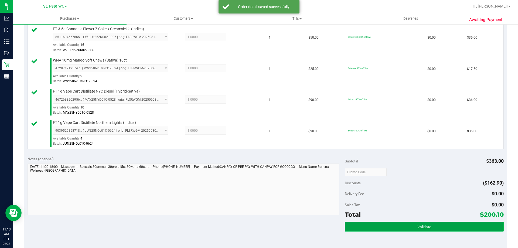
click at [446, 222] on button "Validate" at bounding box center [424, 227] width 159 height 10
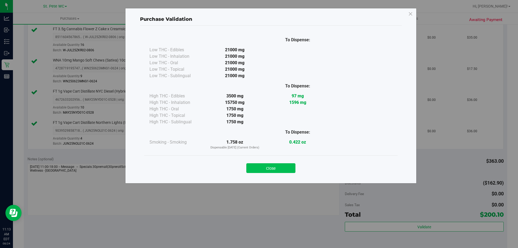
click at [275, 170] on button "Close" at bounding box center [270, 168] width 49 height 10
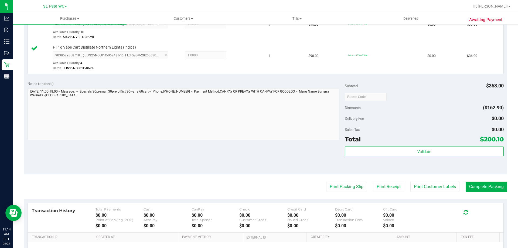
scroll to position [320, 0]
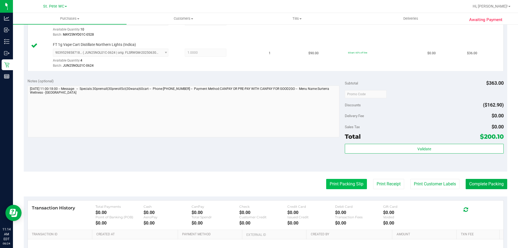
click at [348, 189] on button "Print Packing Slip" at bounding box center [346, 184] width 41 height 10
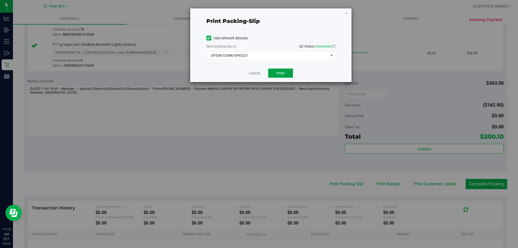
click at [282, 76] on button "Print" at bounding box center [280, 73] width 25 height 9
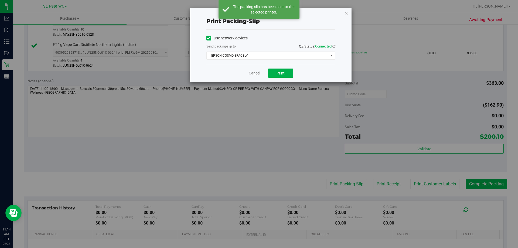
click at [257, 72] on link "Cancel" at bounding box center [254, 73] width 11 height 6
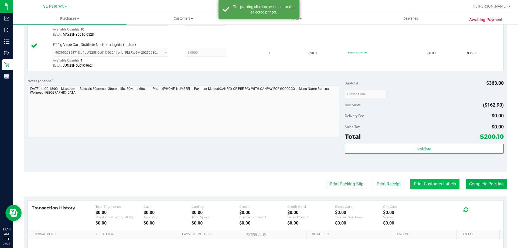
click at [445, 189] on button "Print Customer Labels" at bounding box center [434, 184] width 49 height 10
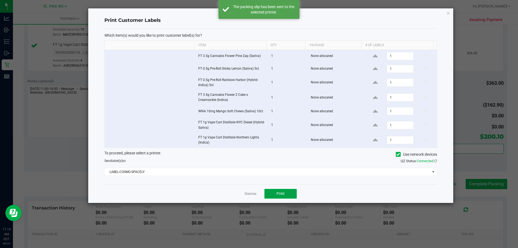
click at [285, 198] on button "Print" at bounding box center [280, 194] width 32 height 10
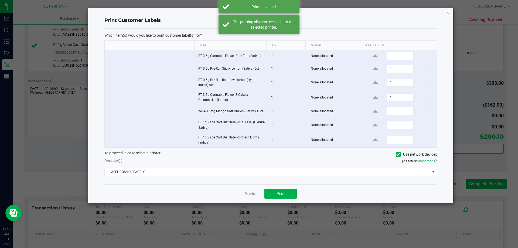
click at [250, 202] on div "Dismiss Print" at bounding box center [270, 193] width 333 height 19
click at [250, 193] on link "Dismiss" at bounding box center [251, 194] width 12 height 5
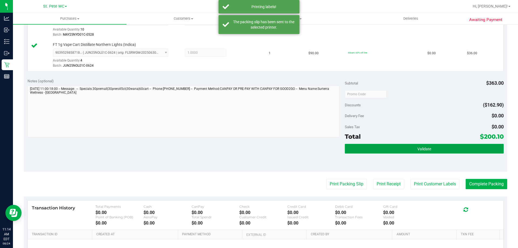
click at [467, 147] on button "Validate" at bounding box center [424, 149] width 159 height 10
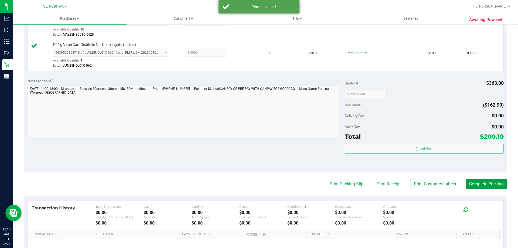
click at [484, 186] on button "Complete Packing" at bounding box center [487, 184] width 42 height 10
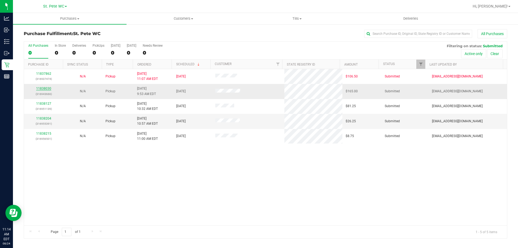
click at [49, 89] on link "11838030" at bounding box center [43, 89] width 15 height 4
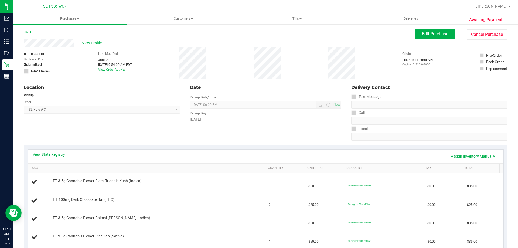
scroll to position [57, 0]
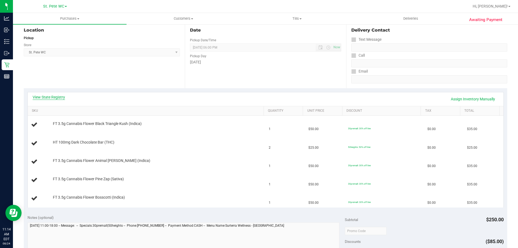
click at [46, 97] on link "View State Registry" at bounding box center [49, 96] width 32 height 5
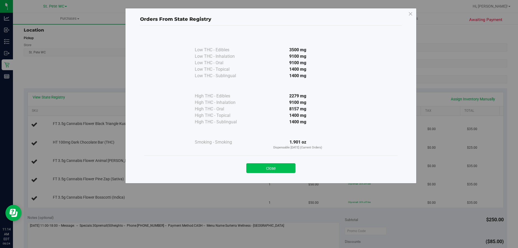
click at [286, 172] on button "Close" at bounding box center [270, 168] width 49 height 10
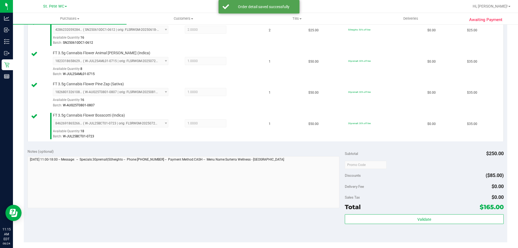
scroll to position [192, 0]
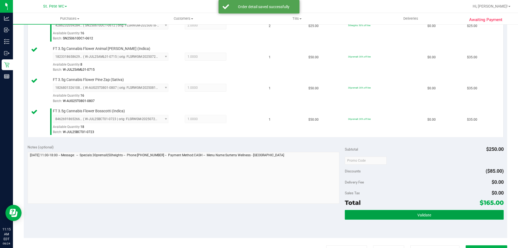
click at [446, 212] on button "Validate" at bounding box center [424, 215] width 159 height 10
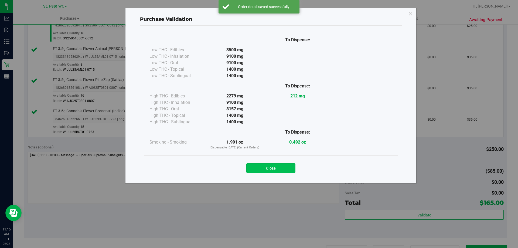
click at [278, 171] on button "Close" at bounding box center [270, 168] width 49 height 10
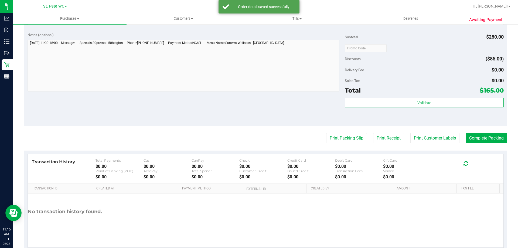
scroll to position [318, 0]
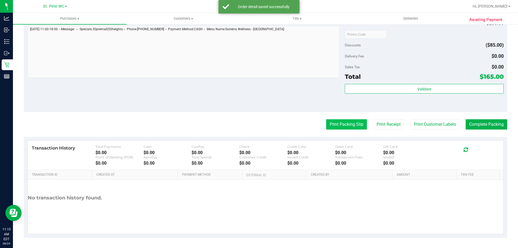
click at [347, 127] on button "Print Packing Slip" at bounding box center [346, 124] width 41 height 10
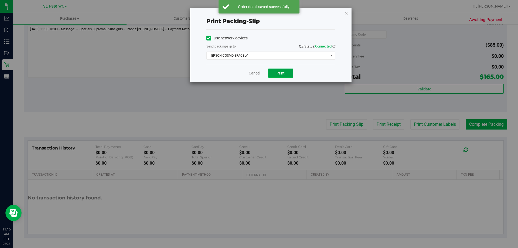
click at [280, 72] on span "Print" at bounding box center [281, 73] width 8 height 4
click at [250, 74] on link "Cancel" at bounding box center [254, 73] width 11 height 6
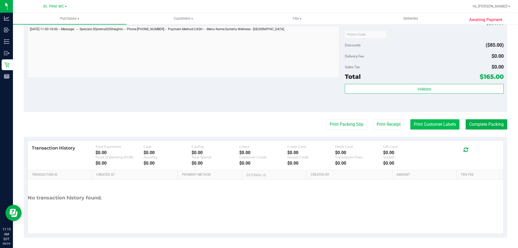
click at [442, 127] on button "Print Customer Labels" at bounding box center [434, 124] width 49 height 10
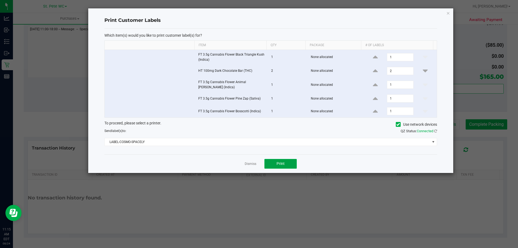
click at [291, 162] on button "Print" at bounding box center [280, 164] width 32 height 10
click at [249, 164] on link "Dismiss" at bounding box center [251, 164] width 12 height 5
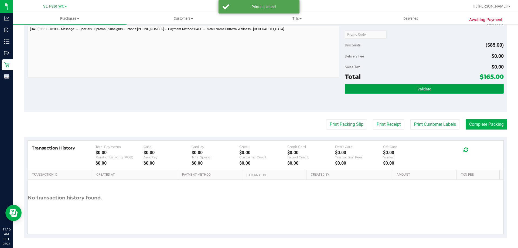
click at [463, 86] on button "Validate" at bounding box center [424, 89] width 159 height 10
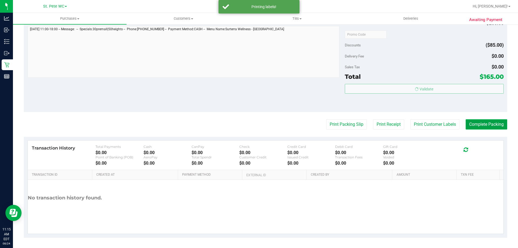
click at [482, 127] on button "Complete Packing" at bounding box center [487, 124] width 42 height 10
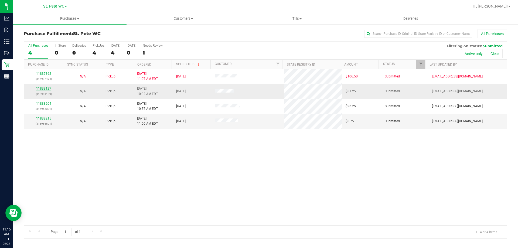
click at [43, 89] on link "11838127" at bounding box center [43, 89] width 15 height 4
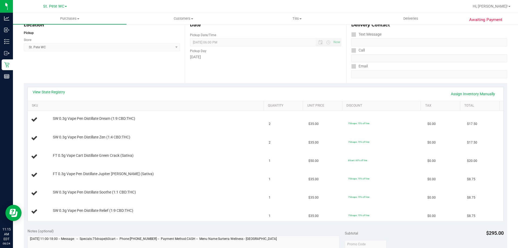
scroll to position [67, 0]
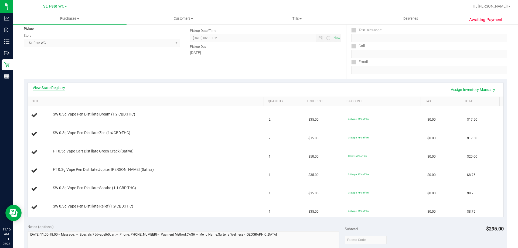
click at [50, 86] on link "View State Registry" at bounding box center [49, 87] width 32 height 5
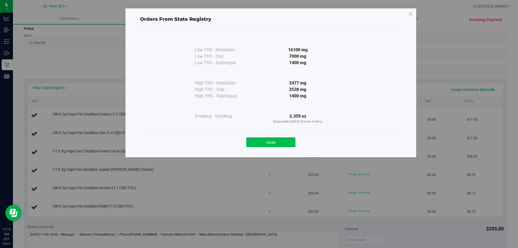
click at [279, 143] on button "Close" at bounding box center [270, 142] width 49 height 10
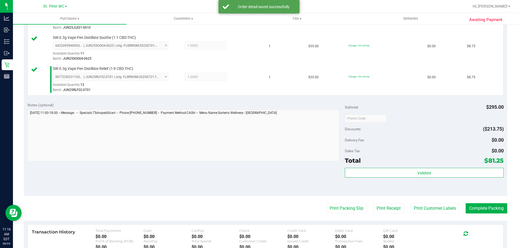
scroll to position [269, 0]
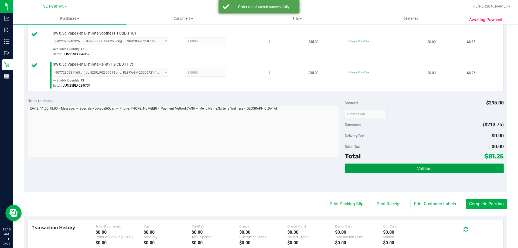
click at [440, 168] on button "Validate" at bounding box center [424, 169] width 159 height 10
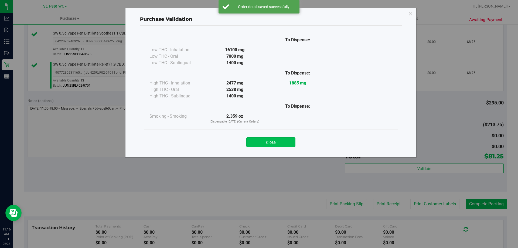
click at [280, 139] on button "Close" at bounding box center [270, 142] width 49 height 10
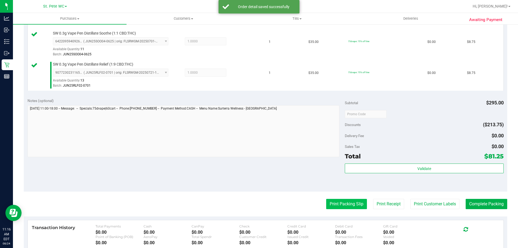
click at [348, 199] on button "Print Packing Slip" at bounding box center [346, 204] width 41 height 10
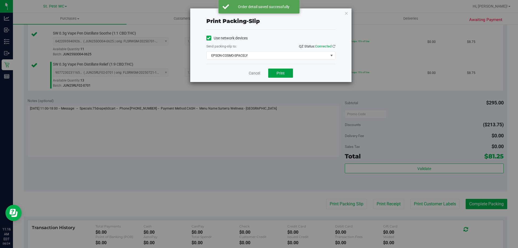
click at [280, 77] on button "Print" at bounding box center [280, 73] width 25 height 9
click at [255, 75] on link "Cancel" at bounding box center [254, 73] width 11 height 6
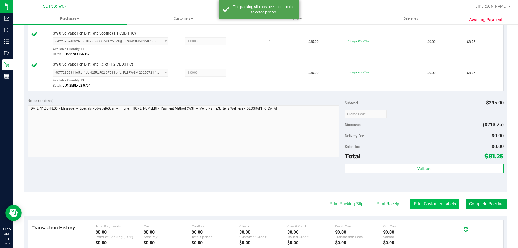
click at [427, 207] on button "Print Customer Labels" at bounding box center [434, 204] width 49 height 10
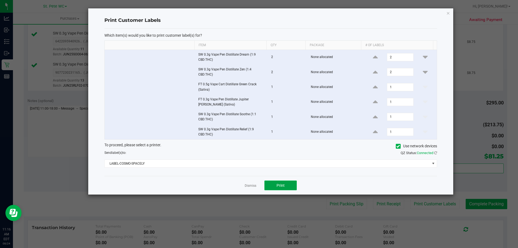
click at [281, 185] on span "Print" at bounding box center [281, 185] width 8 height 4
click at [251, 185] on link "Dismiss" at bounding box center [251, 186] width 12 height 5
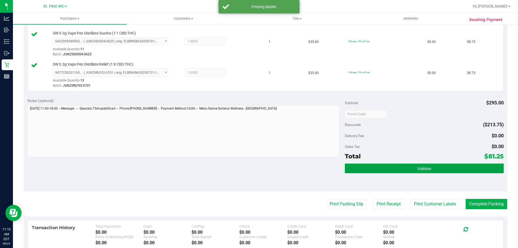
click at [454, 165] on button "Validate" at bounding box center [424, 169] width 159 height 10
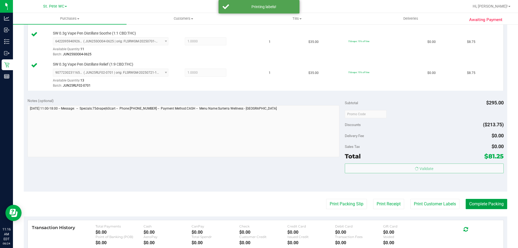
click at [495, 208] on button "Complete Packing" at bounding box center [487, 204] width 42 height 10
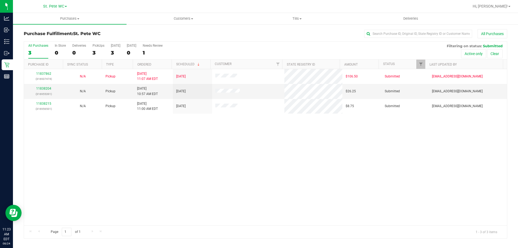
click at [226, 196] on div "11837862 (316937474) N/A Pickup 8/24/2025 11:07 AM EDT 8/24/2025 $106.50 Submit…" at bounding box center [265, 147] width 483 height 156
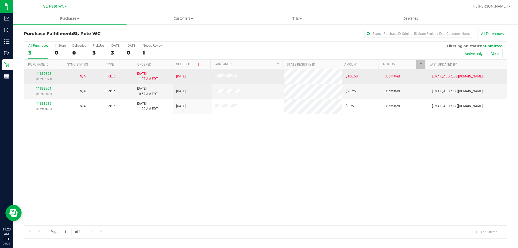
click at [42, 83] on td "11837862 (316937474)" at bounding box center [43, 76] width 39 height 15
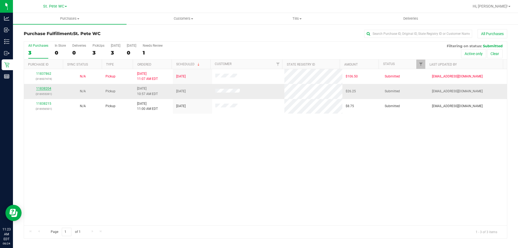
click at [40, 90] on link "11838204" at bounding box center [43, 89] width 15 height 4
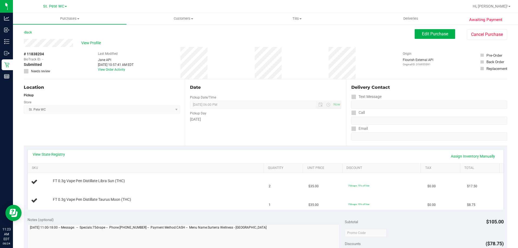
click at [73, 129] on div "Location Pickup Store St. Pete WC Select Store Bonita Springs WC Boynton Beach …" at bounding box center [104, 112] width 161 height 66
click at [51, 156] on link "View State Registry" at bounding box center [49, 154] width 32 height 5
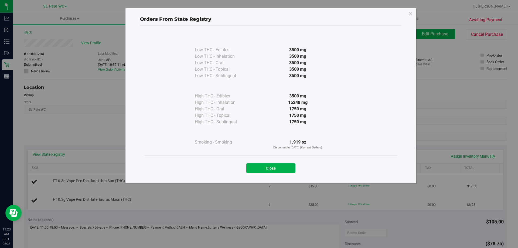
click at [284, 173] on div "Close" at bounding box center [271, 166] width 254 height 22
click at [245, 165] on div "Close" at bounding box center [271, 166] width 246 height 13
click at [247, 165] on button "Close" at bounding box center [270, 168] width 49 height 10
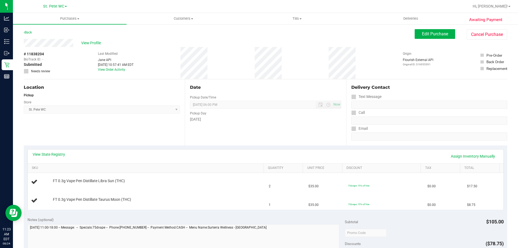
drag, startPoint x: 237, startPoint y: 151, endPoint x: 244, endPoint y: 149, distance: 6.4
click at [238, 151] on div "View State Registry Assign Inventory Manually" at bounding box center [266, 157] width 476 height 14
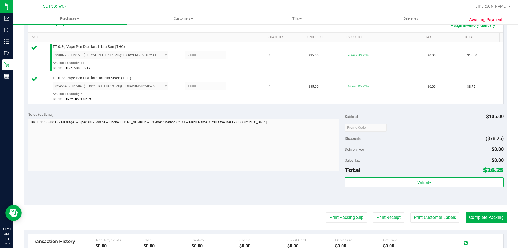
scroll to position [132, 0]
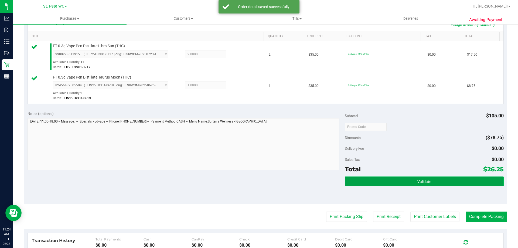
click at [441, 182] on button "Validate" at bounding box center [424, 182] width 159 height 10
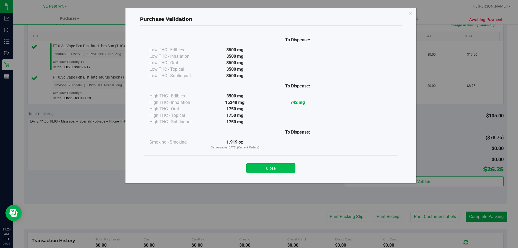
click at [286, 171] on button "Close" at bounding box center [270, 168] width 49 height 10
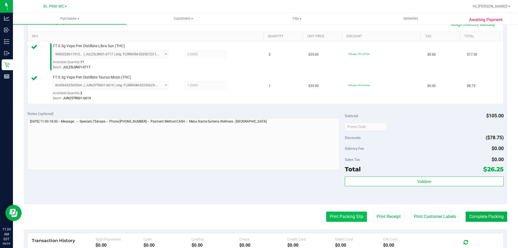
click at [348, 215] on button "Print Packing Slip" at bounding box center [346, 217] width 41 height 10
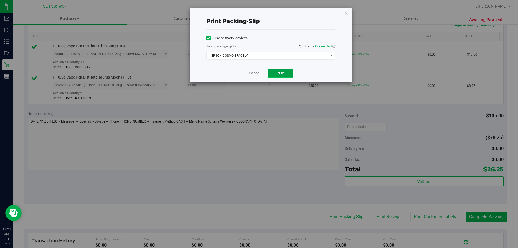
click at [286, 73] on button "Print" at bounding box center [280, 73] width 25 height 9
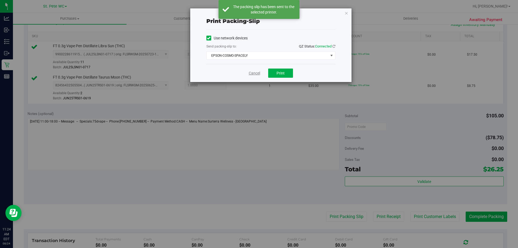
click at [256, 71] on link "Cancel" at bounding box center [254, 73] width 11 height 6
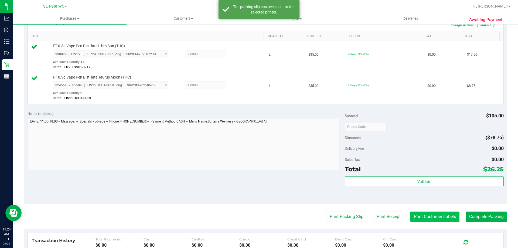
click at [428, 218] on button "Print Customer Labels" at bounding box center [434, 217] width 49 height 10
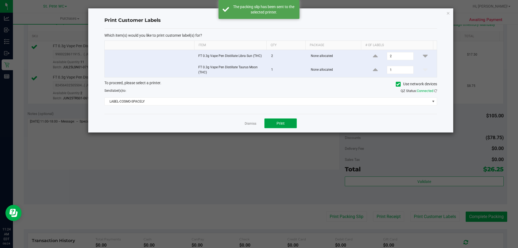
click at [287, 124] on button "Print" at bounding box center [280, 123] width 32 height 10
click at [247, 123] on link "Dismiss" at bounding box center [251, 123] width 12 height 5
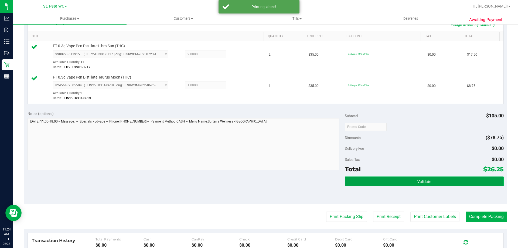
click at [467, 184] on button "Validate" at bounding box center [424, 182] width 159 height 10
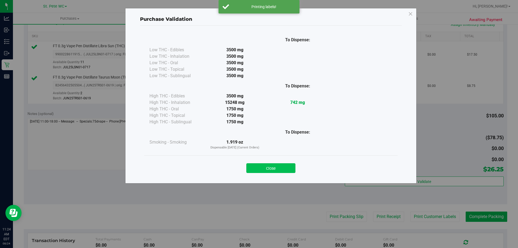
click at [264, 171] on button "Close" at bounding box center [270, 168] width 49 height 10
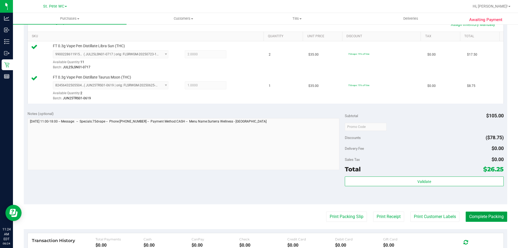
click at [487, 220] on button "Complete Packing" at bounding box center [487, 217] width 42 height 10
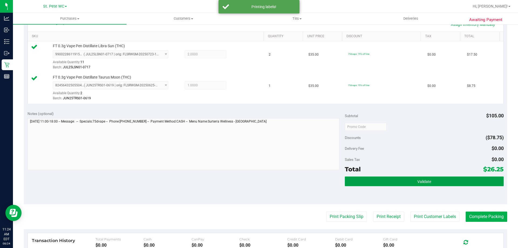
click at [440, 181] on button "Validate" at bounding box center [424, 182] width 159 height 10
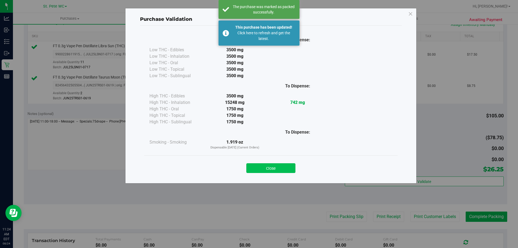
click at [275, 165] on button "Close" at bounding box center [270, 168] width 49 height 10
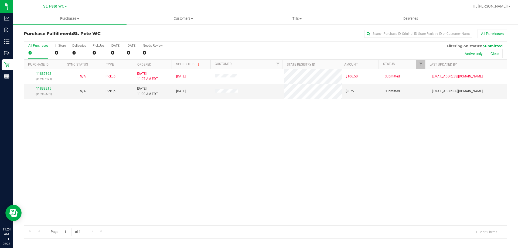
click at [33, 52] on div "0" at bounding box center [38, 53] width 20 height 6
click at [0, 0] on input "All Purchases 0" at bounding box center [0, 0] width 0 height 0
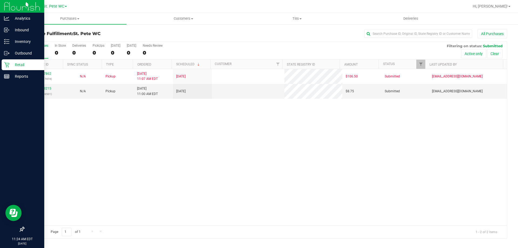
click at [2, 65] on div "Retail" at bounding box center [23, 64] width 43 height 11
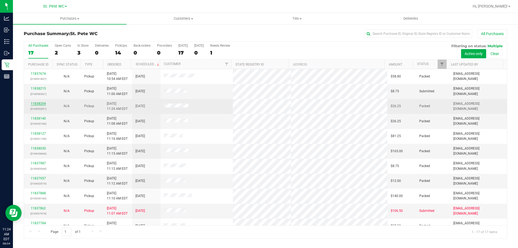
click at [38, 103] on link "11838204" at bounding box center [38, 104] width 15 height 4
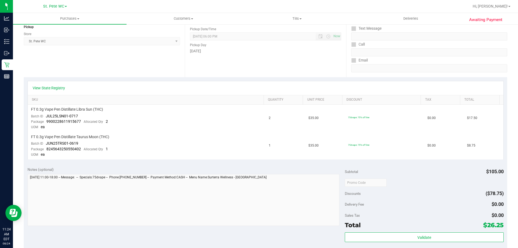
scroll to position [108, 0]
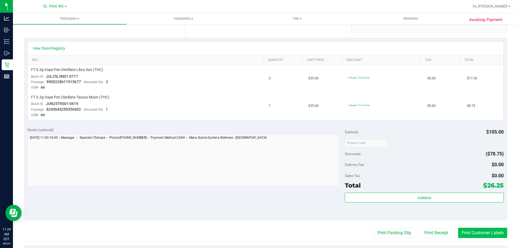
click at [472, 237] on button "Print Customer Labels" at bounding box center [482, 233] width 49 height 10
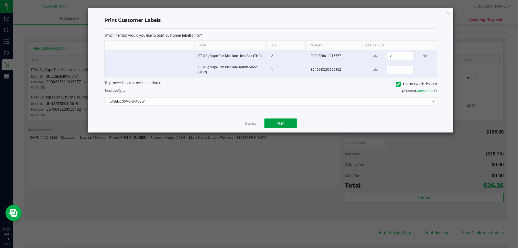
click at [289, 120] on button "Print" at bounding box center [280, 123] width 32 height 10
click at [252, 122] on link "Dismiss" at bounding box center [251, 123] width 12 height 5
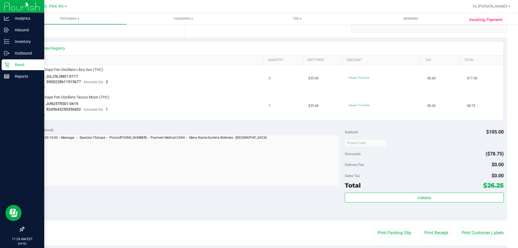
click at [23, 67] on p "Retail" at bounding box center [25, 65] width 32 height 6
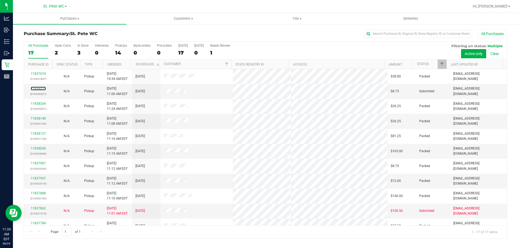
click at [36, 88] on link "11838215" at bounding box center [38, 89] width 15 height 4
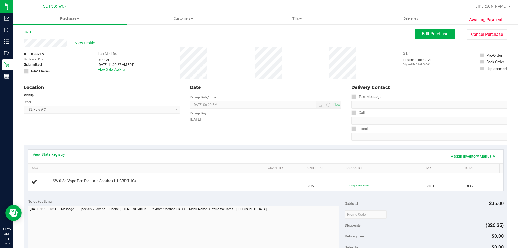
click at [82, 90] on div "Location" at bounding box center [102, 87] width 156 height 6
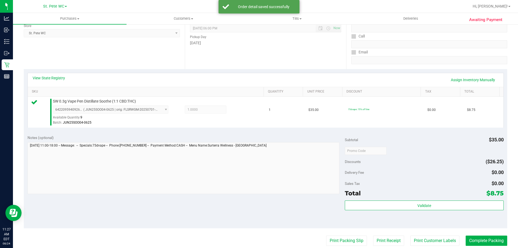
scroll to position [77, 0]
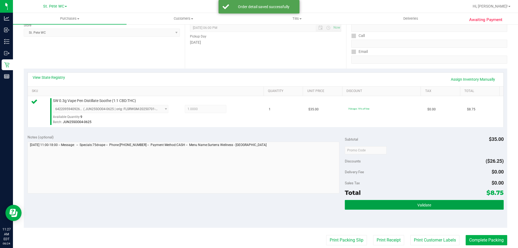
click at [446, 201] on button "Validate" at bounding box center [424, 205] width 159 height 10
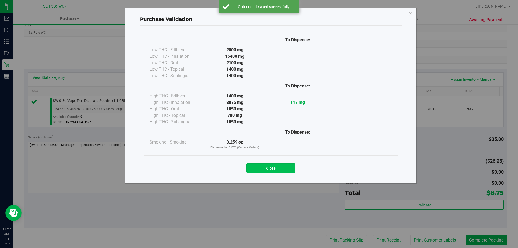
click at [287, 172] on button "Close" at bounding box center [270, 168] width 49 height 10
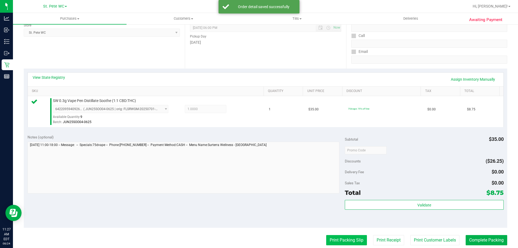
drag, startPoint x: 335, startPoint y: 233, endPoint x: 336, endPoint y: 242, distance: 9.2
click at [336, 242] on purchase-details "Back Edit Purchase Cancel Purchase View Profile # 11838215 BioTrack ID: - Submi…" at bounding box center [266, 152] width 484 height 401
click at [336, 242] on button "Print Packing Slip" at bounding box center [346, 240] width 41 height 10
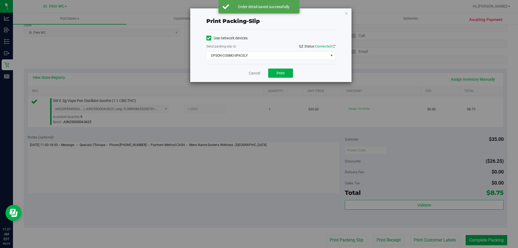
click at [253, 187] on div "Print packing-slip Use network devices Send packing-slip to: QZ Status: Connect…" at bounding box center [261, 124] width 522 height 248
click at [285, 77] on button "Print" at bounding box center [280, 73] width 25 height 9
click at [252, 74] on link "Cancel" at bounding box center [254, 73] width 11 height 6
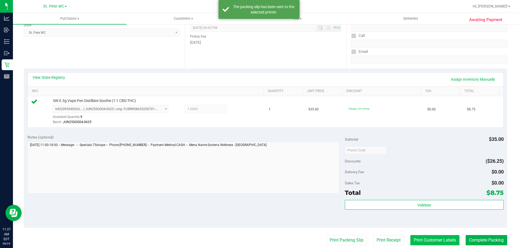
click at [432, 240] on button "Print Customer Labels" at bounding box center [434, 240] width 49 height 10
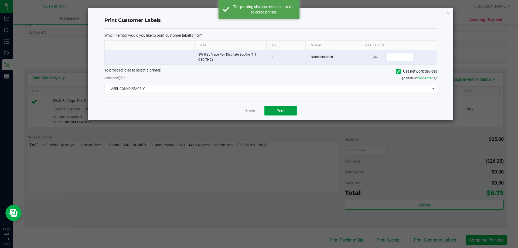
click at [274, 110] on button "Print" at bounding box center [280, 111] width 32 height 10
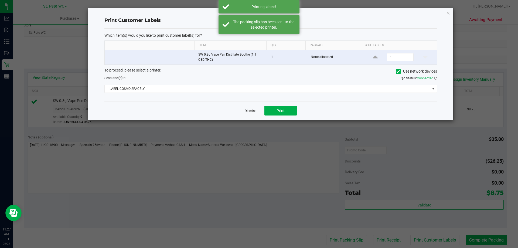
click at [251, 109] on link "Dismiss" at bounding box center [251, 111] width 12 height 5
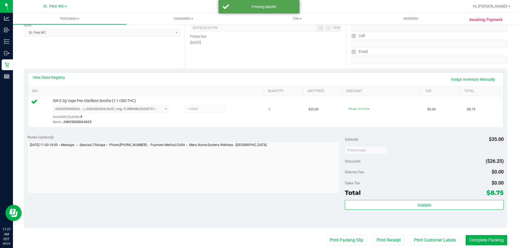
click at [456, 210] on div "Validate" at bounding box center [424, 212] width 159 height 24
click at [462, 210] on div "Validate" at bounding box center [424, 212] width 159 height 24
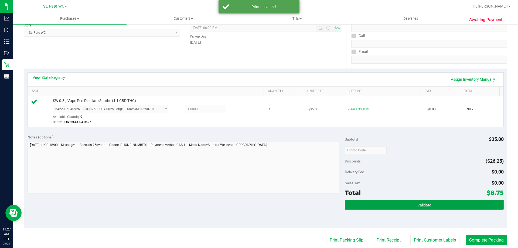
click at [459, 207] on button "Validate" at bounding box center [424, 205] width 159 height 10
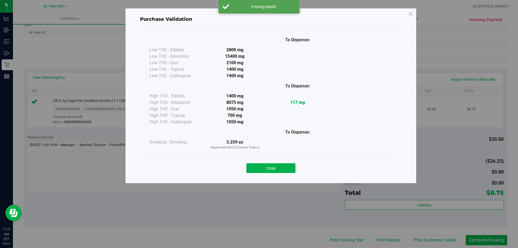
click at [473, 241] on div "Purchase Validation To Dispense: Low THC - Edibles 2800 mg" at bounding box center [261, 124] width 522 height 248
click at [273, 165] on button "Close" at bounding box center [270, 168] width 49 height 10
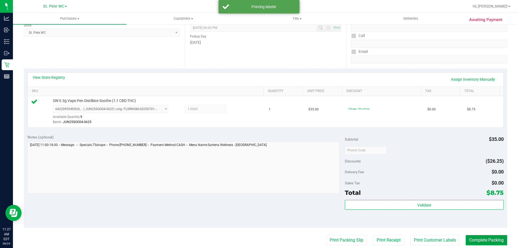
click at [491, 240] on button "Complete Packing" at bounding box center [487, 240] width 42 height 10
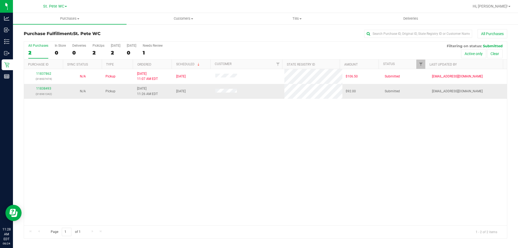
click at [47, 90] on div "11838493 (316961342)" at bounding box center [43, 91] width 33 height 10
click at [46, 88] on link "11838493" at bounding box center [43, 89] width 15 height 4
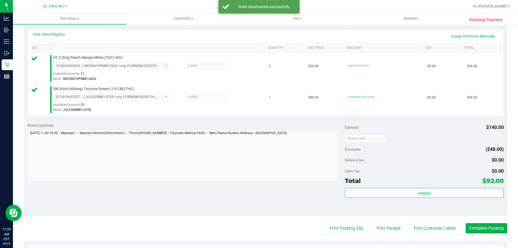
scroll to position [124, 0]
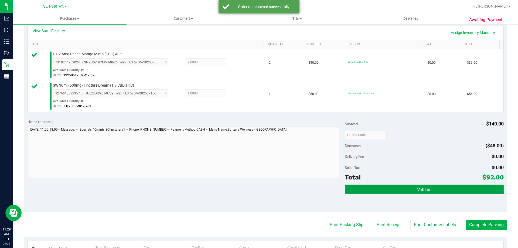
click at [429, 191] on button "Validate" at bounding box center [424, 190] width 159 height 10
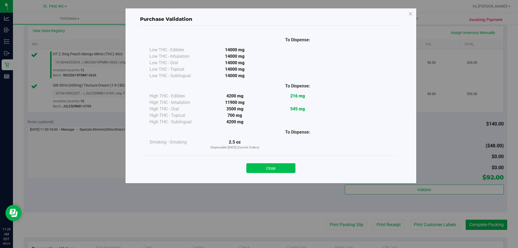
click at [281, 166] on button "Close" at bounding box center [270, 168] width 49 height 10
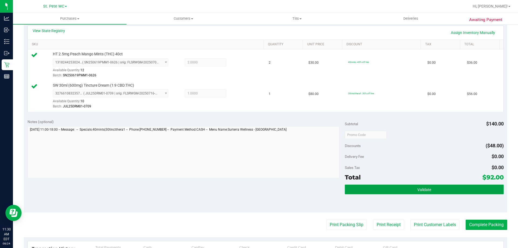
click at [429, 185] on button "Validate" at bounding box center [424, 190] width 159 height 10
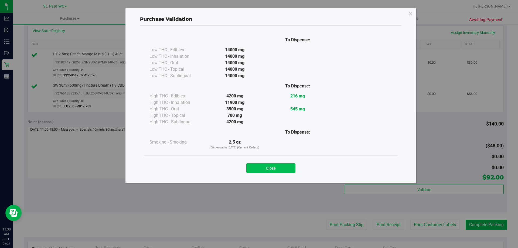
click at [286, 171] on button "Close" at bounding box center [270, 168] width 49 height 10
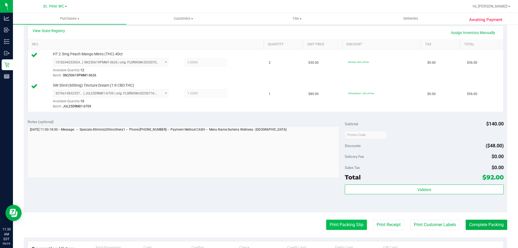
click at [341, 228] on button "Print Packing Slip" at bounding box center [346, 225] width 41 height 10
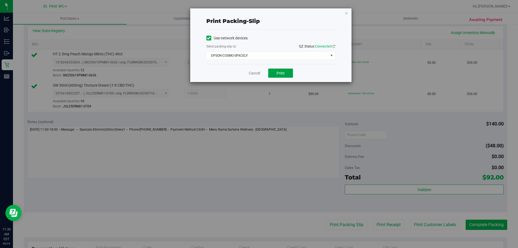
click at [287, 77] on button "Print" at bounding box center [280, 73] width 25 height 9
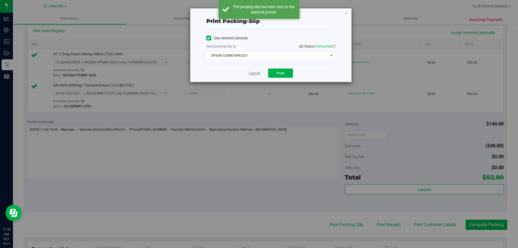
click at [252, 75] on link "Cancel" at bounding box center [254, 73] width 11 height 6
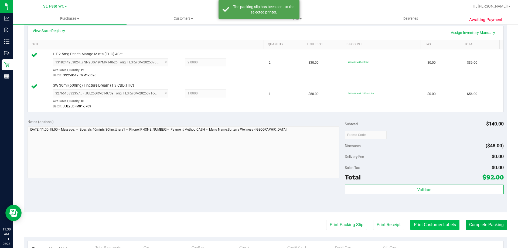
click at [432, 221] on button "Print Customer Labels" at bounding box center [434, 225] width 49 height 10
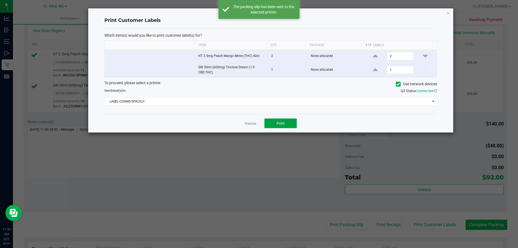
click at [289, 120] on button "Print" at bounding box center [280, 123] width 32 height 10
click at [248, 124] on link "Dismiss" at bounding box center [251, 123] width 12 height 5
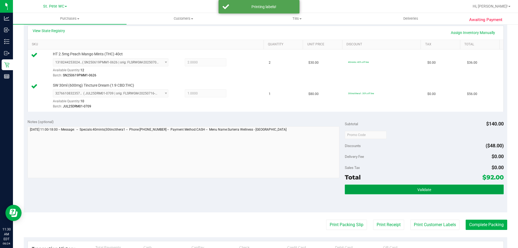
click at [464, 188] on button "Validate" at bounding box center [424, 190] width 159 height 10
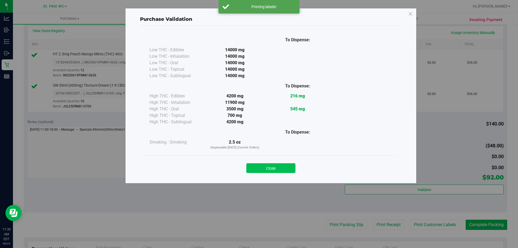
click at [258, 164] on button "Close" at bounding box center [270, 168] width 49 height 10
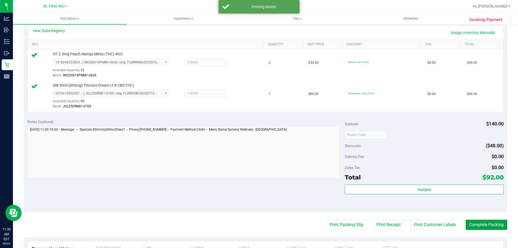
click at [475, 225] on button "Complete Packing" at bounding box center [487, 225] width 42 height 10
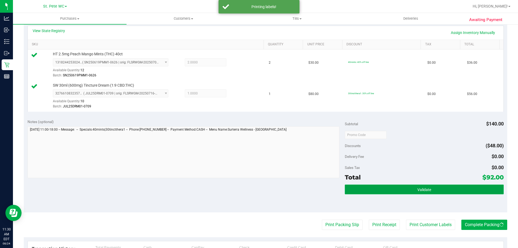
click at [426, 188] on span "Validate" at bounding box center [425, 190] width 14 height 4
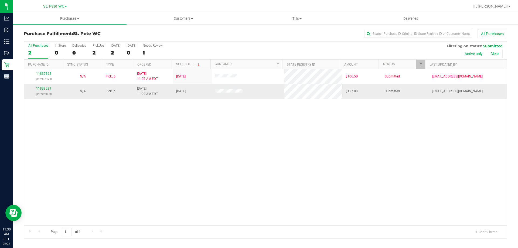
click at [49, 95] on p "(316962089)" at bounding box center [43, 93] width 33 height 5
click at [42, 89] on link "11838529" at bounding box center [43, 89] width 15 height 4
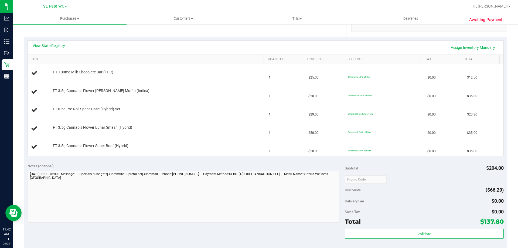
scroll to position [81, 0]
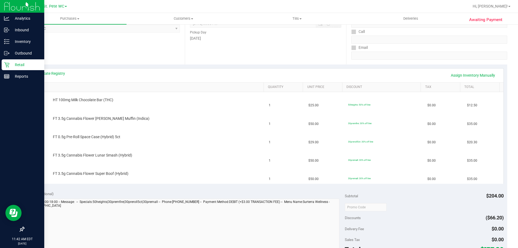
click at [7, 64] on icon at bounding box center [6, 64] width 5 height 5
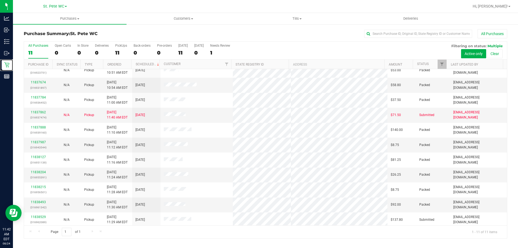
scroll to position [8, 0]
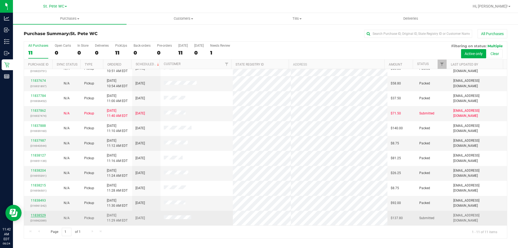
click at [33, 216] on link "11838529" at bounding box center [38, 215] width 15 height 4
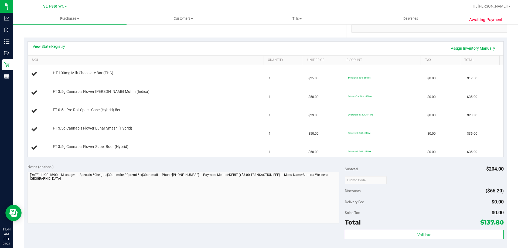
scroll to position [106, 0]
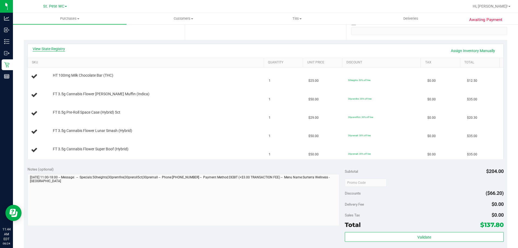
click at [45, 50] on link "View State Registry" at bounding box center [49, 48] width 32 height 5
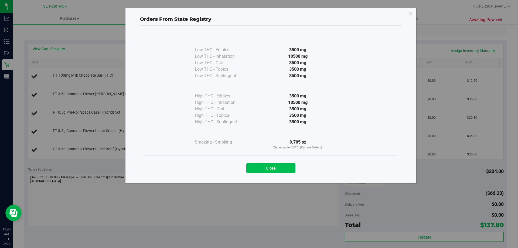
click at [263, 168] on button "Close" at bounding box center [270, 168] width 49 height 10
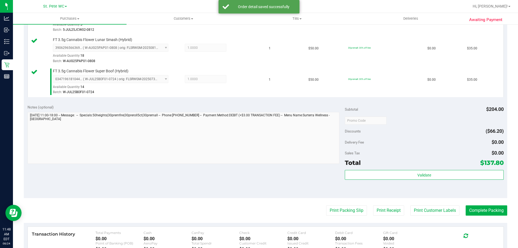
scroll to position [242, 0]
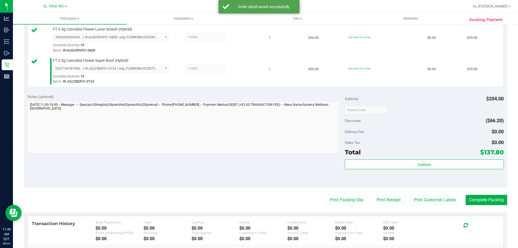
click at [432, 153] on div "Total $137.80" at bounding box center [424, 152] width 159 height 10
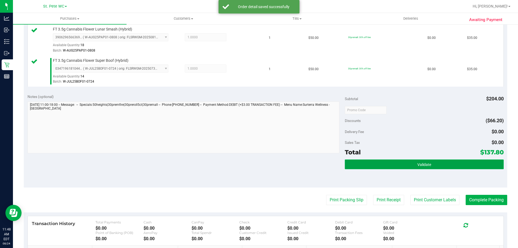
click at [436, 167] on button "Validate" at bounding box center [424, 165] width 159 height 10
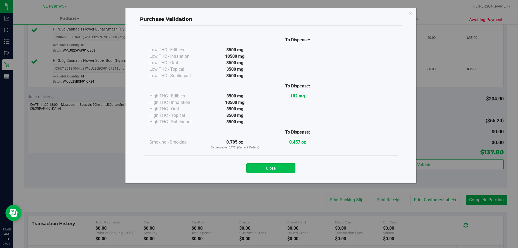
click at [276, 171] on button "Close" at bounding box center [270, 168] width 49 height 10
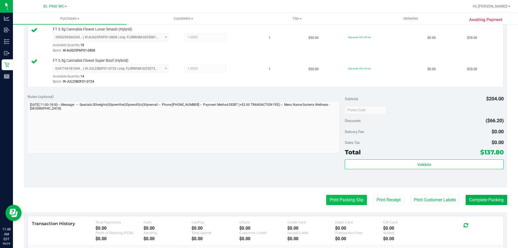
click at [352, 196] on button "Print Packing Slip" at bounding box center [346, 200] width 41 height 10
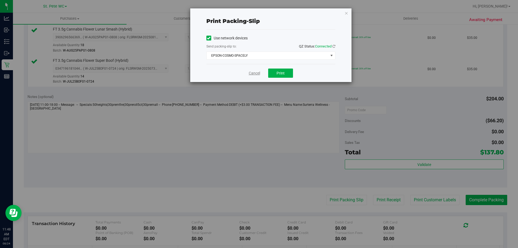
click at [253, 73] on link "Cancel" at bounding box center [254, 73] width 11 height 6
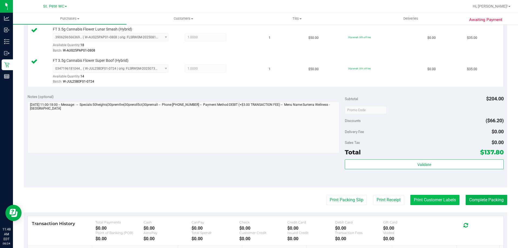
click at [436, 198] on button "Print Customer Labels" at bounding box center [434, 200] width 49 height 10
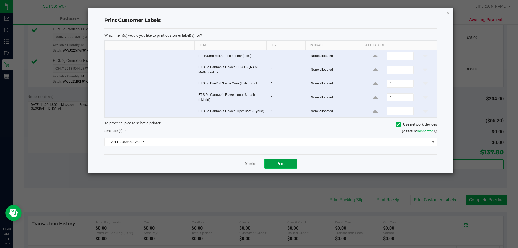
click at [285, 166] on button "Print" at bounding box center [280, 164] width 32 height 10
click at [247, 171] on div "Dismiss Print" at bounding box center [270, 163] width 333 height 19
click at [249, 164] on link "Dismiss" at bounding box center [251, 164] width 12 height 5
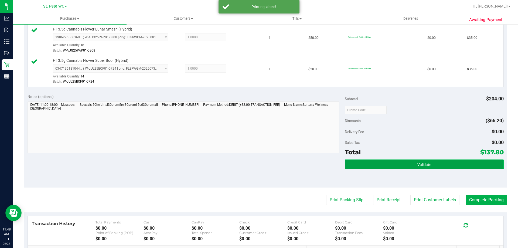
click at [454, 162] on button "Validate" at bounding box center [424, 165] width 159 height 10
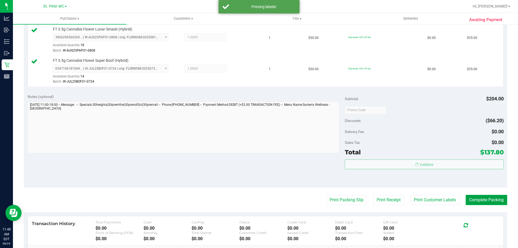
click at [483, 196] on button "Complete Packing" at bounding box center [487, 200] width 42 height 10
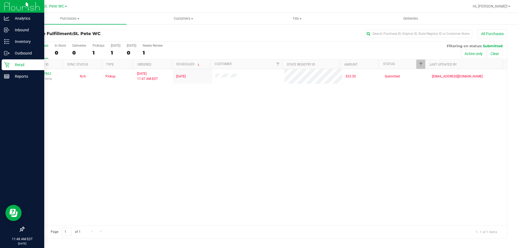
click at [11, 68] on p "Retail" at bounding box center [25, 65] width 32 height 6
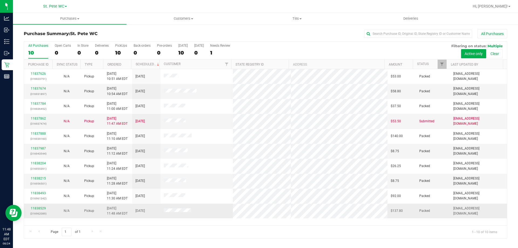
click at [228, 211] on td at bounding box center [197, 211] width 73 height 15
click at [38, 210] on link "11838529" at bounding box center [38, 208] width 15 height 4
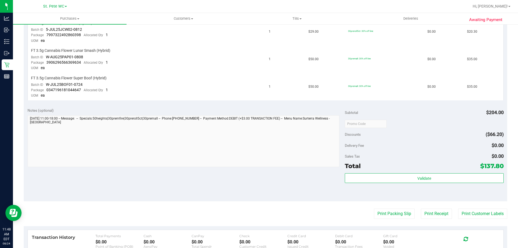
scroll to position [212, 0]
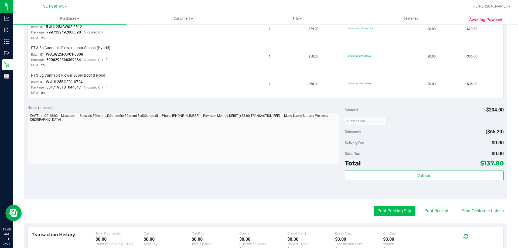
click at [381, 214] on button "Print Packing Slip" at bounding box center [394, 211] width 41 height 10
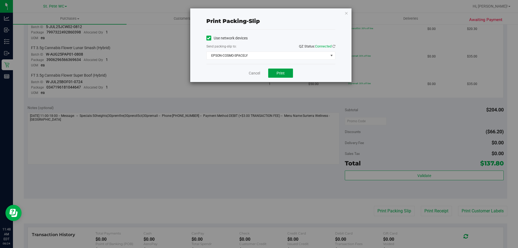
click at [283, 76] on button "Print" at bounding box center [280, 73] width 25 height 9
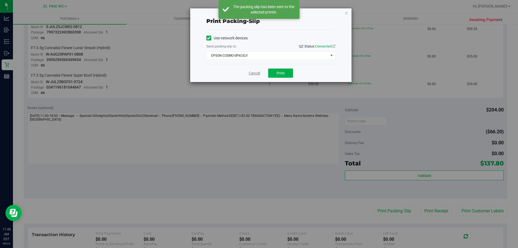
click at [254, 72] on link "Cancel" at bounding box center [254, 73] width 11 height 6
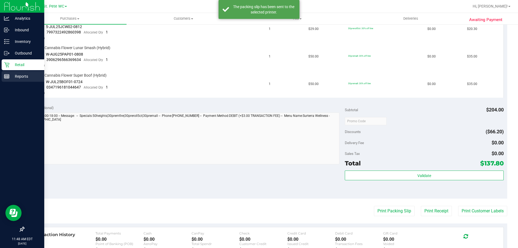
click at [6, 80] on div "Reports" at bounding box center [23, 76] width 43 height 11
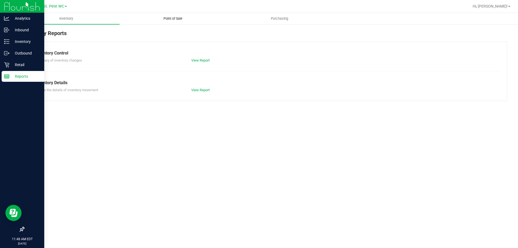
click at [178, 18] on span "Point of Sale" at bounding box center [172, 18] width 33 height 5
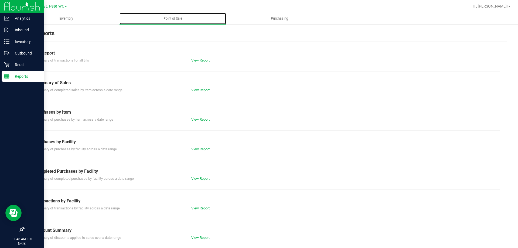
click at [202, 58] on link "View Report" at bounding box center [200, 60] width 18 height 4
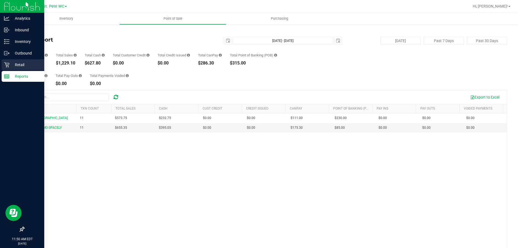
click at [7, 65] on icon at bounding box center [6, 64] width 5 height 5
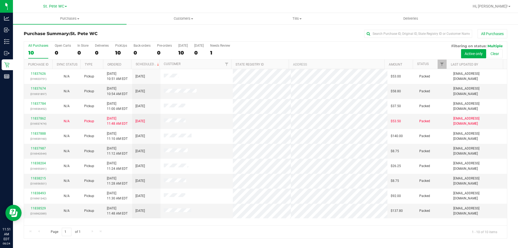
click at [237, 227] on div "Page 1 of 1 1 - 10 of 10 items" at bounding box center [265, 231] width 483 height 13
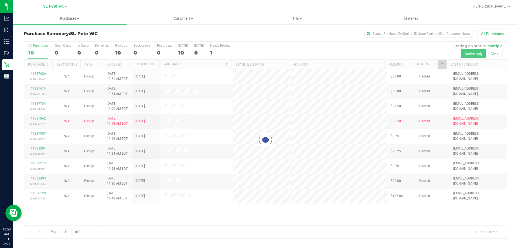
click at [328, 212] on div "Loading... 11837626 (316923751) N/A Pickup 8/24/2025 10:51 AM EDT 8/24/2025 $53…" at bounding box center [265, 147] width 483 height 156
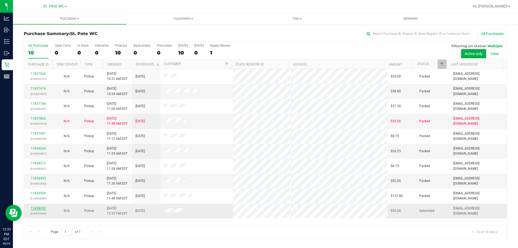
click at [40, 209] on link "11838992" at bounding box center [38, 208] width 15 height 4
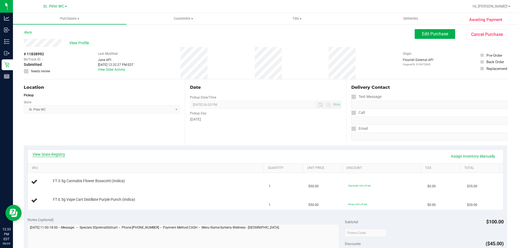
click at [52, 153] on link "View State Registry" at bounding box center [49, 154] width 32 height 5
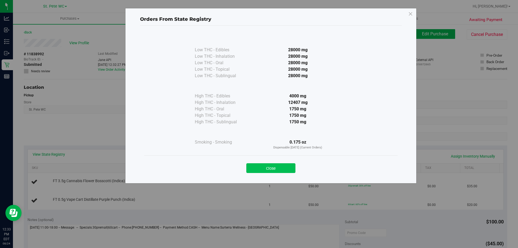
click at [262, 167] on button "Close" at bounding box center [270, 168] width 49 height 10
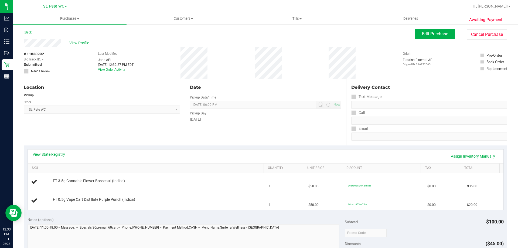
click at [190, 138] on div "Date Pickup Date/Time [DATE] Now [DATE] 06:00 PM Now Pickup Day [DATE]" at bounding box center [265, 112] width 161 height 66
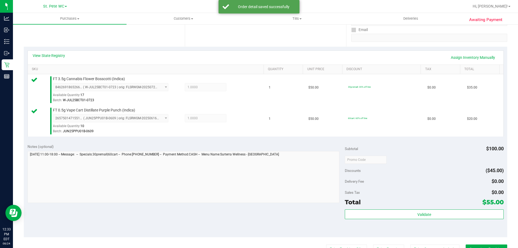
scroll to position [118, 0]
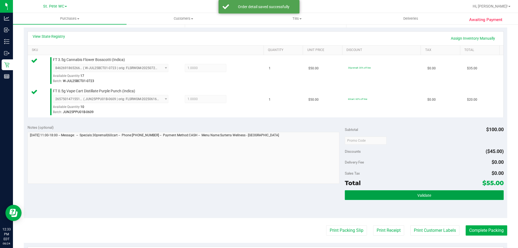
click at [424, 192] on button "Validate" at bounding box center [424, 195] width 159 height 10
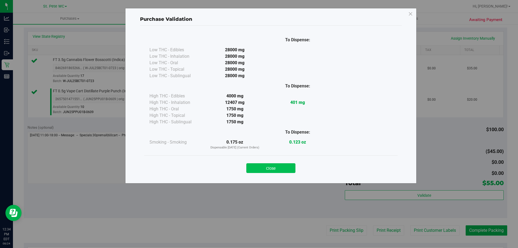
click at [279, 168] on button "Close" at bounding box center [270, 168] width 49 height 10
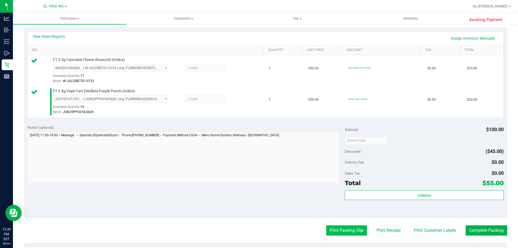
click at [349, 233] on button "Print Packing Slip" at bounding box center [346, 230] width 41 height 10
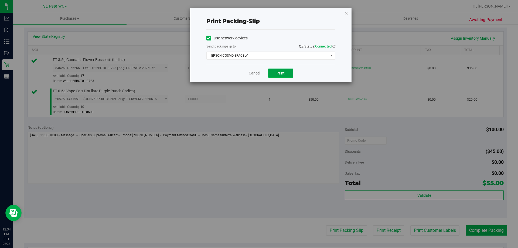
click at [283, 76] on button "Print" at bounding box center [280, 73] width 25 height 9
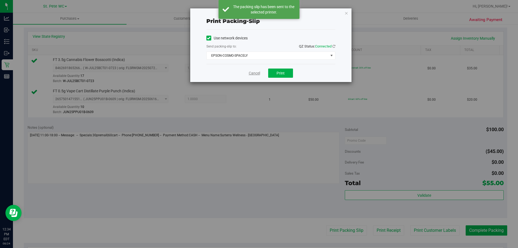
click at [254, 73] on link "Cancel" at bounding box center [254, 73] width 11 height 6
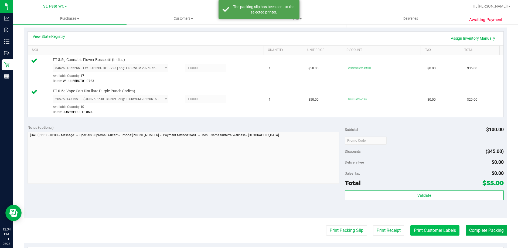
click at [435, 234] on button "Print Customer Labels" at bounding box center [434, 230] width 49 height 10
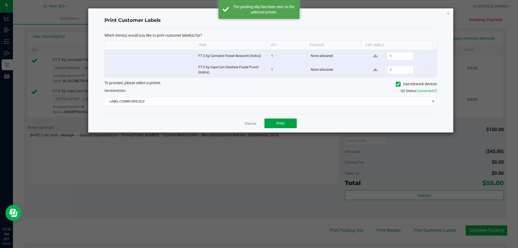
click at [292, 120] on button "Print" at bounding box center [280, 123] width 32 height 10
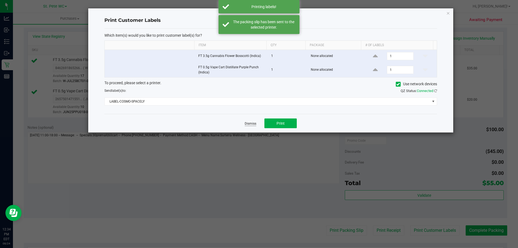
click at [249, 125] on link "Dismiss" at bounding box center [251, 123] width 12 height 5
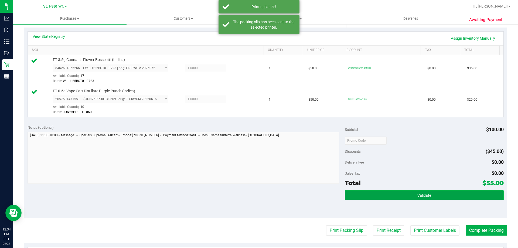
click at [476, 195] on button "Validate" at bounding box center [424, 195] width 159 height 10
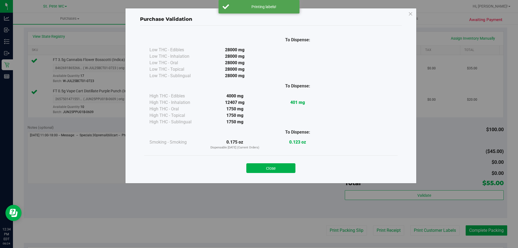
click at [488, 230] on div "Purchase Validation To Dispense: Low THC - Edibles 28000 mg" at bounding box center [261, 124] width 522 height 248
click at [274, 167] on button "Close" at bounding box center [270, 168] width 49 height 10
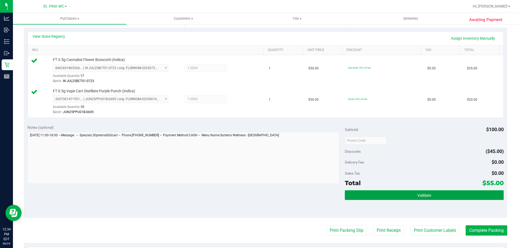
click at [468, 196] on button "Validate" at bounding box center [424, 195] width 159 height 10
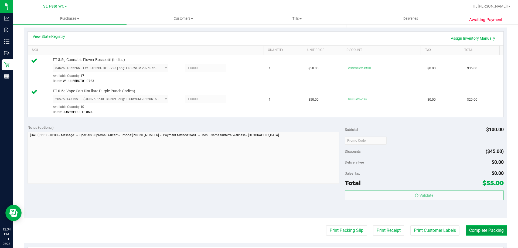
click at [486, 228] on button "Complete Packing" at bounding box center [487, 230] width 42 height 10
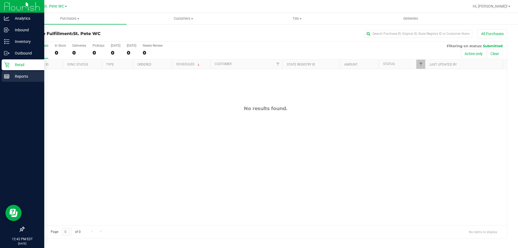
click at [26, 80] on div "Reports" at bounding box center [23, 76] width 43 height 11
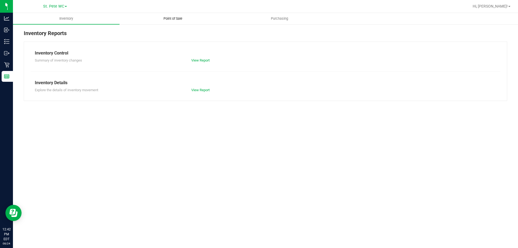
click at [178, 16] on span "Point of Sale" at bounding box center [172, 18] width 33 height 5
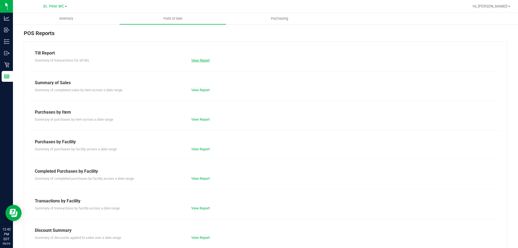
click at [192, 60] on link "View Report" at bounding box center [200, 60] width 18 height 4
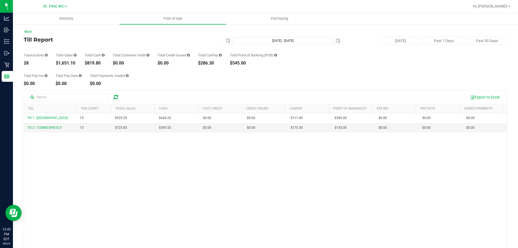
click at [211, 86] on div "Back Till Report [DATE] [DATE] - [DATE] [DATE] [DATE] Past 7 Days Past 30 Days …" at bounding box center [266, 156] width 484 height 254
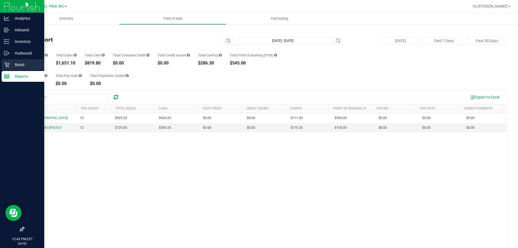
click at [11, 70] on div "Retail" at bounding box center [23, 64] width 43 height 11
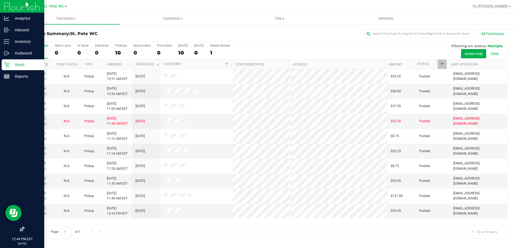
click at [277, 232] on div "Page 1 of 1 1 - 10 of 10 items" at bounding box center [265, 231] width 483 height 13
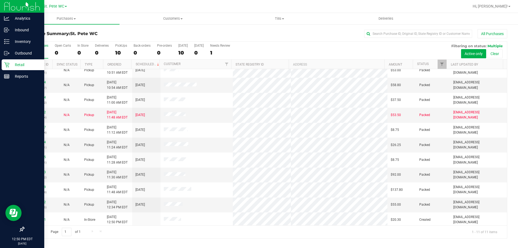
scroll to position [8, 0]
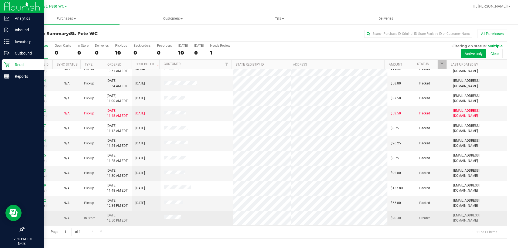
click at [37, 216] on div "11839141" at bounding box center [38, 218] width 22 height 5
click at [37, 216] on link "11839141" at bounding box center [38, 218] width 15 height 4
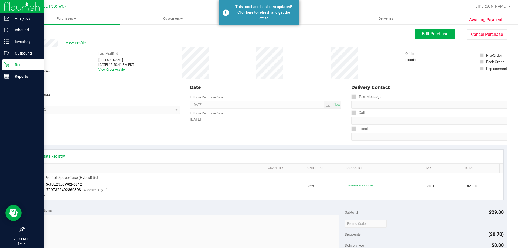
click at [29, 73] on label "Needs review" at bounding box center [37, 71] width 27 height 5
click at [9, 66] on p "Retail" at bounding box center [25, 65] width 32 height 6
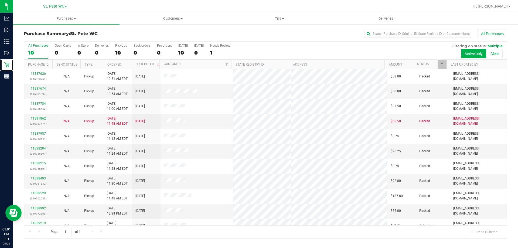
scroll to position [23, 0]
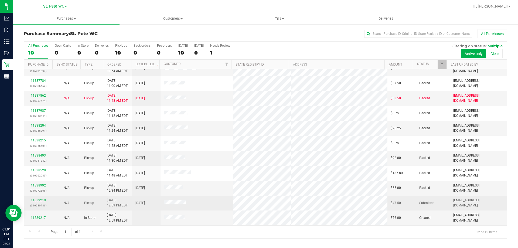
click at [45, 201] on link "11839219" at bounding box center [38, 200] width 15 height 4
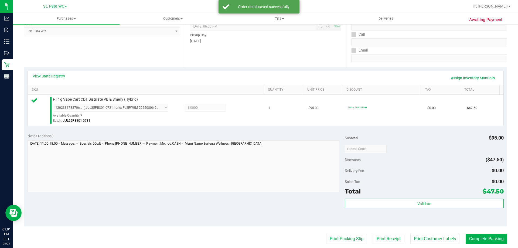
scroll to position [102, 0]
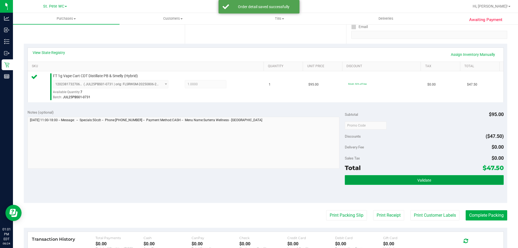
click at [422, 178] on span "Validate" at bounding box center [425, 180] width 14 height 4
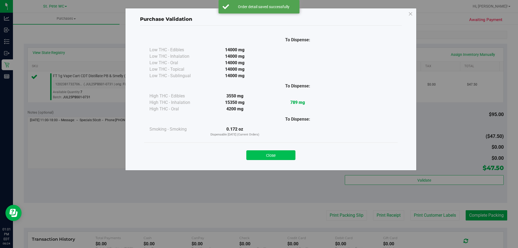
click at [288, 157] on button "Close" at bounding box center [270, 155] width 49 height 10
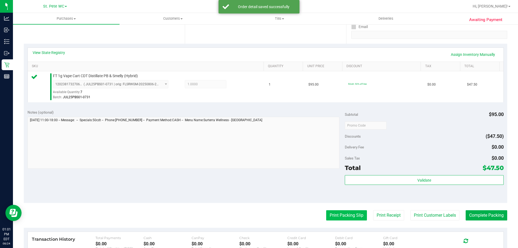
click at [352, 215] on button "Print Packing Slip" at bounding box center [346, 215] width 41 height 10
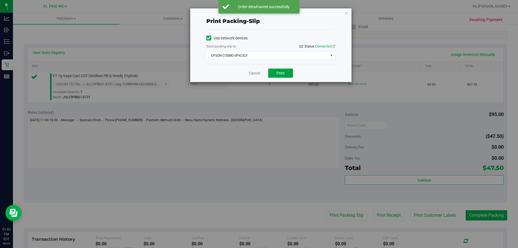
click at [287, 71] on button "Print" at bounding box center [280, 73] width 25 height 9
click at [252, 72] on link "Cancel" at bounding box center [254, 73] width 11 height 6
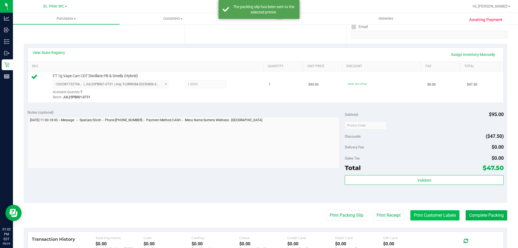
click at [440, 220] on button "Print Customer Labels" at bounding box center [434, 215] width 49 height 10
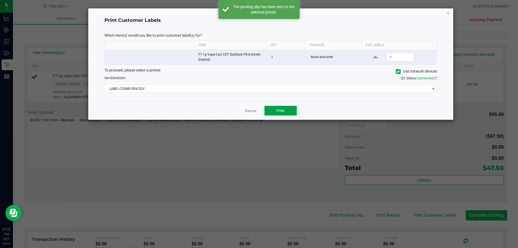
click at [286, 107] on button "Print" at bounding box center [280, 111] width 32 height 10
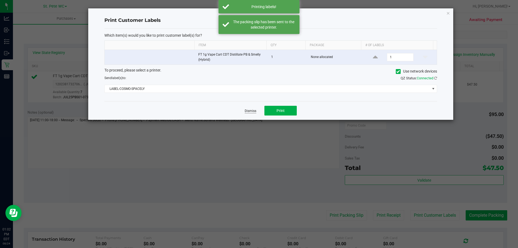
click at [246, 112] on link "Dismiss" at bounding box center [251, 111] width 12 height 5
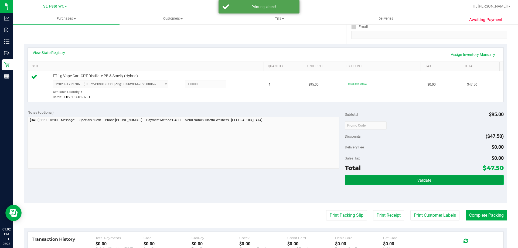
click at [457, 178] on button "Validate" at bounding box center [424, 180] width 159 height 10
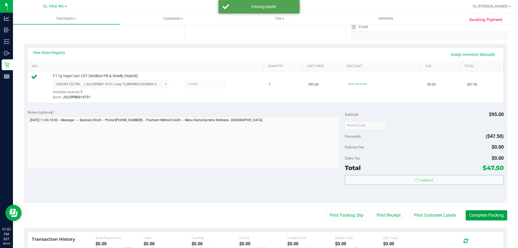
click at [484, 213] on button "Complete Packing" at bounding box center [487, 215] width 42 height 10
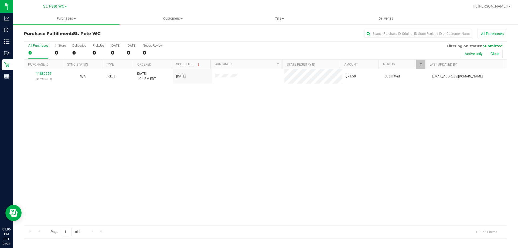
click at [274, 165] on div "11839259 (316980484) N/A Pickup [DATE] 1:04 PM EDT 8/24/2025 $71.50 Submitted […" at bounding box center [265, 147] width 483 height 156
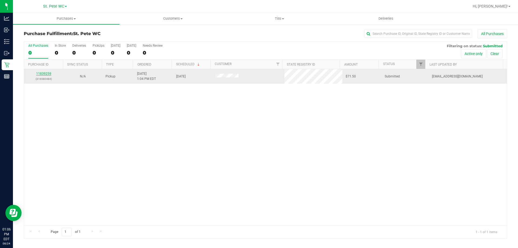
click at [47, 74] on link "11839259" at bounding box center [43, 74] width 15 height 4
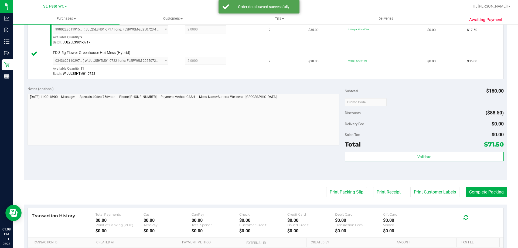
scroll to position [196, 0]
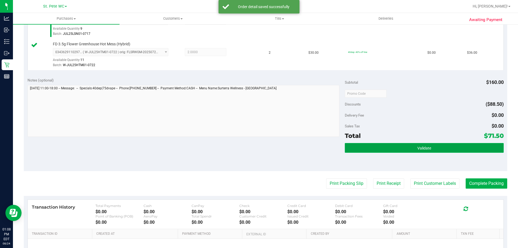
click at [450, 150] on button "Validate" at bounding box center [424, 148] width 159 height 10
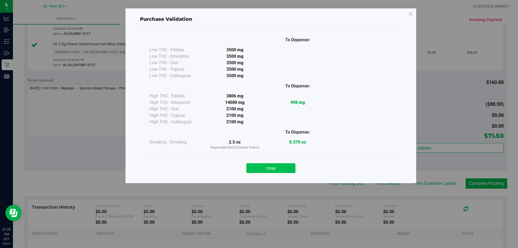
click at [277, 164] on button "Close" at bounding box center [270, 168] width 49 height 10
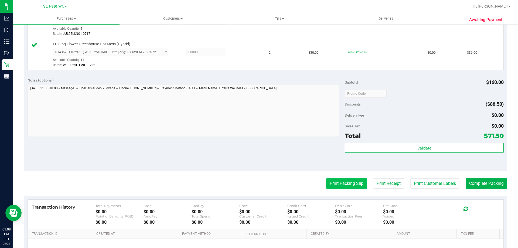
click at [346, 182] on button "Print Packing Slip" at bounding box center [346, 183] width 41 height 10
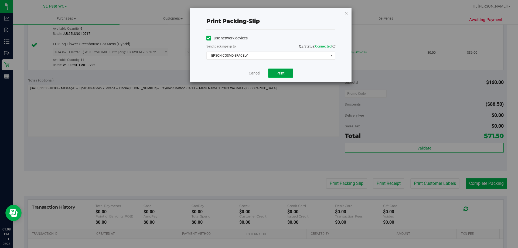
click at [285, 73] on button "Print" at bounding box center [280, 73] width 25 height 9
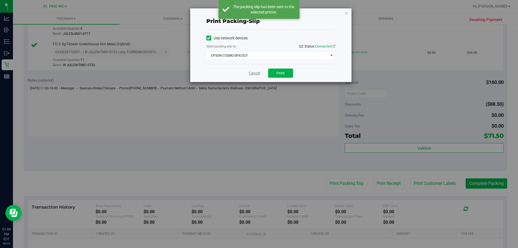
click at [256, 72] on link "Cancel" at bounding box center [254, 73] width 11 height 6
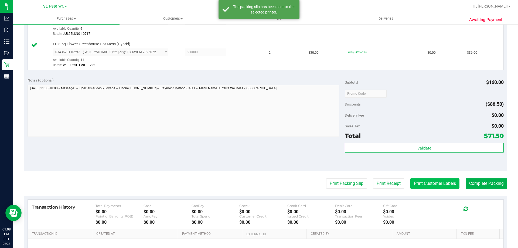
click at [438, 183] on button "Print Customer Labels" at bounding box center [434, 183] width 49 height 10
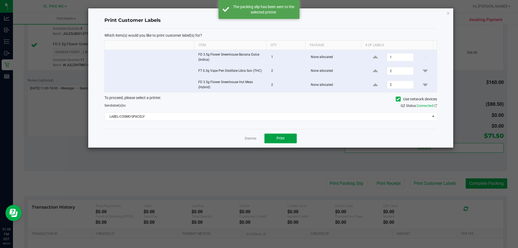
click at [290, 142] on button "Print" at bounding box center [280, 139] width 32 height 10
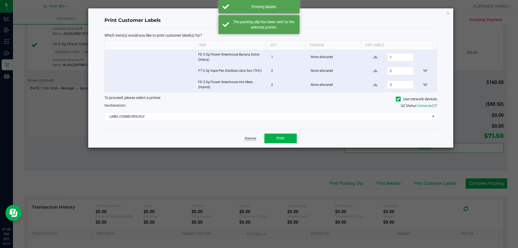
click at [248, 140] on link "Dismiss" at bounding box center [251, 138] width 12 height 5
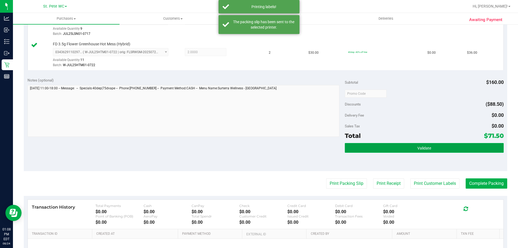
click at [458, 147] on button "Validate" at bounding box center [424, 148] width 159 height 10
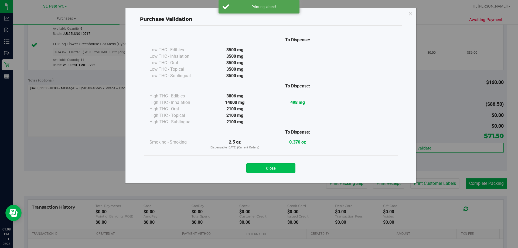
click at [278, 166] on button "Close" at bounding box center [270, 168] width 49 height 10
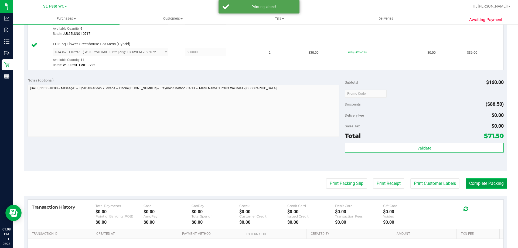
click at [484, 186] on button "Complete Packing" at bounding box center [487, 183] width 42 height 10
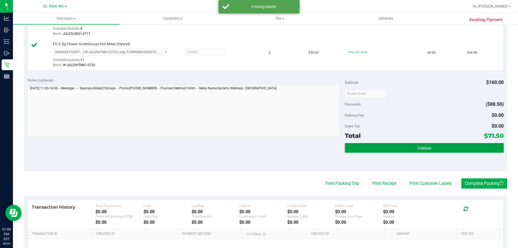
click at [471, 148] on button "Validate" at bounding box center [424, 148] width 159 height 10
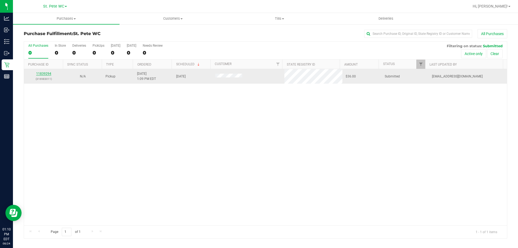
click at [44, 74] on link "11839294" at bounding box center [43, 74] width 15 height 4
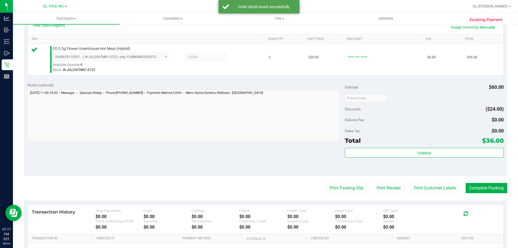
scroll to position [133, 0]
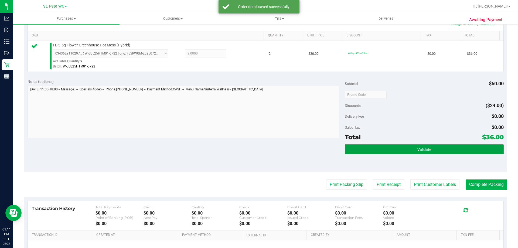
click at [444, 147] on button "Validate" at bounding box center [424, 149] width 159 height 10
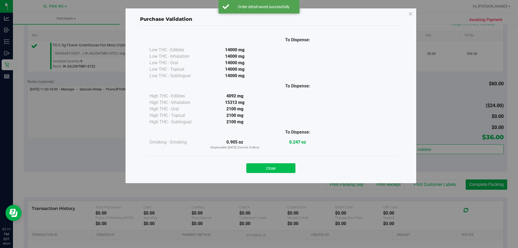
click at [286, 168] on button "Close" at bounding box center [270, 168] width 49 height 10
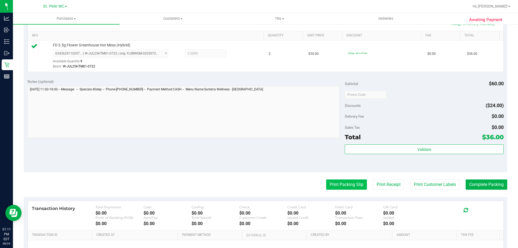
click at [342, 185] on button "Print Packing Slip" at bounding box center [346, 184] width 41 height 10
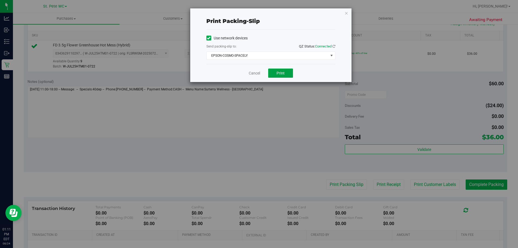
click at [284, 76] on button "Print" at bounding box center [280, 73] width 25 height 9
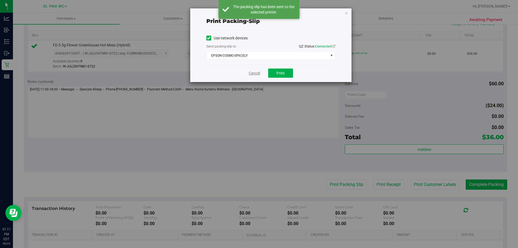
click at [252, 74] on link "Cancel" at bounding box center [254, 73] width 11 height 6
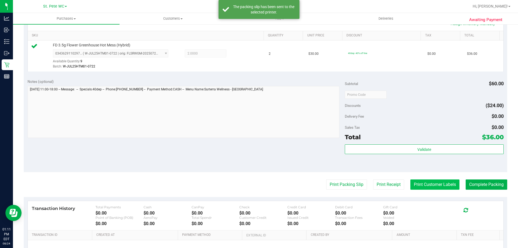
click at [444, 186] on button "Print Customer Labels" at bounding box center [434, 184] width 49 height 10
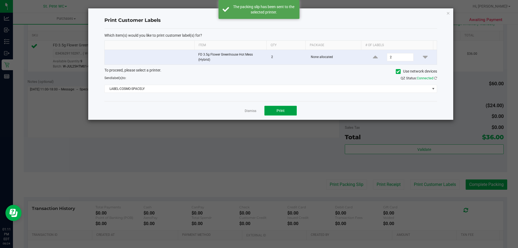
click at [287, 110] on button "Print" at bounding box center [280, 111] width 32 height 10
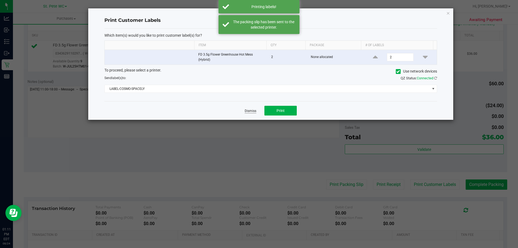
click at [247, 111] on link "Dismiss" at bounding box center [251, 111] width 12 height 5
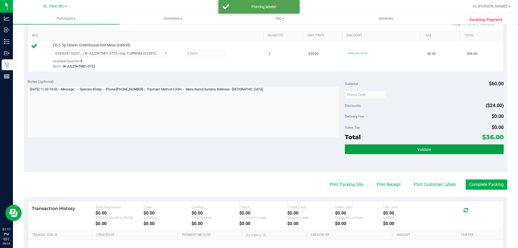
click at [464, 154] on button "Validate" at bounding box center [424, 149] width 159 height 10
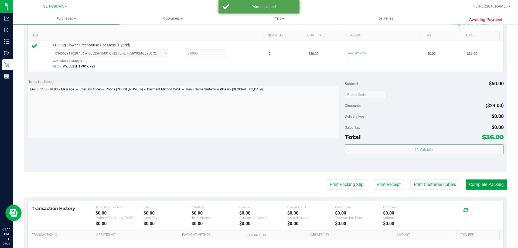
click at [479, 184] on button "Complete Packing" at bounding box center [487, 184] width 42 height 10
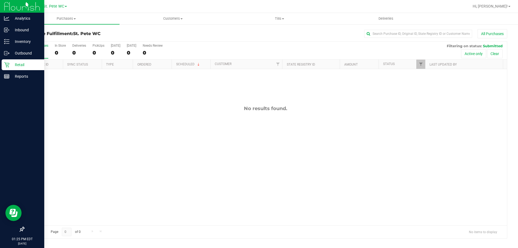
click at [8, 67] on div "Retail" at bounding box center [23, 64] width 43 height 11
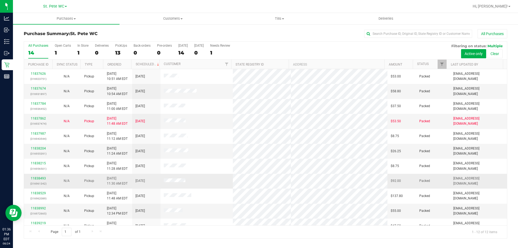
click at [229, 184] on td at bounding box center [197, 181] width 73 height 15
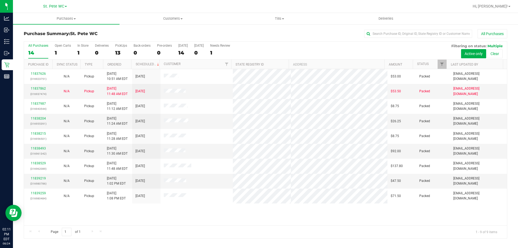
click at [30, 49] on label "All Purchases 14" at bounding box center [38, 51] width 20 height 15
click at [0, 0] on input "All Purchases 14" at bounding box center [0, 0] width 0 height 0
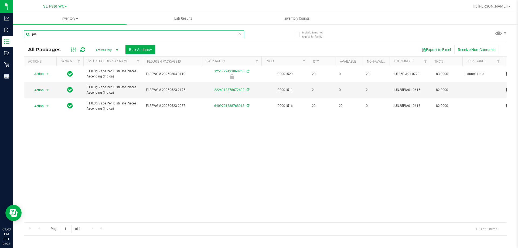
click at [41, 32] on input "pia" at bounding box center [134, 34] width 220 height 8
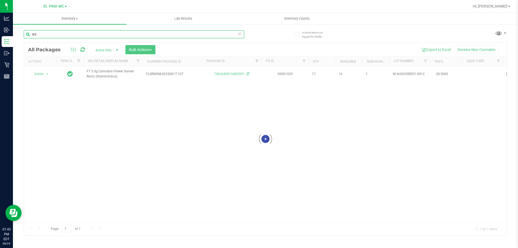
click at [76, 35] on input "srz" at bounding box center [134, 34] width 220 height 8
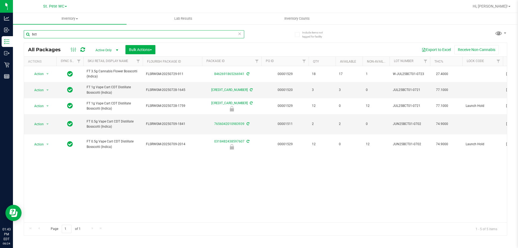
type input "bct"
click at [154, 186] on div "Action Action Adjust qty Create package Edit attributes Global inventory Locate…" at bounding box center [265, 144] width 483 height 156
